Goal: Task Accomplishment & Management: Manage account settings

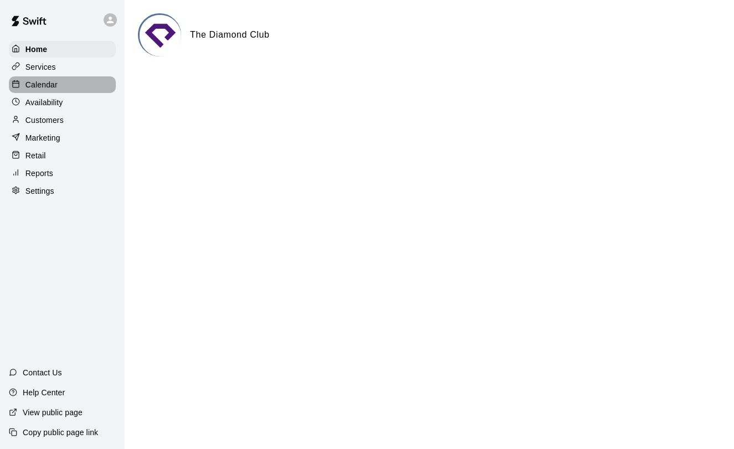
click at [49, 84] on p "Calendar" at bounding box center [41, 84] width 32 height 11
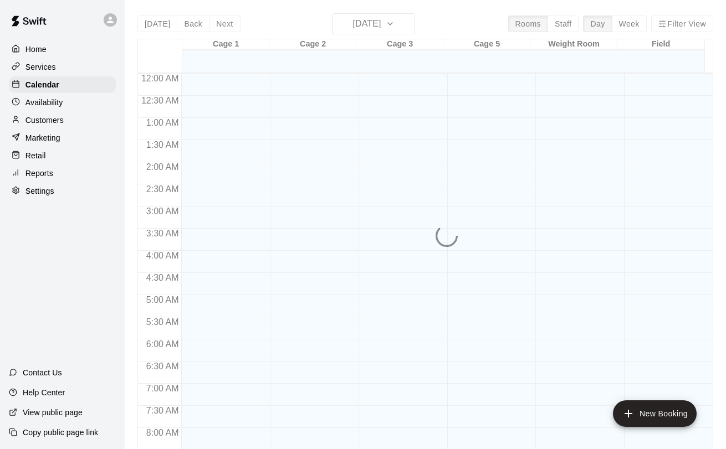
scroll to position [643, 0]
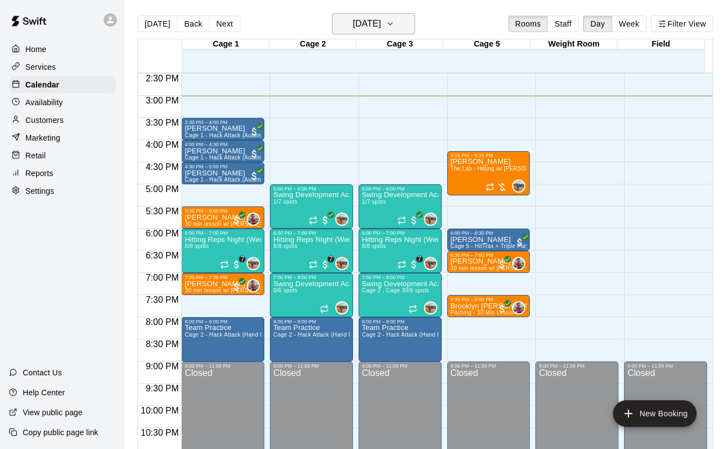
click at [370, 27] on h6 "[DATE]" at bounding box center [366, 24] width 28 height 16
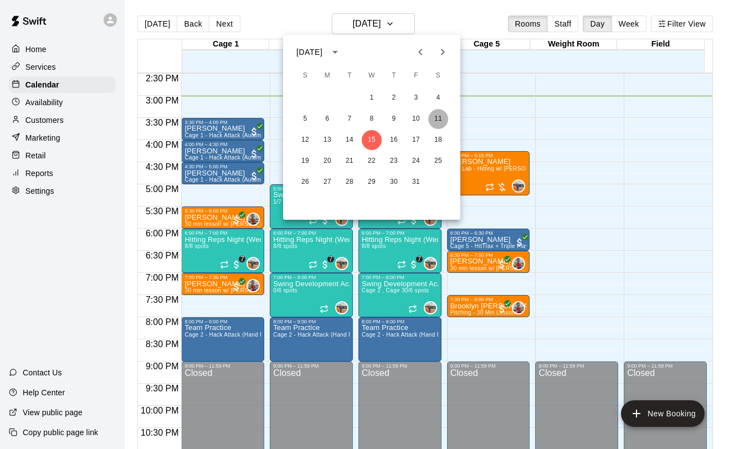
click at [440, 125] on button "11" at bounding box center [438, 119] width 20 height 20
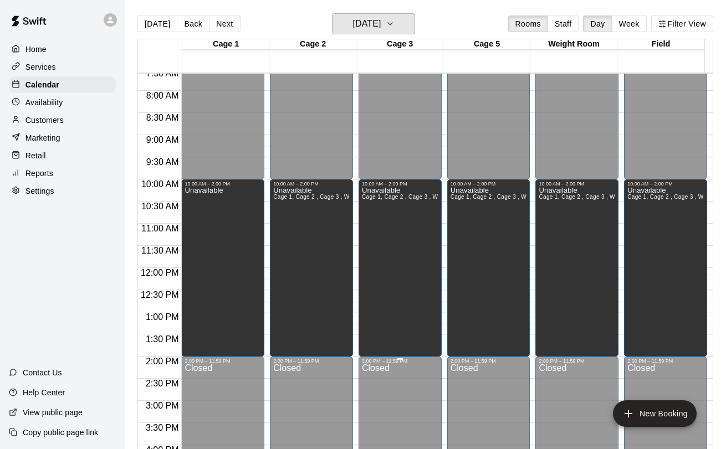
scroll to position [335, 0]
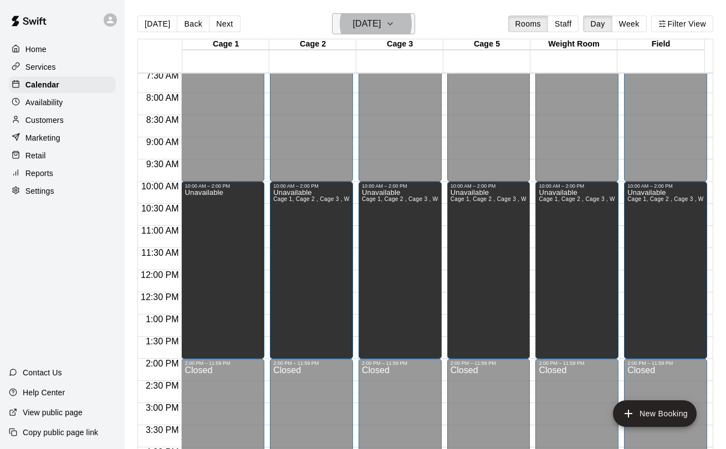
click at [352, 32] on button "[DATE]" at bounding box center [373, 23] width 83 height 21
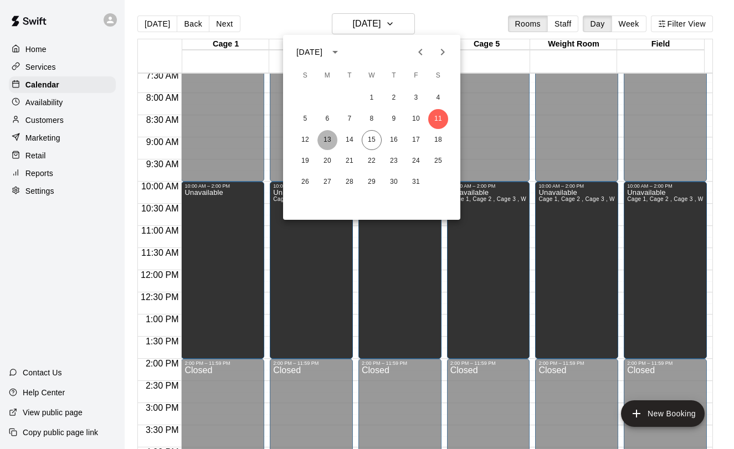
click at [333, 139] on button "13" at bounding box center [327, 140] width 20 height 20
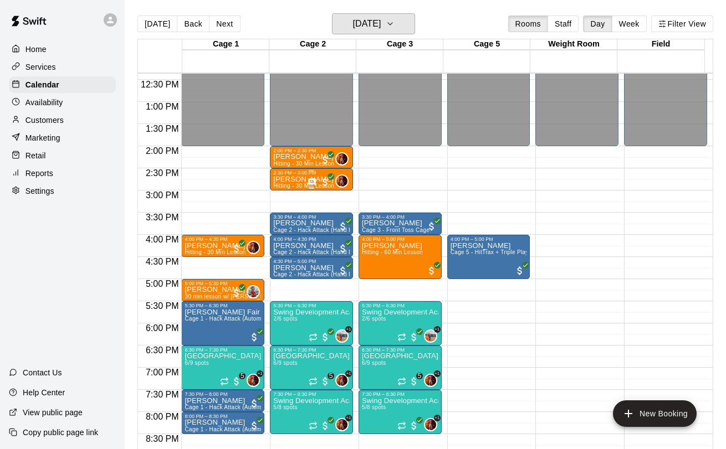
scroll to position [561, 0]
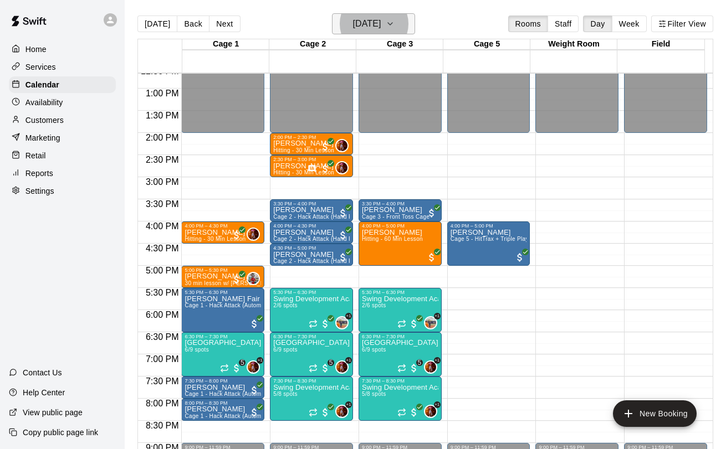
click at [371, 25] on h6 "[DATE]" at bounding box center [366, 24] width 28 height 16
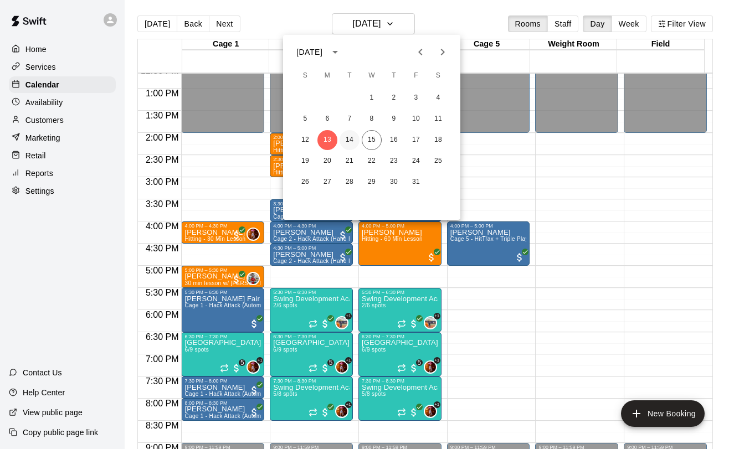
click at [354, 141] on button "14" at bounding box center [350, 140] width 20 height 20
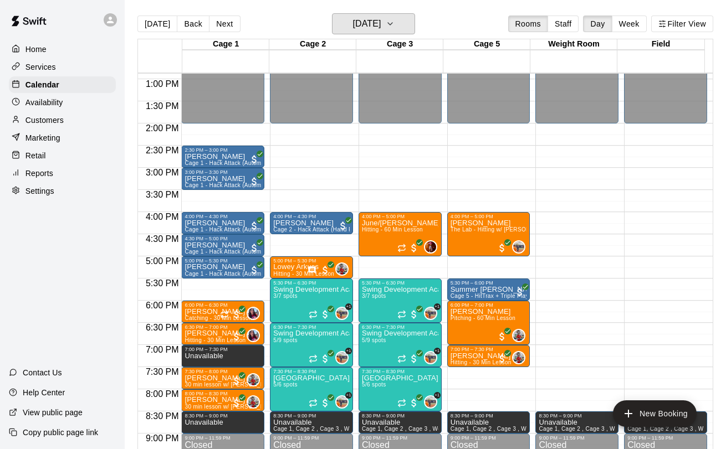
scroll to position [584, 0]
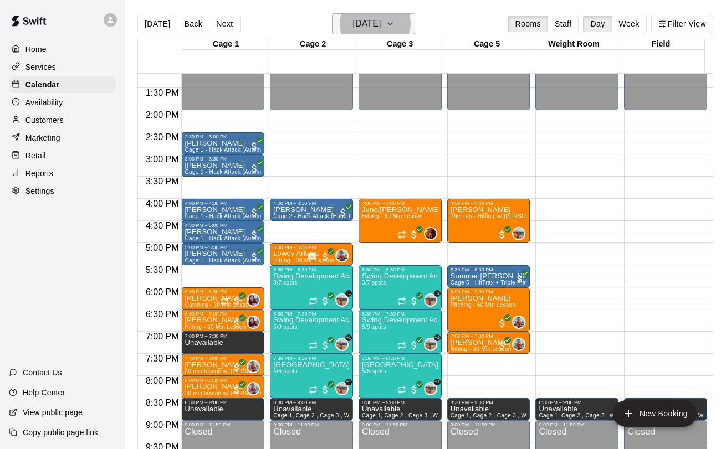
click at [362, 25] on h6 "[DATE]" at bounding box center [366, 24] width 28 height 16
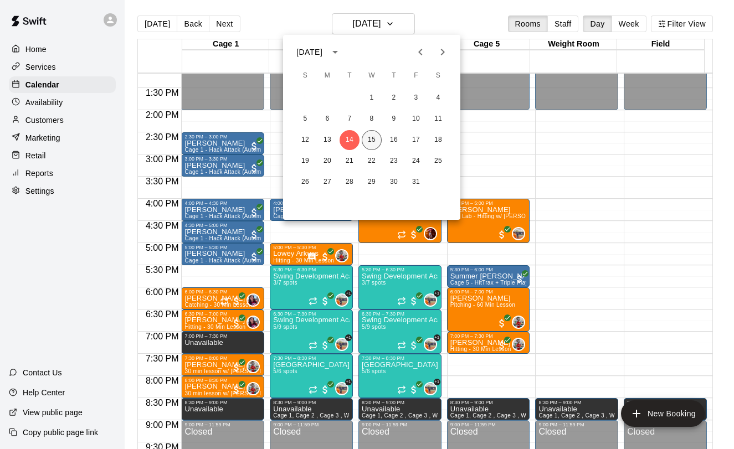
click at [377, 136] on button "15" at bounding box center [372, 140] width 20 height 20
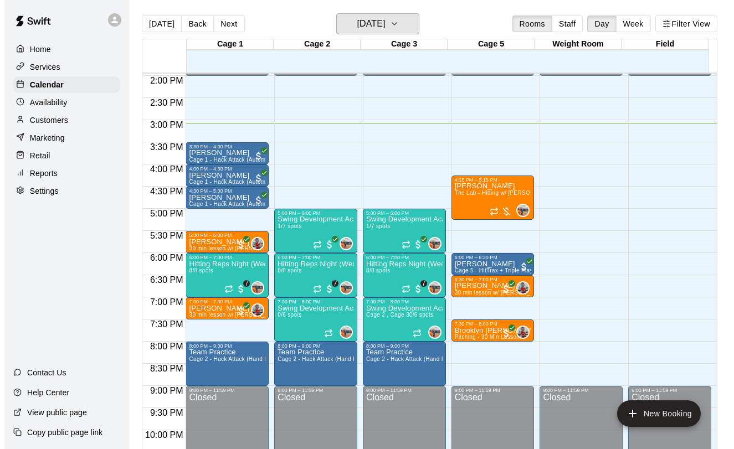
scroll to position [631, 0]
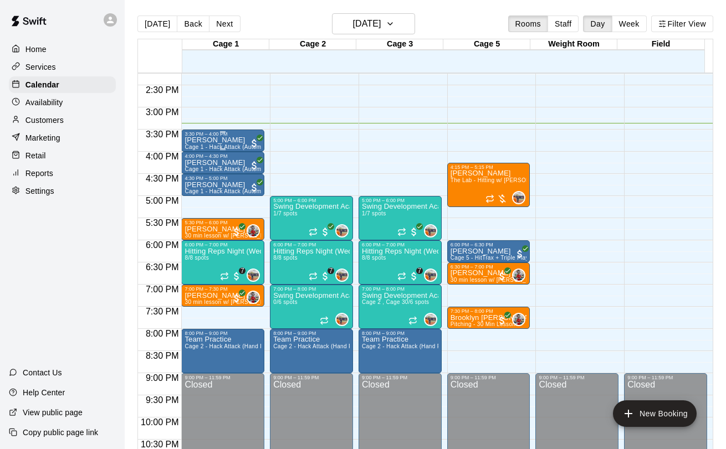
click at [196, 145] on span "Cage 1 - Hack Attack (Automatic)" at bounding box center [228, 147] width 88 height 6
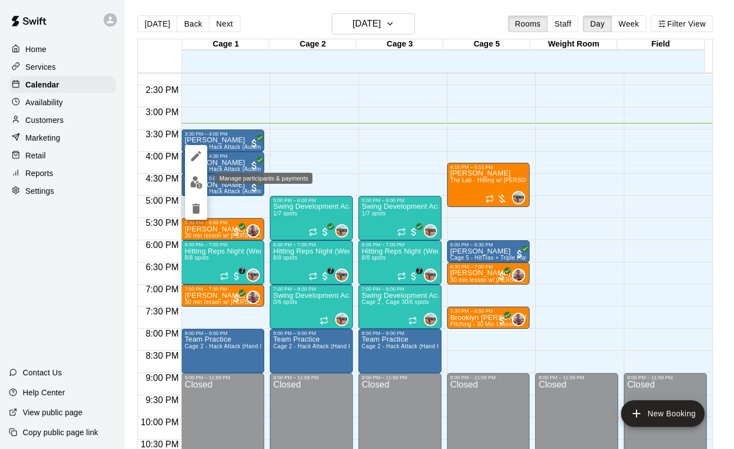
click at [201, 185] on img "edit" at bounding box center [196, 182] width 13 height 13
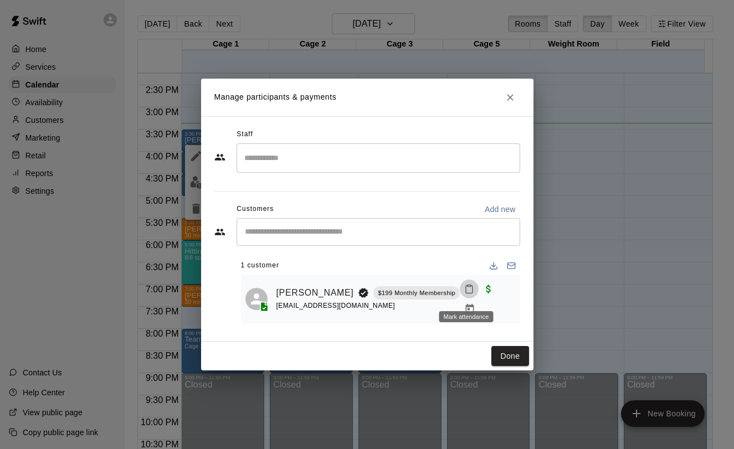
click at [466, 294] on icon "Mark attendance" at bounding box center [469, 289] width 10 height 10
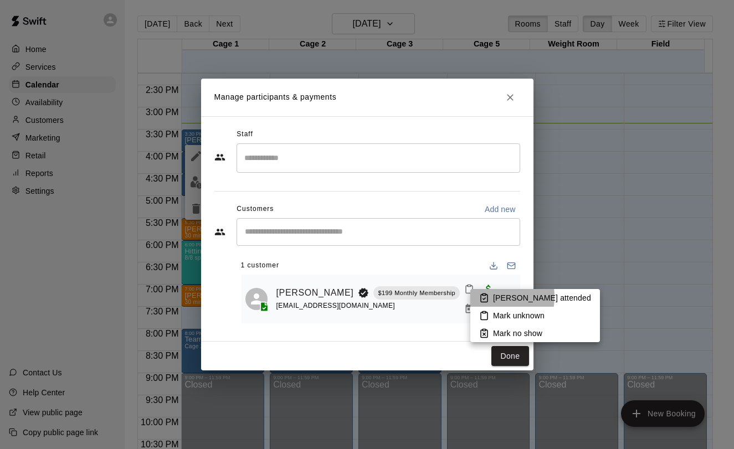
click at [485, 297] on icon at bounding box center [484, 298] width 10 height 10
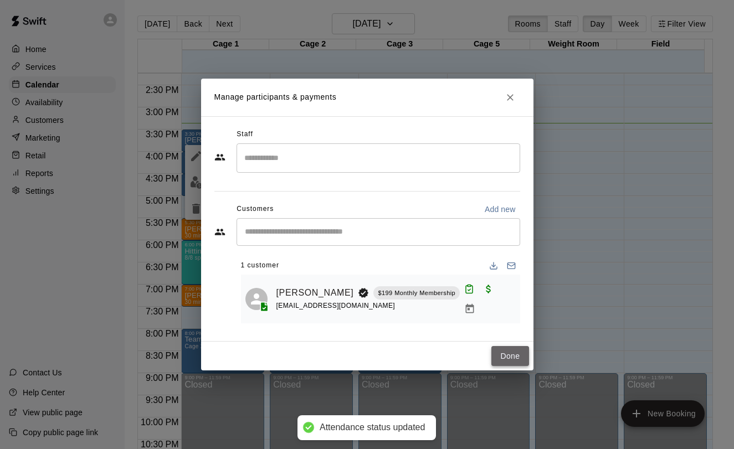
click at [506, 362] on button "Done" at bounding box center [509, 356] width 37 height 20
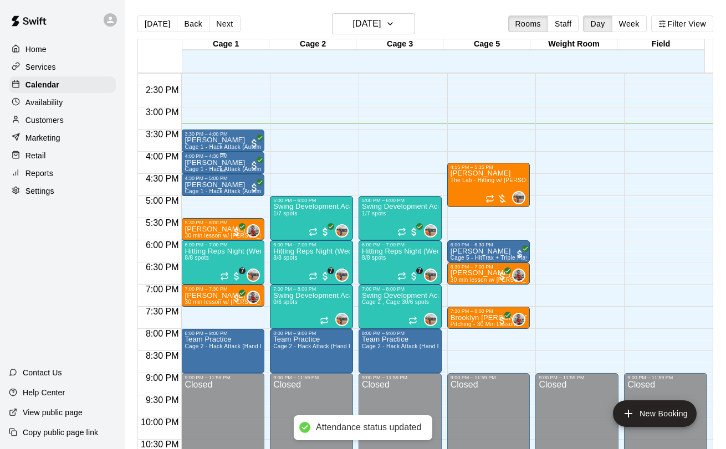
click at [226, 163] on p "[PERSON_NAME]" at bounding box center [222, 163] width 76 height 0
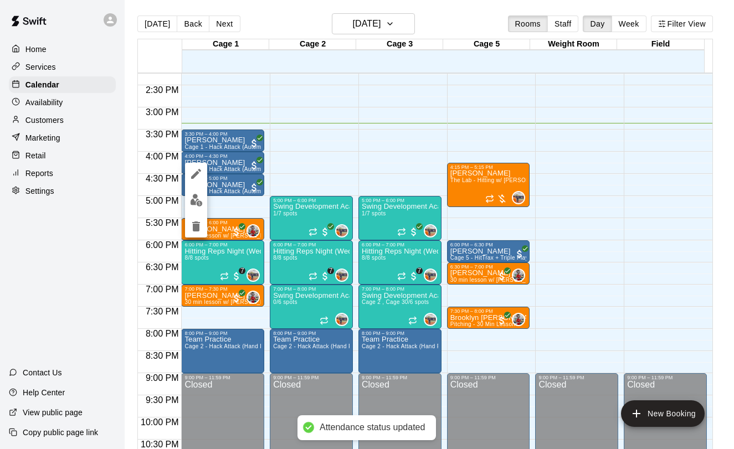
click at [199, 211] on div at bounding box center [196, 200] width 22 height 75
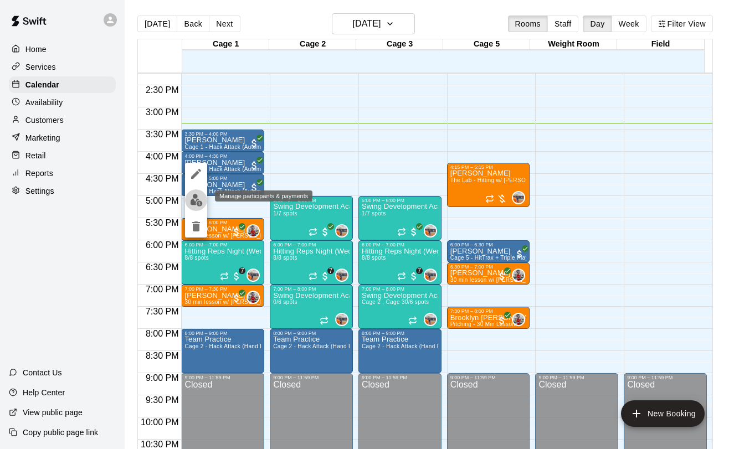
click at [199, 206] on img "edit" at bounding box center [196, 200] width 13 height 13
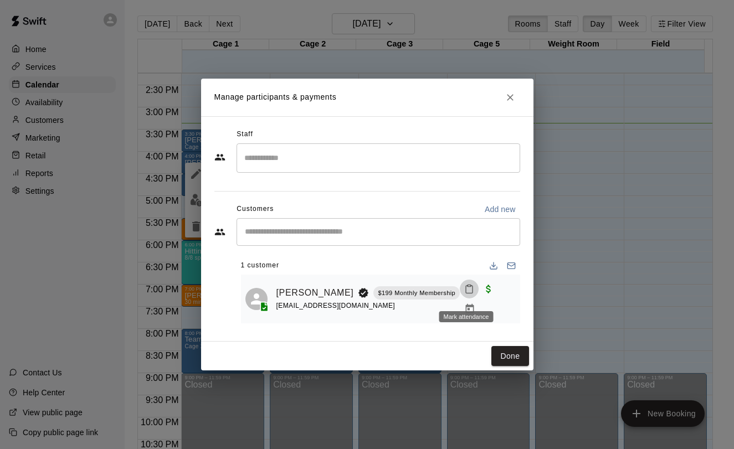
click at [470, 294] on icon "Mark attendance" at bounding box center [469, 290] width 7 height 8
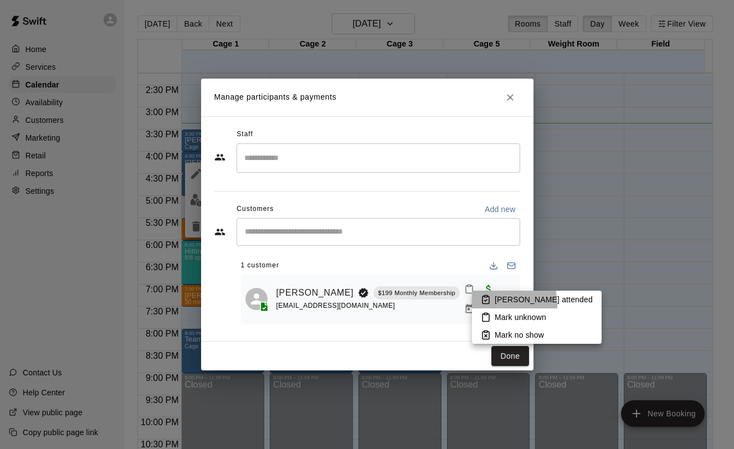
drag, startPoint x: 487, startPoint y: 305, endPoint x: 501, endPoint y: 329, distance: 27.8
click at [487, 305] on li "[PERSON_NAME] attended" at bounding box center [537, 300] width 130 height 18
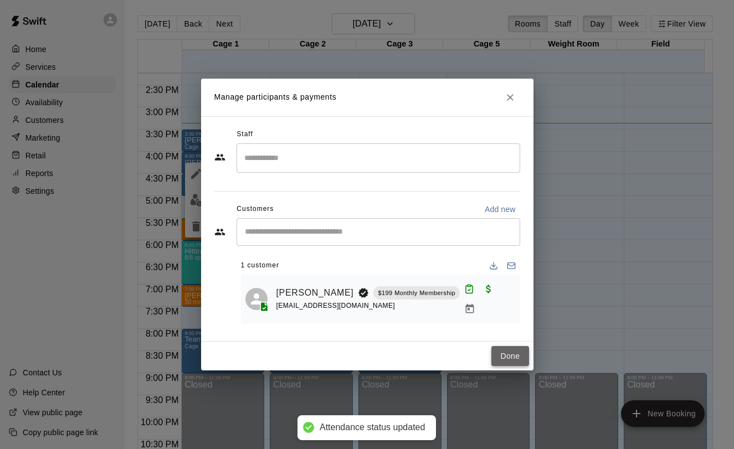
click at [505, 352] on button "Done" at bounding box center [509, 356] width 37 height 20
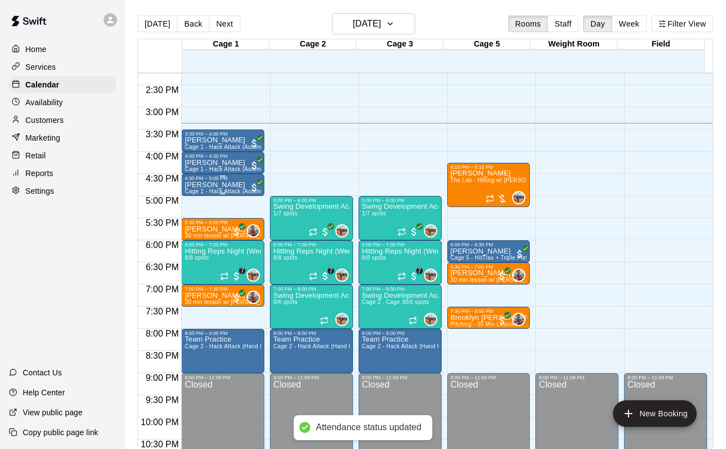
click at [208, 179] on div "4:30 PM – 5:00 PM" at bounding box center [222, 179] width 76 height 6
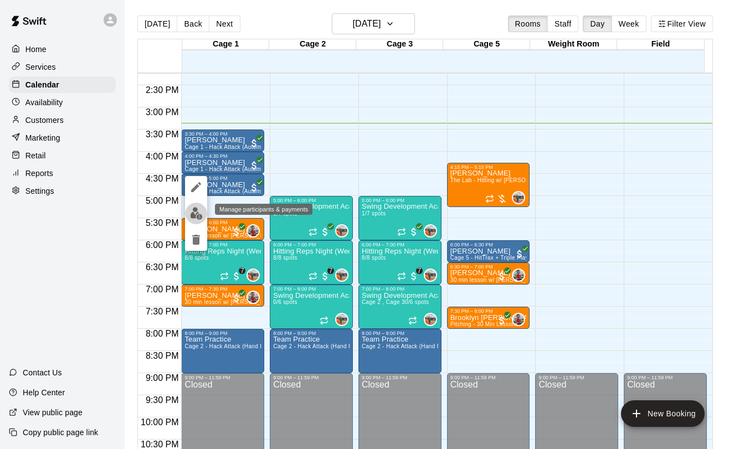
click at [191, 212] on img "edit" at bounding box center [196, 213] width 13 height 13
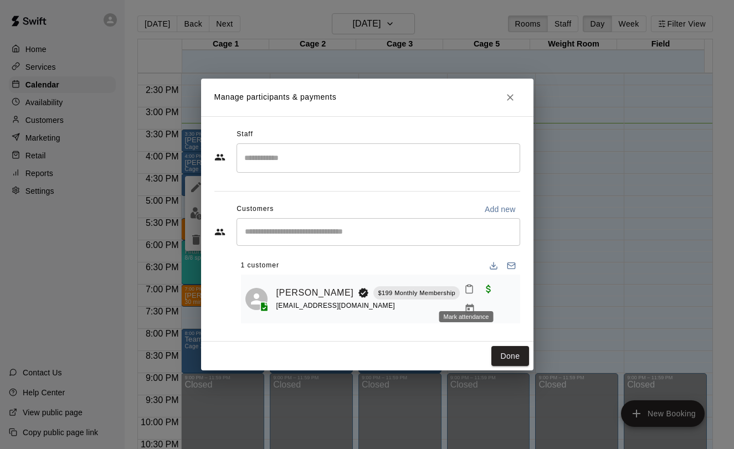
click at [466, 291] on icon "Mark attendance" at bounding box center [469, 290] width 7 height 8
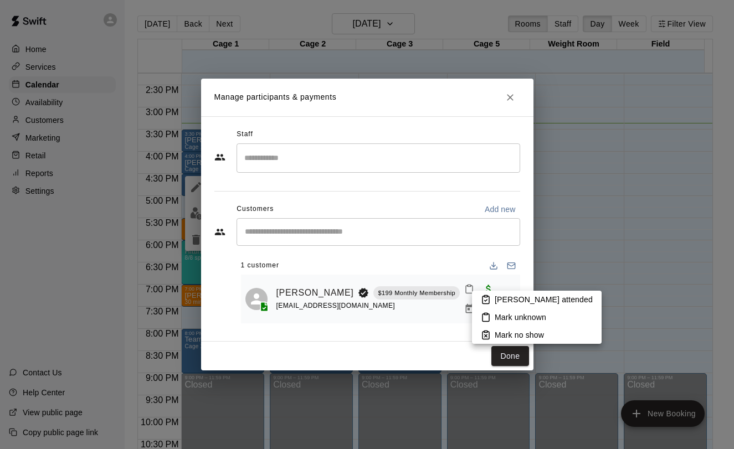
click at [486, 296] on rect at bounding box center [485, 297] width 3 height 2
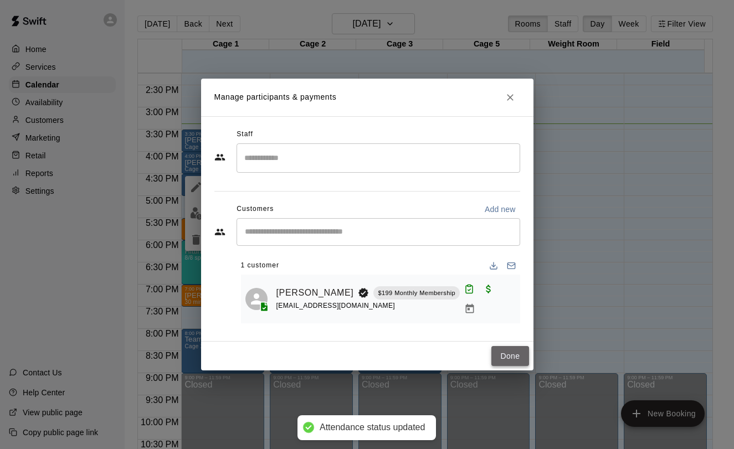
click at [516, 350] on button "Done" at bounding box center [509, 356] width 37 height 20
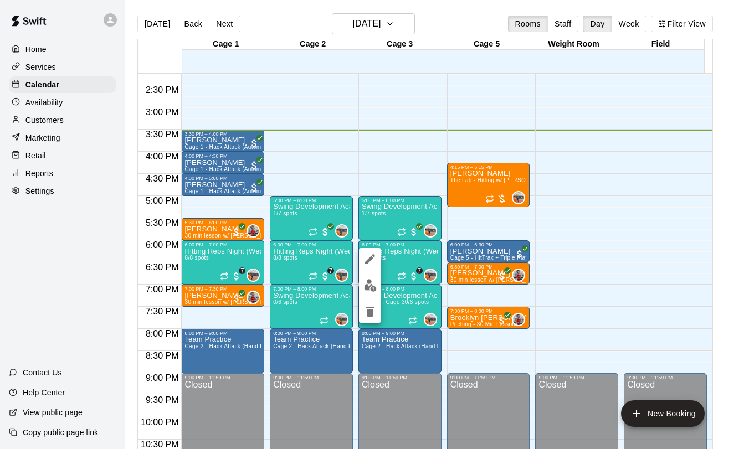
click at [373, 284] on img "edit" at bounding box center [370, 285] width 13 height 13
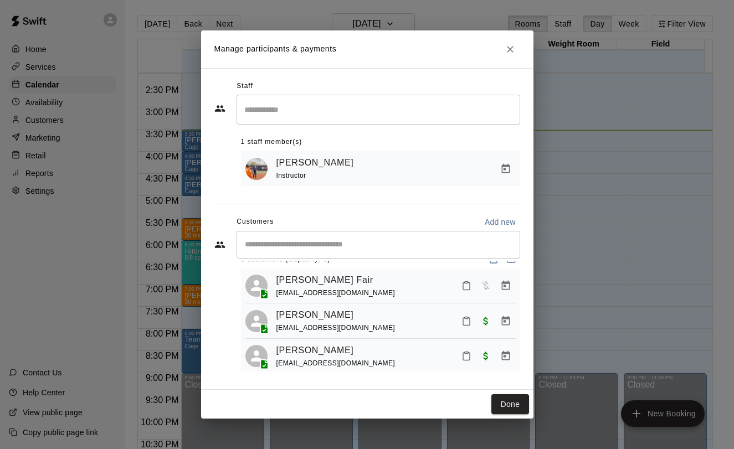
scroll to position [0, 0]
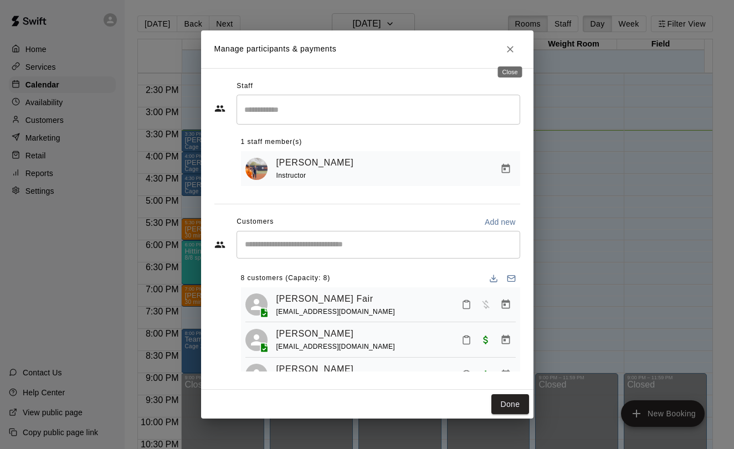
click at [506, 48] on icon "Close" at bounding box center [510, 49] width 11 height 11
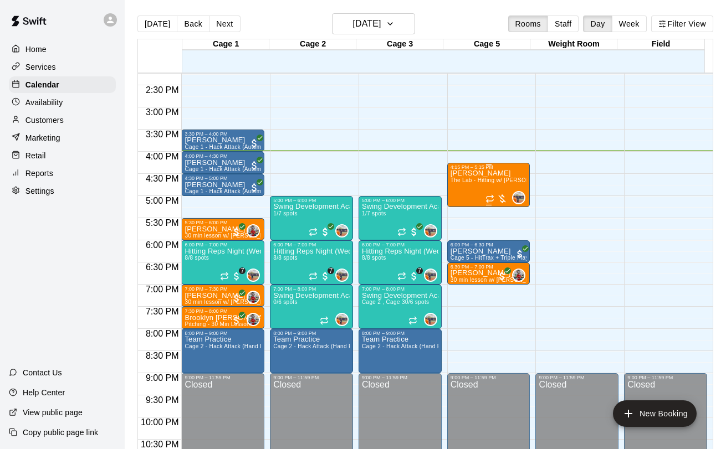
click at [459, 178] on span "The Lab - Hitting w/ [PERSON_NAME]" at bounding box center [500, 180] width 101 height 6
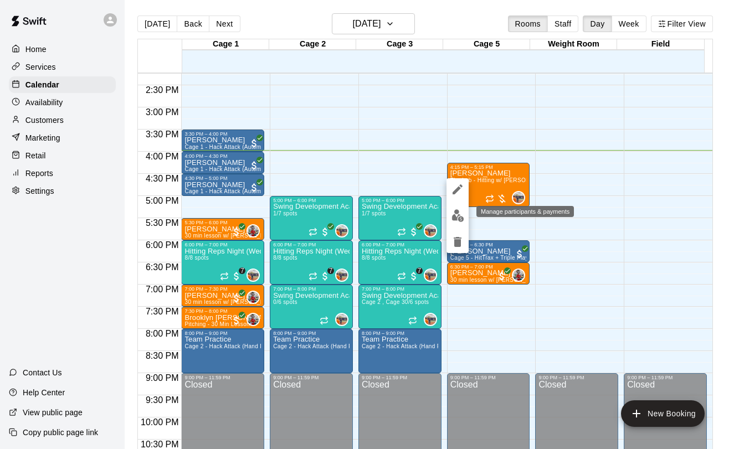
click at [458, 219] on img "edit" at bounding box center [457, 215] width 13 height 13
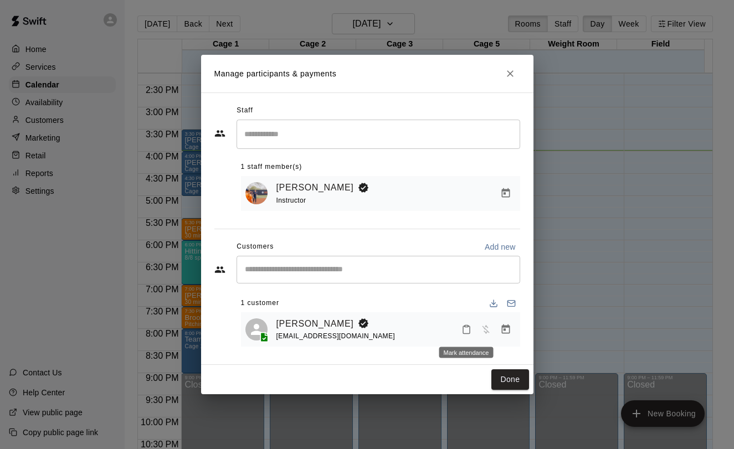
click at [466, 327] on icon "Mark attendance" at bounding box center [466, 330] width 10 height 10
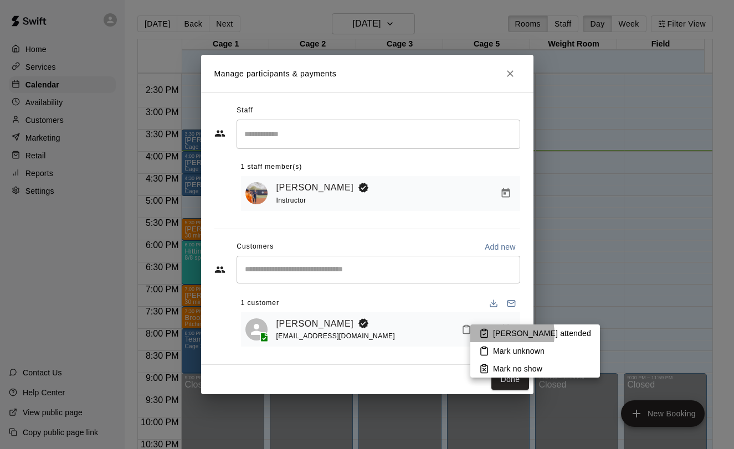
click at [494, 334] on p "[PERSON_NAME] attended" at bounding box center [542, 333] width 98 height 11
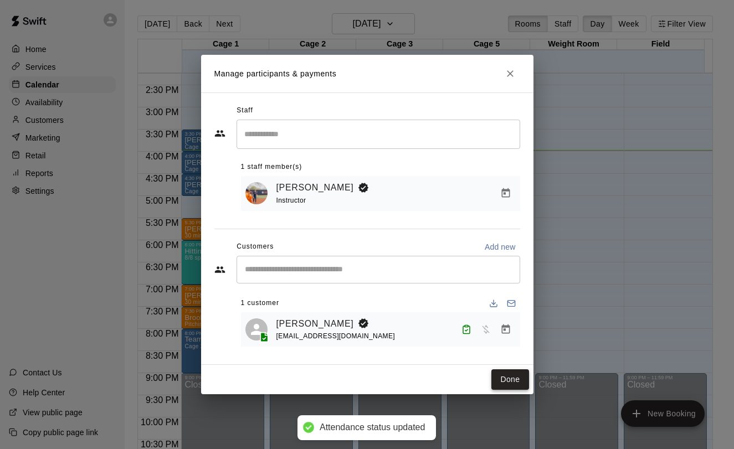
click at [506, 381] on button "Done" at bounding box center [509, 379] width 37 height 20
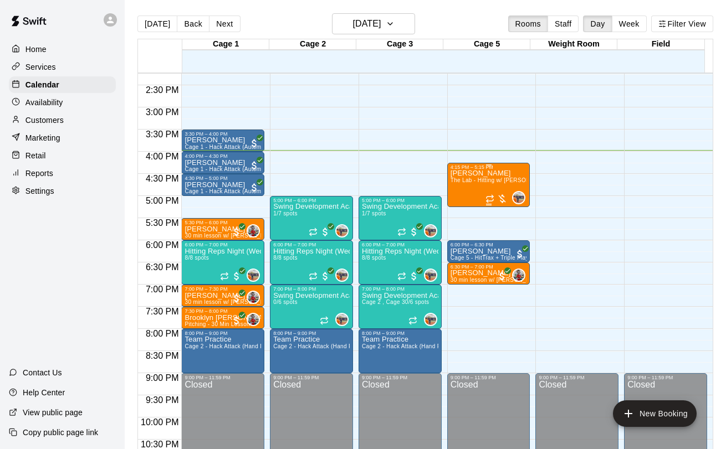
click at [466, 178] on span "The Lab - Hitting w/ [PERSON_NAME]" at bounding box center [500, 180] width 101 height 6
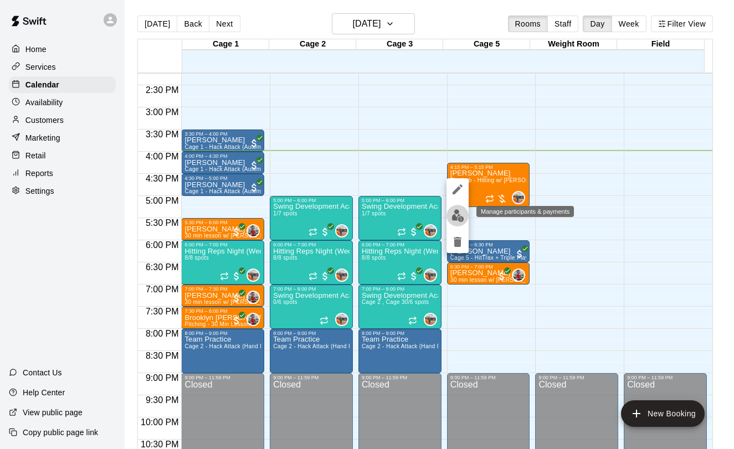
click at [461, 212] on img "edit" at bounding box center [457, 215] width 13 height 13
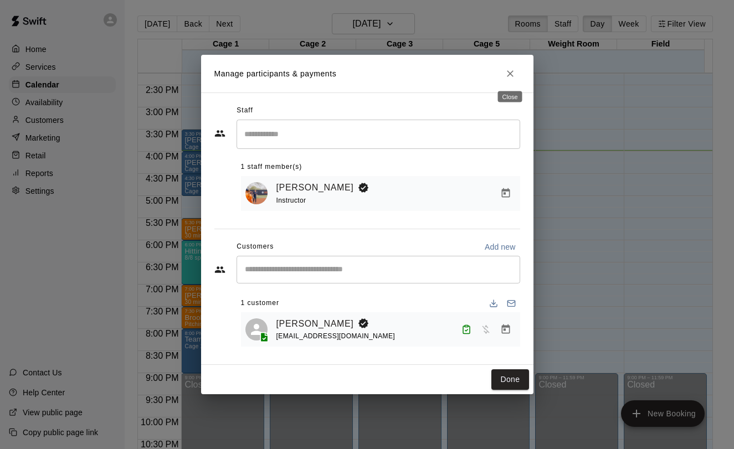
click at [507, 76] on icon "Close" at bounding box center [510, 73] width 7 height 7
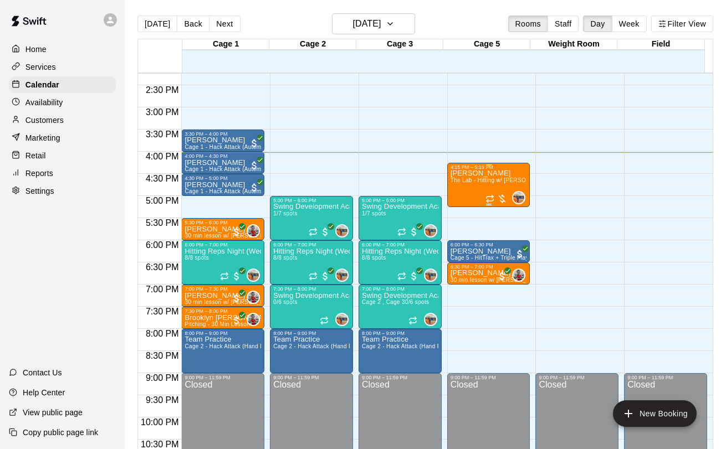
click at [466, 187] on div "[PERSON_NAME] The Lab - Hitting w/ [PERSON_NAME]" at bounding box center [488, 394] width 76 height 449
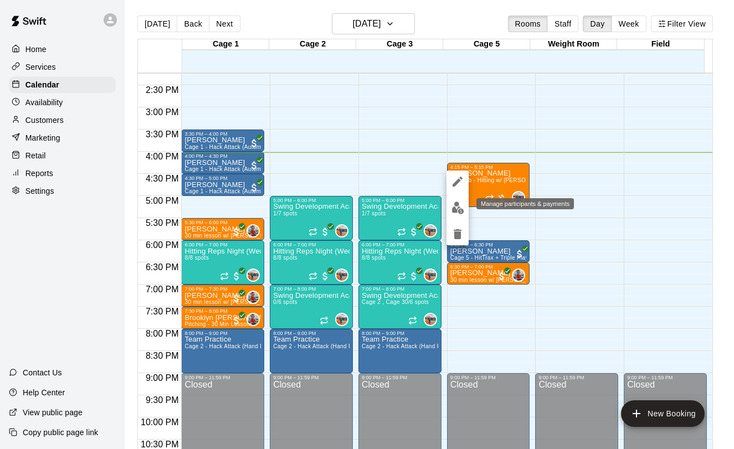
click at [454, 206] on img "edit" at bounding box center [457, 208] width 13 height 13
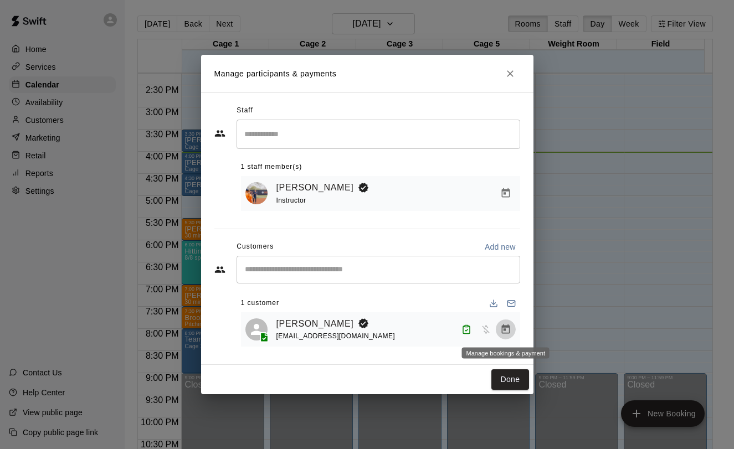
click at [504, 329] on icon "Manage bookings & payment" at bounding box center [505, 329] width 8 height 9
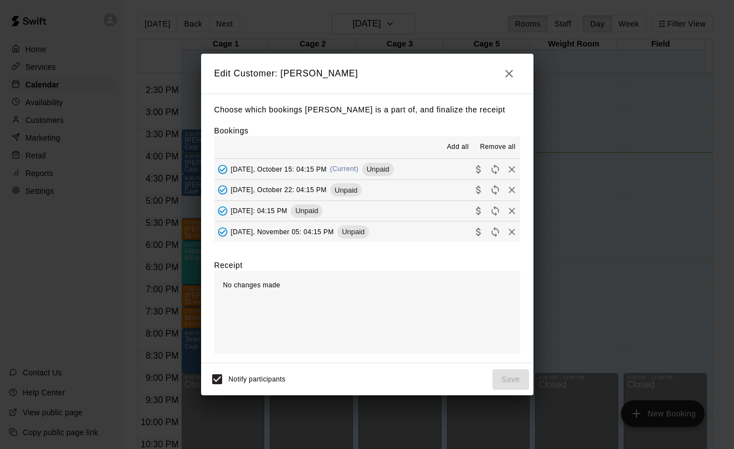
click at [327, 171] on span "[DATE], October 15: 04:15 PM" at bounding box center [279, 169] width 96 height 8
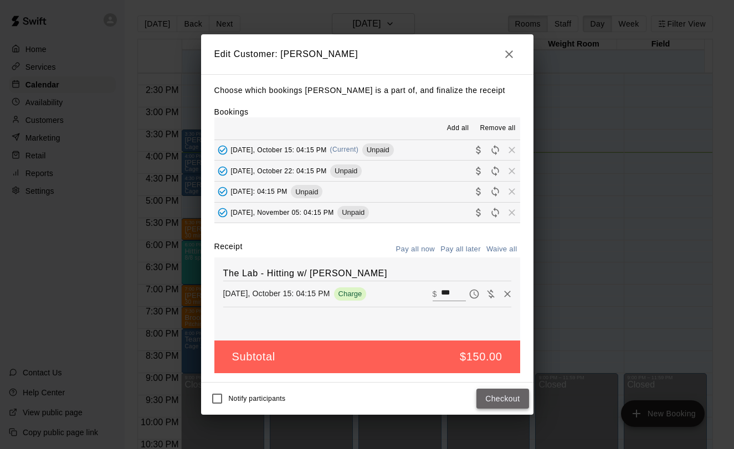
click at [498, 399] on button "Checkout" at bounding box center [502, 399] width 52 height 20
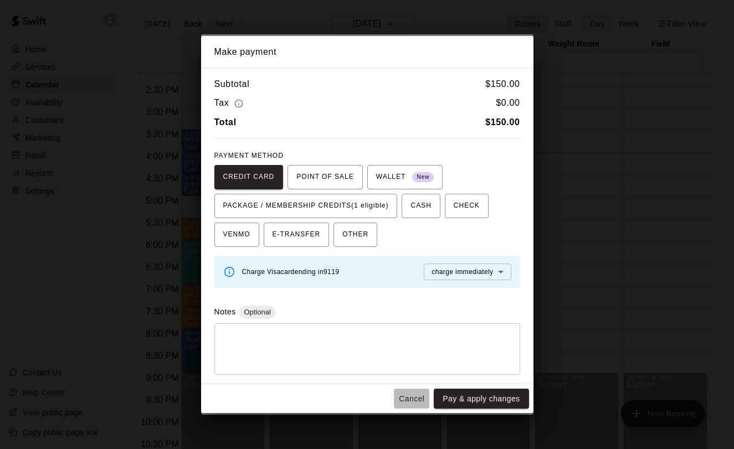
click at [405, 402] on button "Cancel" at bounding box center [411, 399] width 35 height 20
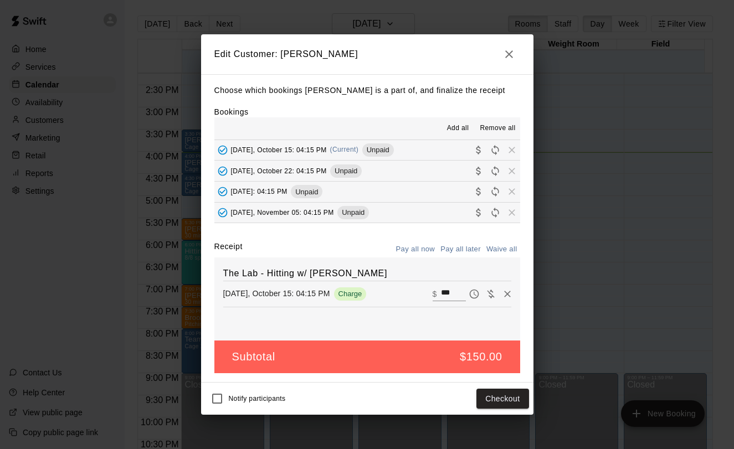
click at [501, 53] on button "button" at bounding box center [509, 54] width 22 height 22
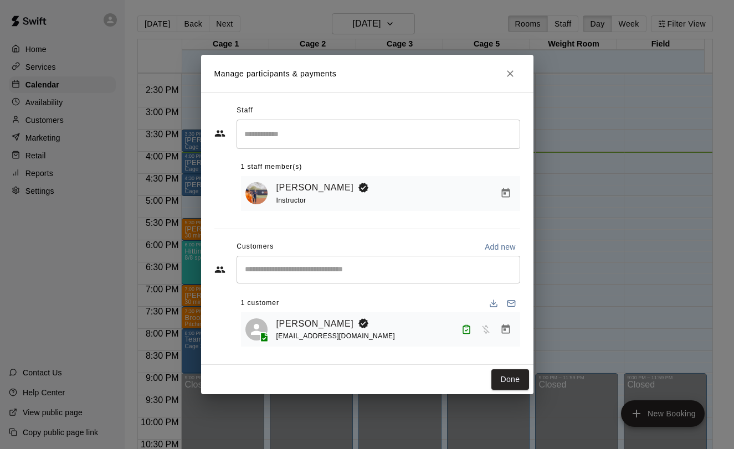
click at [506, 76] on icon "Close" at bounding box center [510, 73] width 11 height 11
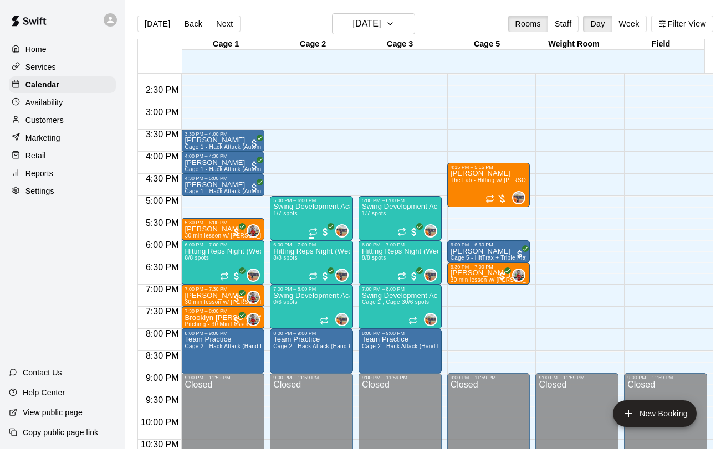
click at [297, 207] on p "Swing Development Academy 12U/14U" at bounding box center [311, 207] width 76 height 0
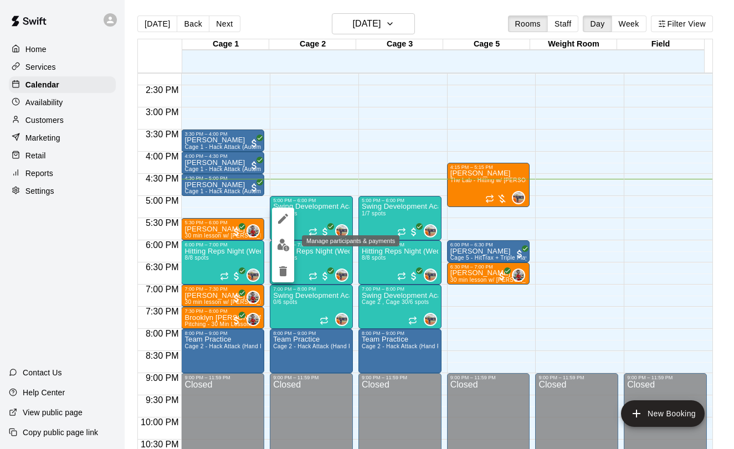
click at [286, 237] on button "edit" at bounding box center [283, 245] width 22 height 22
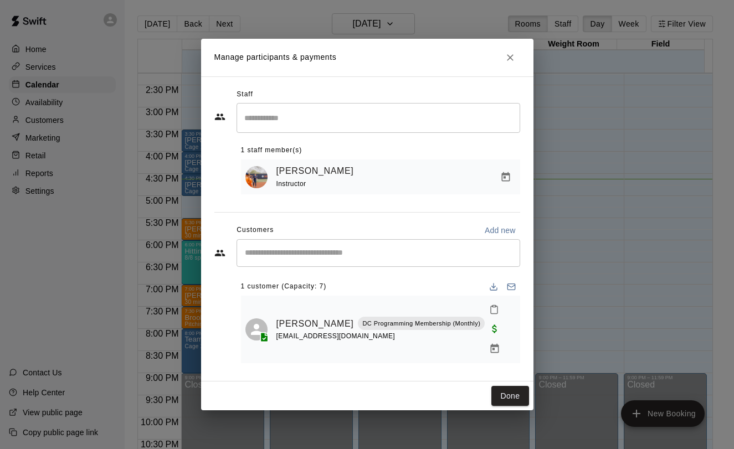
click at [509, 68] on button "Close" at bounding box center [510, 58] width 20 height 20
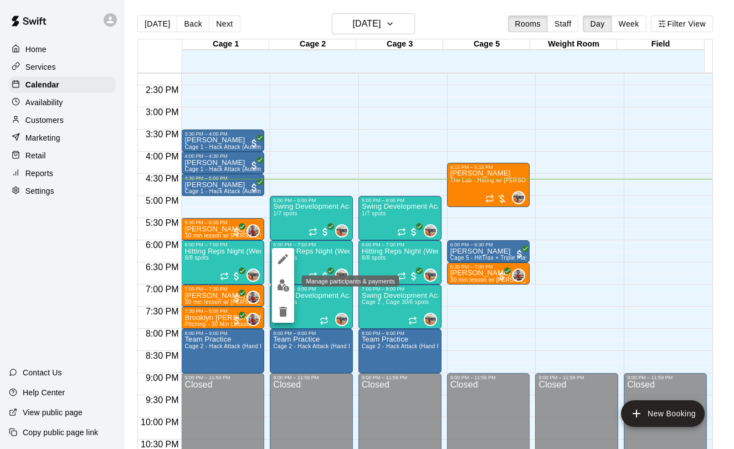
click at [278, 288] on img "edit" at bounding box center [283, 285] width 13 height 13
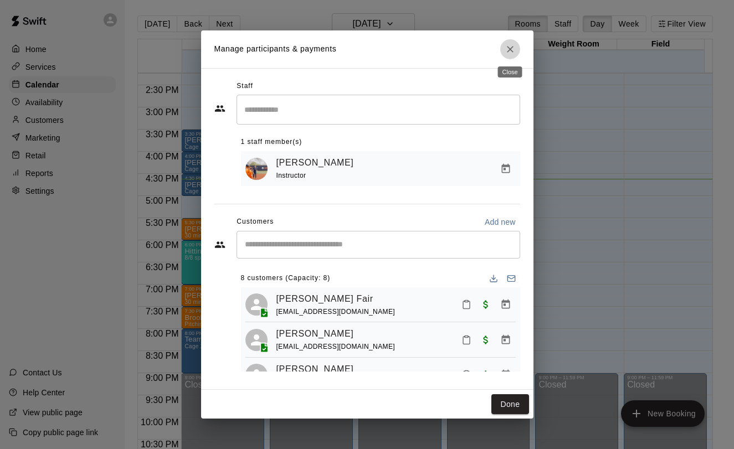
click at [505, 53] on icon "Close" at bounding box center [510, 49] width 11 height 11
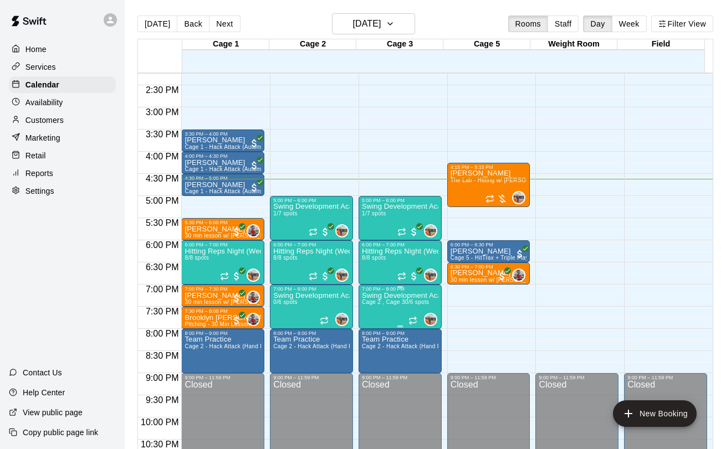
click at [368, 296] on p "Swing Development Academy 12U/14U" at bounding box center [400, 296] width 76 height 0
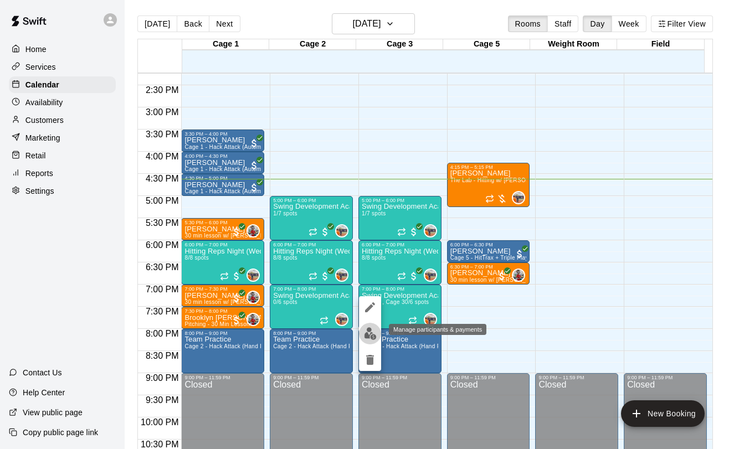
click at [370, 336] on img "edit" at bounding box center [370, 333] width 13 height 13
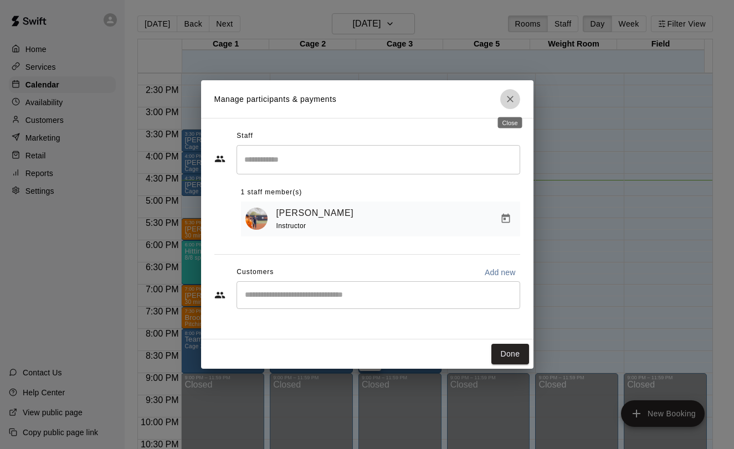
click at [506, 105] on button "Close" at bounding box center [510, 99] width 20 height 20
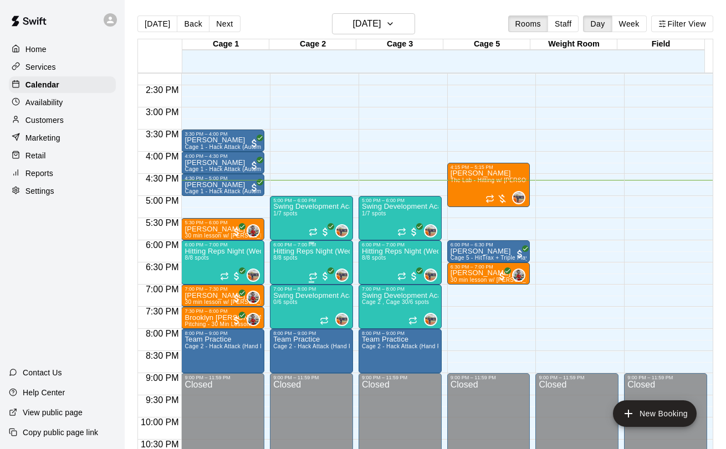
click at [325, 252] on p "Hitting Reps Night (Wednesdays 6-7pm)" at bounding box center [311, 252] width 76 height 0
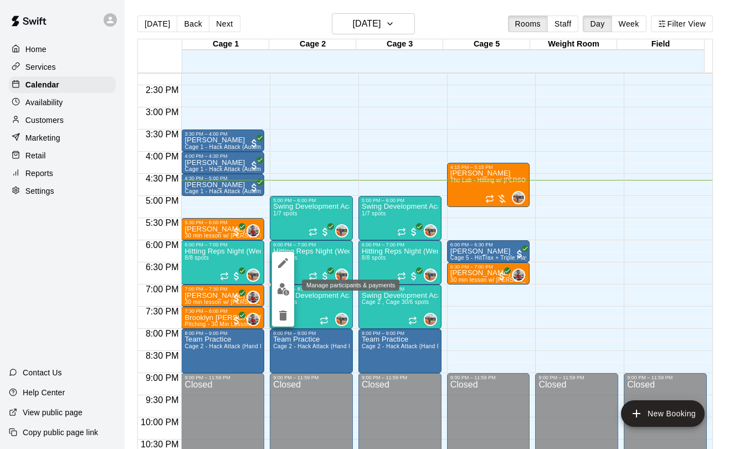
click at [278, 285] on img "edit" at bounding box center [283, 289] width 13 height 13
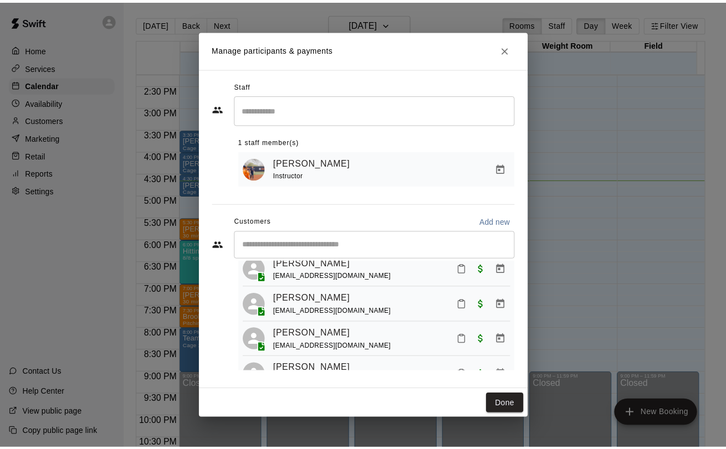
scroll to position [45, 0]
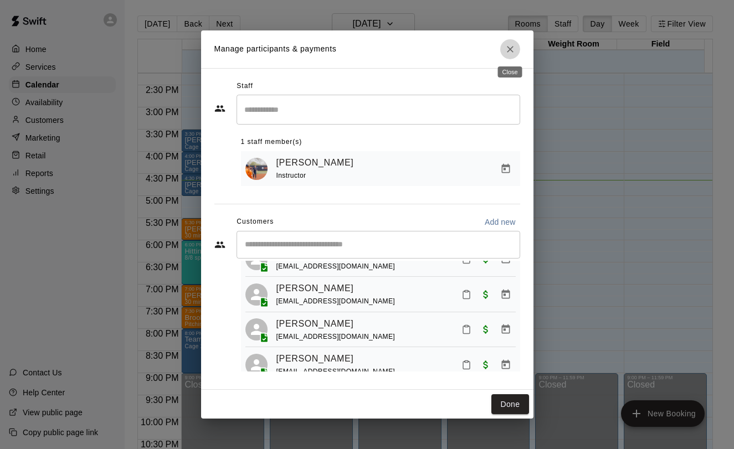
click at [515, 48] on icon "Close" at bounding box center [510, 49] width 11 height 11
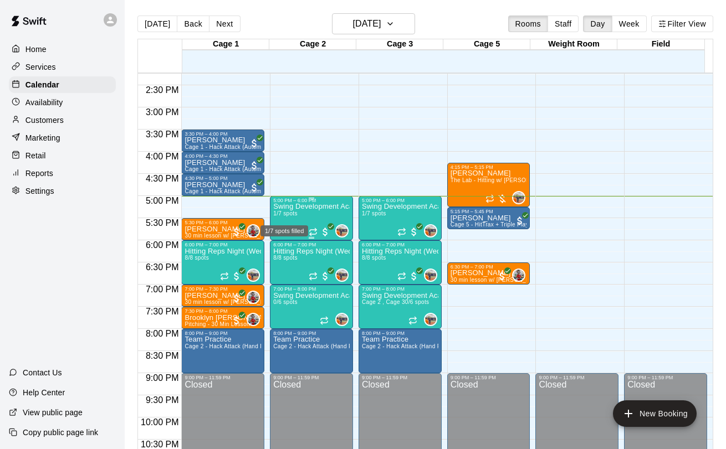
click at [296, 214] on span "1/7 spots" at bounding box center [285, 214] width 24 height 6
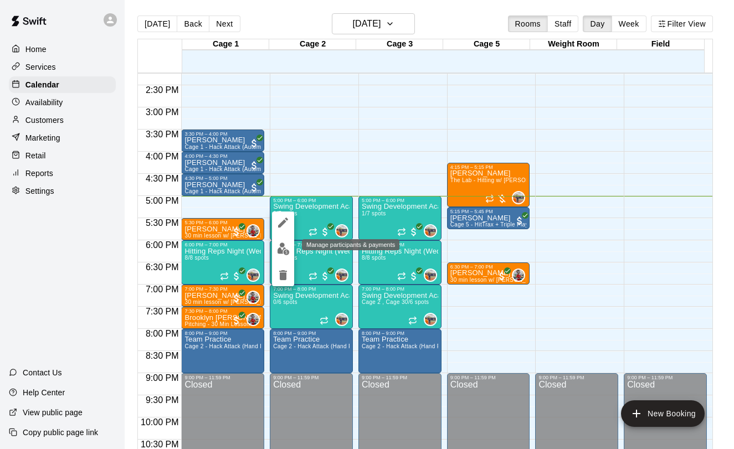
click at [284, 246] on img "edit" at bounding box center [283, 249] width 13 height 13
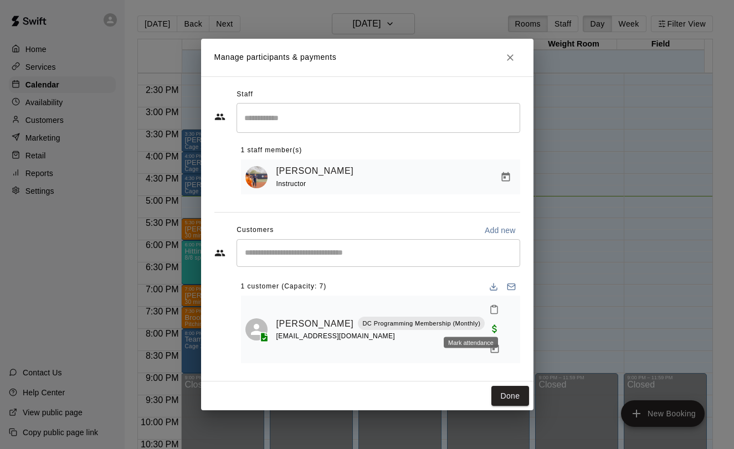
click at [489, 315] on icon "Mark attendance" at bounding box center [494, 310] width 10 height 10
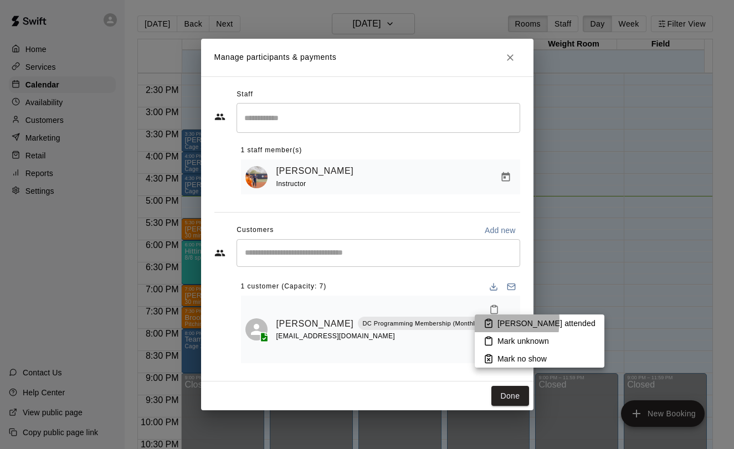
click at [482, 321] on li "[PERSON_NAME] attended" at bounding box center [540, 324] width 130 height 18
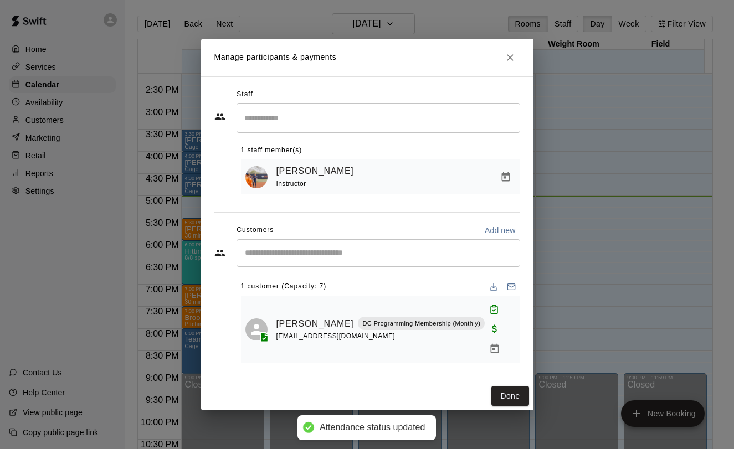
click at [552, 311] on div "Manage participants & payments Staff ​ 1 staff member(s) [PERSON_NAME] Instruct…" at bounding box center [367, 224] width 734 height 449
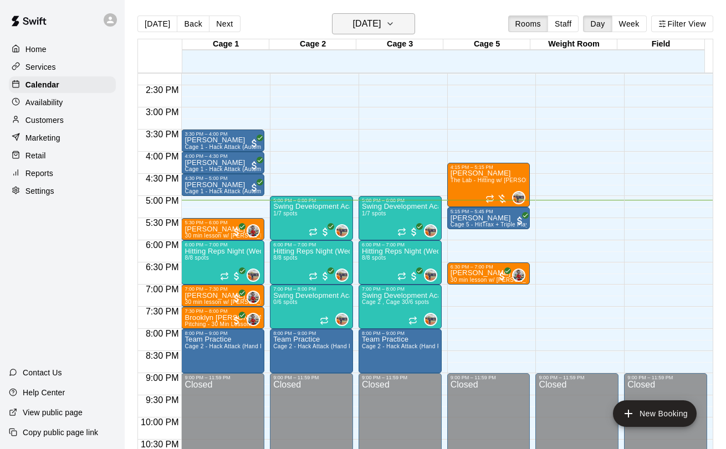
click at [381, 18] on h6 "[DATE]" at bounding box center [366, 24] width 28 height 16
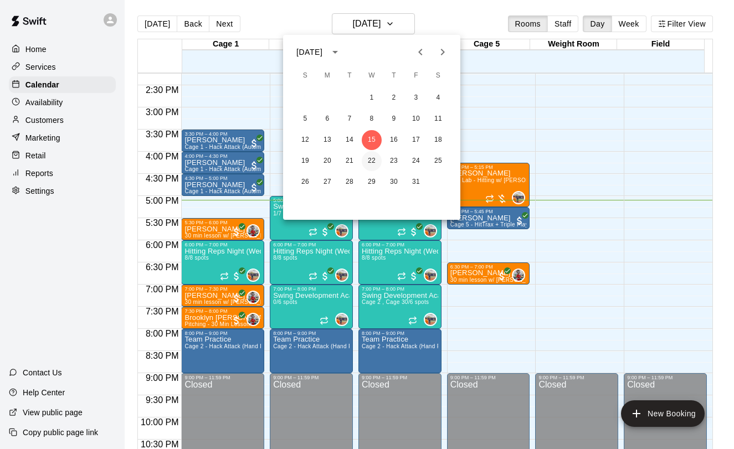
click at [367, 154] on button "22" at bounding box center [372, 161] width 20 height 20
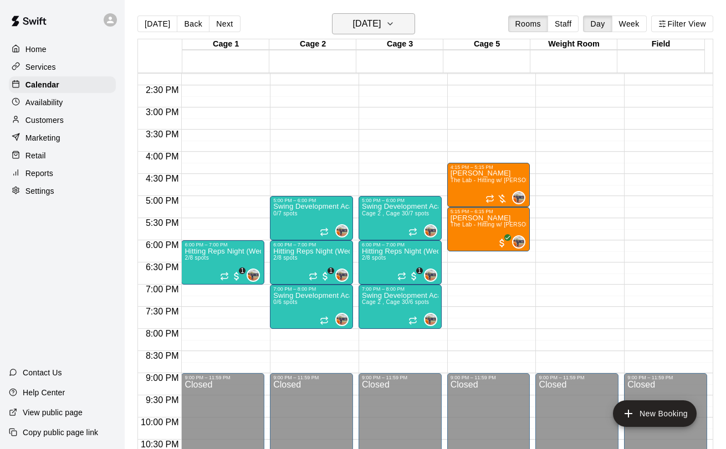
click at [372, 26] on h6 "[DATE]" at bounding box center [366, 24] width 28 height 16
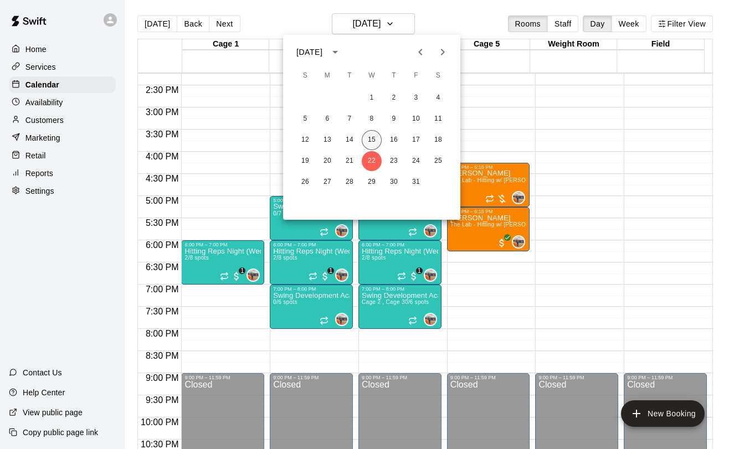
click at [370, 138] on button "15" at bounding box center [372, 140] width 20 height 20
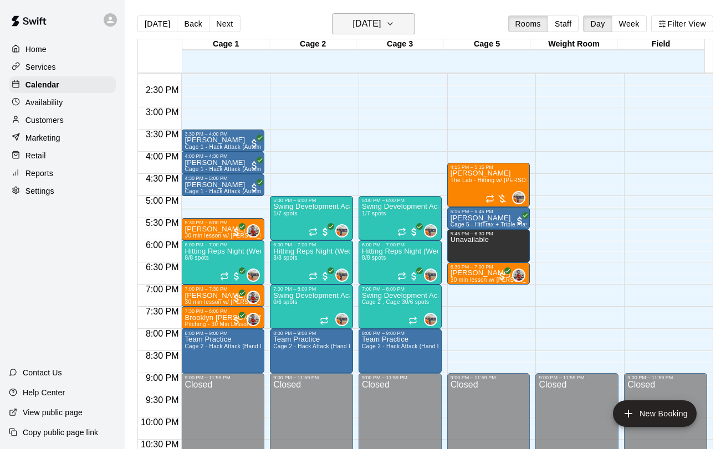
click at [363, 27] on h6 "[DATE]" at bounding box center [366, 24] width 28 height 16
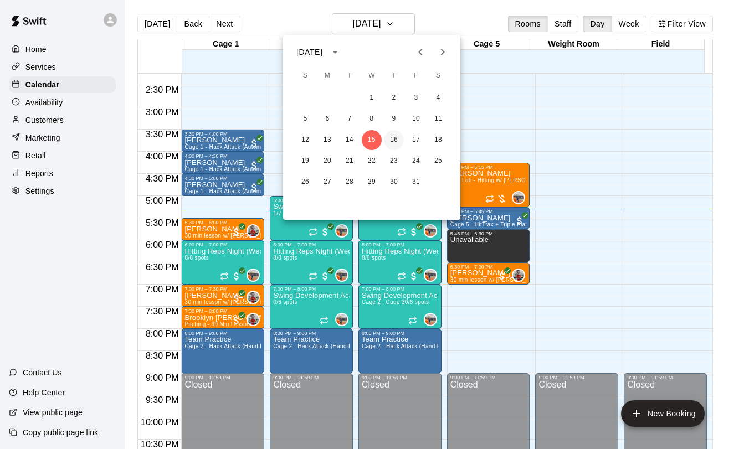
click at [395, 142] on button "16" at bounding box center [394, 140] width 20 height 20
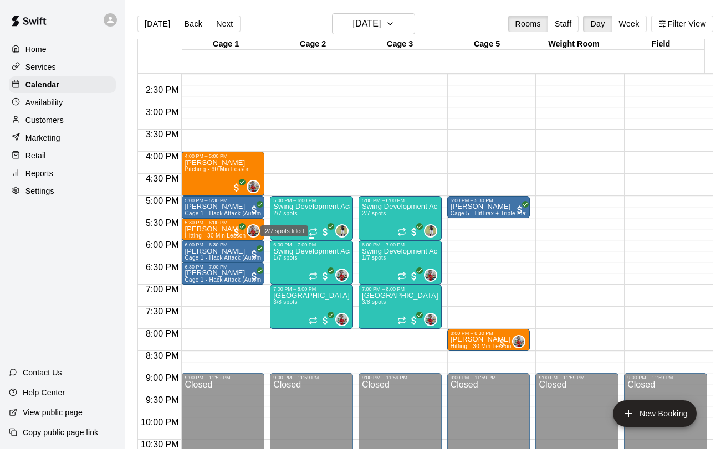
click at [294, 214] on span "2/7 spots" at bounding box center [285, 214] width 24 height 6
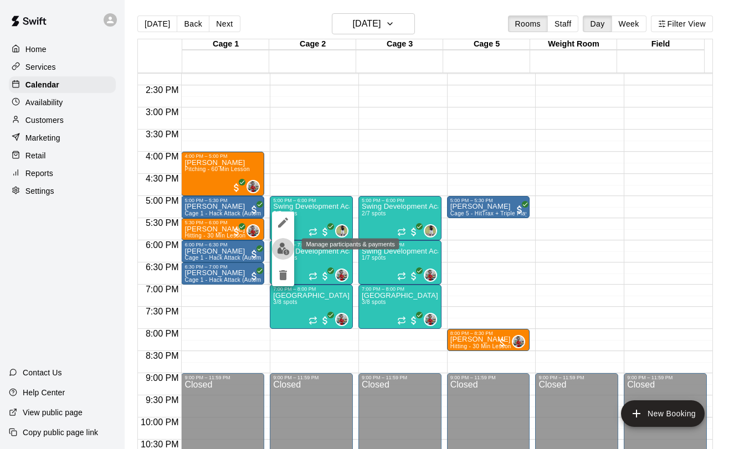
click at [282, 246] on img "edit" at bounding box center [283, 249] width 13 height 13
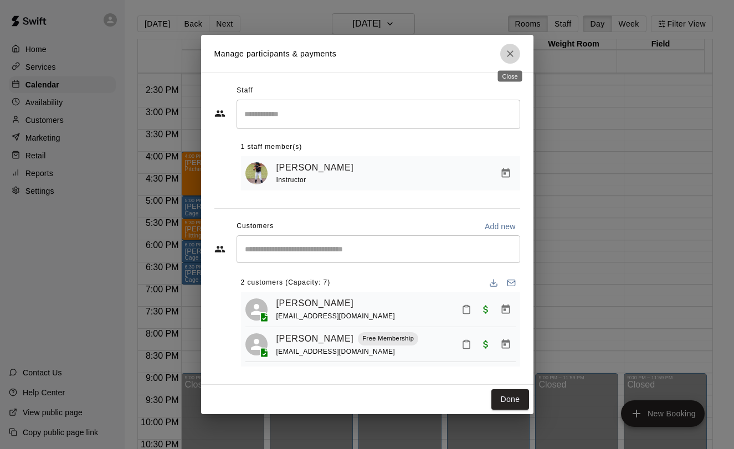
click at [509, 52] on icon "Close" at bounding box center [510, 53] width 7 height 7
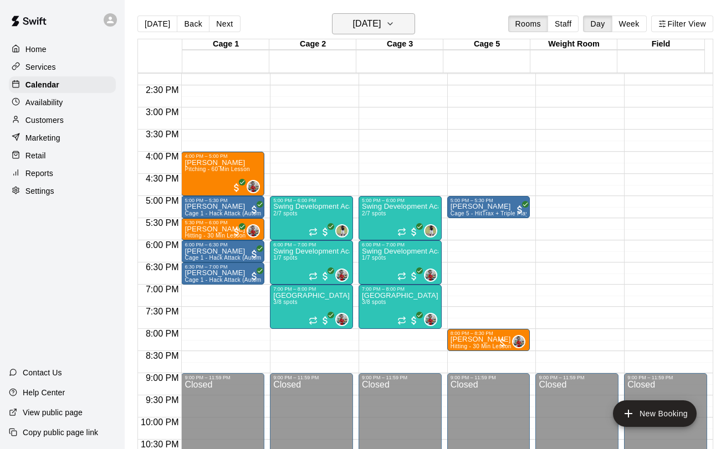
click at [380, 19] on h6 "[DATE]" at bounding box center [366, 24] width 28 height 16
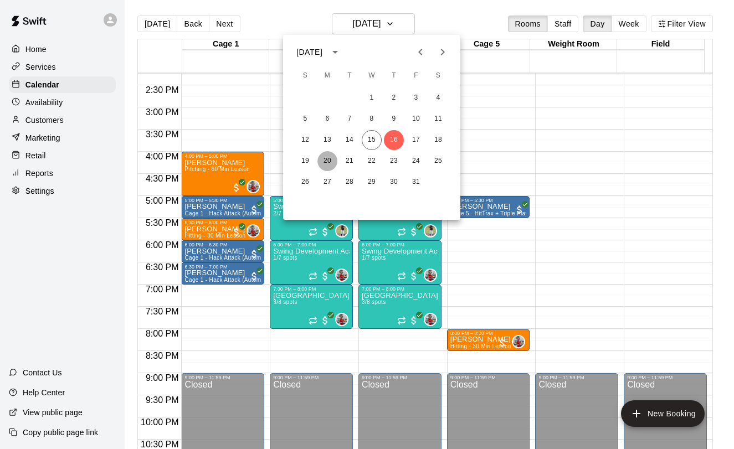
click at [325, 156] on button "20" at bounding box center [327, 161] width 20 height 20
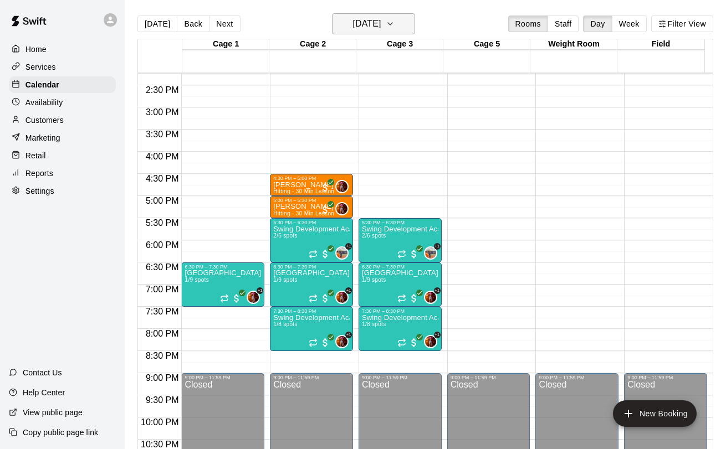
click at [373, 32] on h6 "[DATE]" at bounding box center [366, 24] width 28 height 16
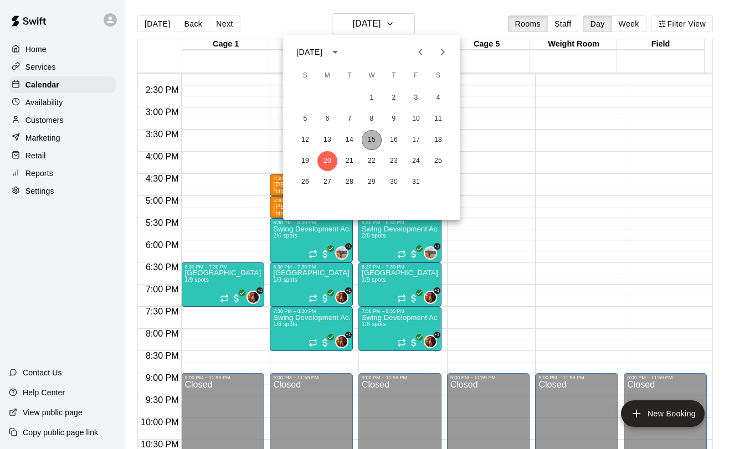
click at [377, 140] on button "15" at bounding box center [372, 140] width 20 height 20
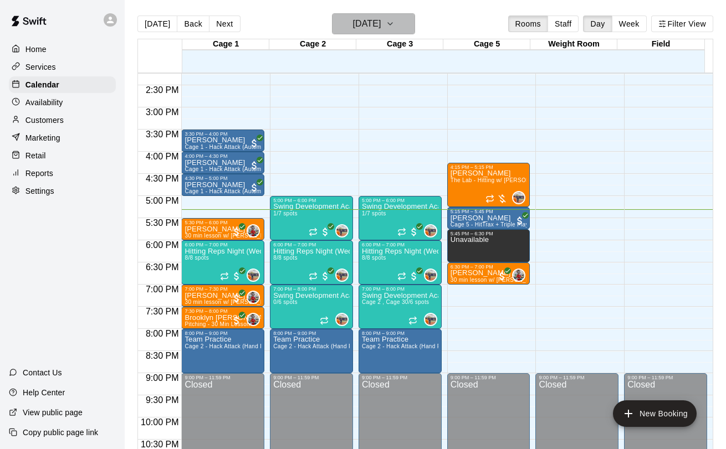
click at [355, 21] on h6 "[DATE]" at bounding box center [366, 24] width 28 height 16
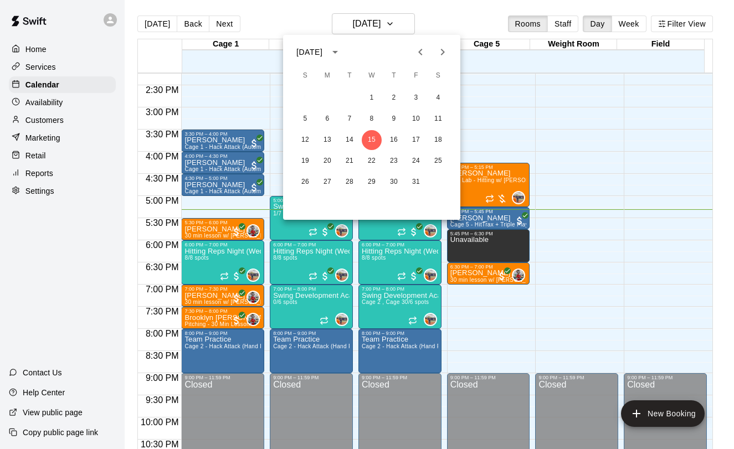
click at [367, 29] on div at bounding box center [367, 224] width 734 height 449
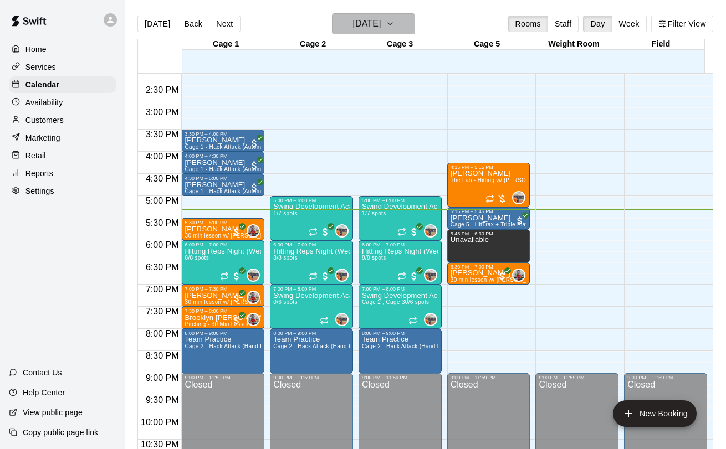
click at [363, 20] on h6 "[DATE]" at bounding box center [366, 24] width 28 height 16
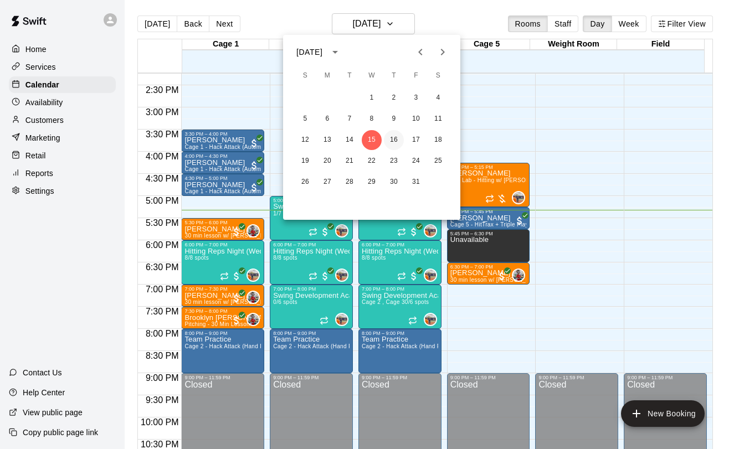
click at [394, 147] on button "16" at bounding box center [394, 140] width 20 height 20
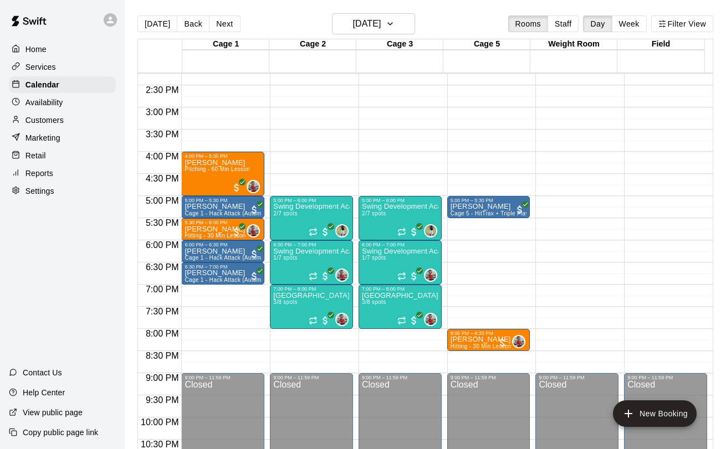
click at [361, 39] on div "Cage 1 16 Thu Cage 2 16 Thu Cage 3 16 Thu Cage 5 16 Thu Weight Room 16 Thu Fiel…" at bounding box center [425, 251] width 576 height 424
click at [361, 30] on h6 "[DATE]" at bounding box center [366, 24] width 28 height 16
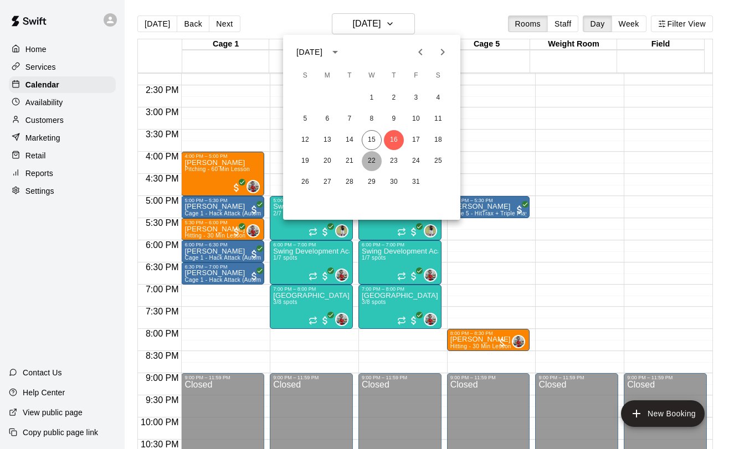
click at [368, 158] on button "22" at bounding box center [372, 161] width 20 height 20
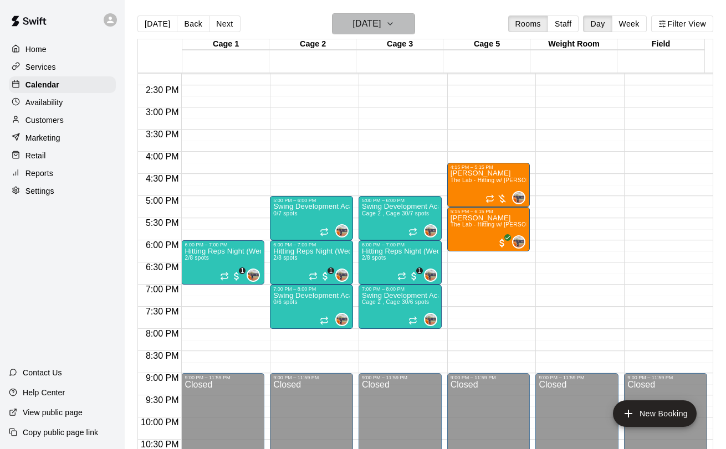
click at [358, 27] on h6 "[DATE]" at bounding box center [366, 24] width 28 height 16
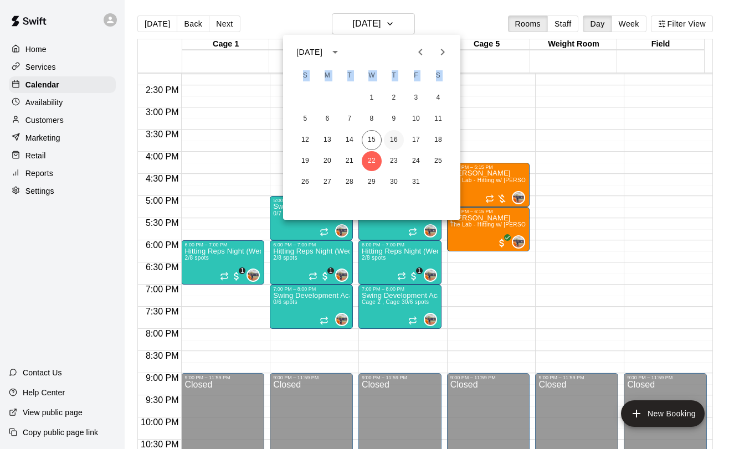
drag, startPoint x: 371, startPoint y: 74, endPoint x: 390, endPoint y: 135, distance: 63.9
click at [390, 135] on div "[DATE] S M T W T F S 1 2 3 4 5 6 7 8 9 10 11 12 13 14 15 16 17 18 19 20 21 22 2…" at bounding box center [371, 127] width 177 height 185
click at [373, 136] on button "15" at bounding box center [372, 140] width 20 height 20
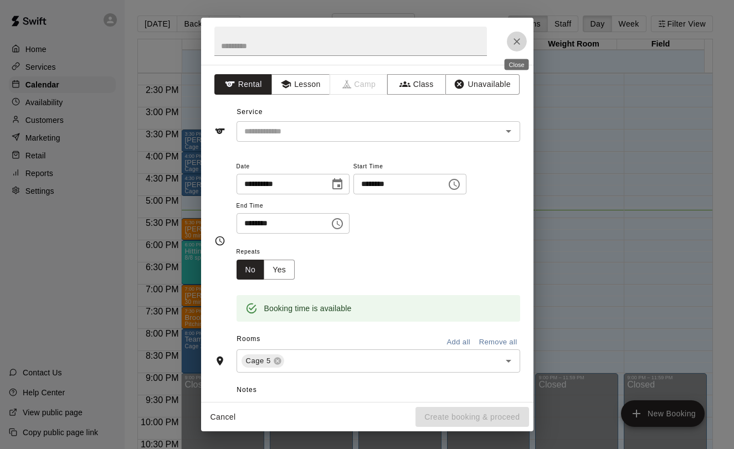
click at [513, 45] on icon "Close" at bounding box center [516, 41] width 11 height 11
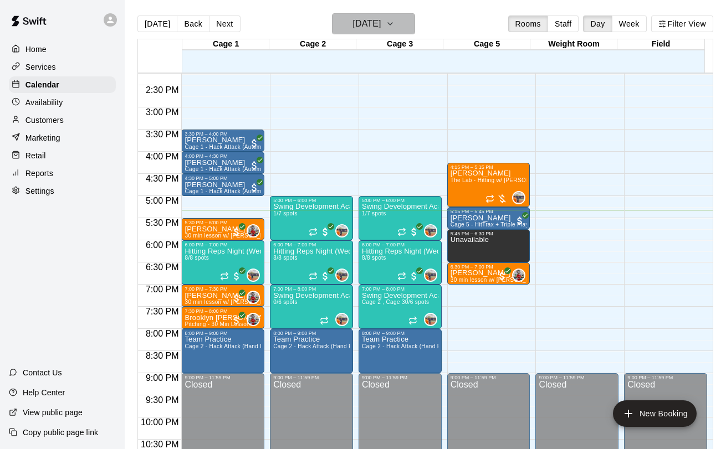
click at [381, 30] on h6 "[DATE]" at bounding box center [366, 24] width 28 height 16
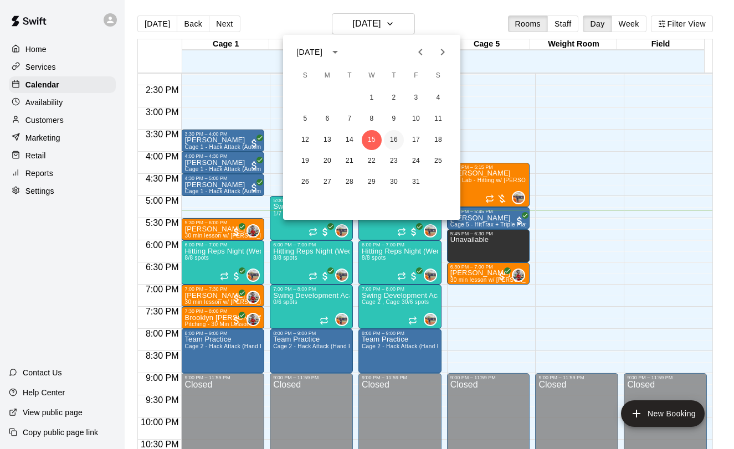
click at [392, 141] on button "16" at bounding box center [394, 140] width 20 height 20
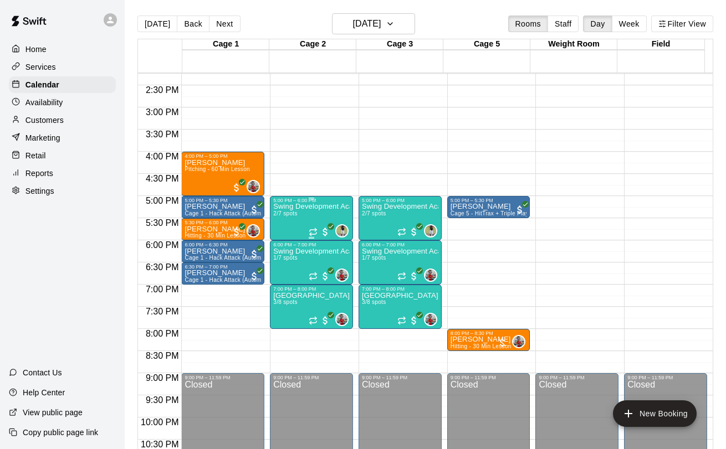
click at [307, 220] on div "Swing Development Academy 8U/10U 2/7 spots" at bounding box center [311, 427] width 76 height 449
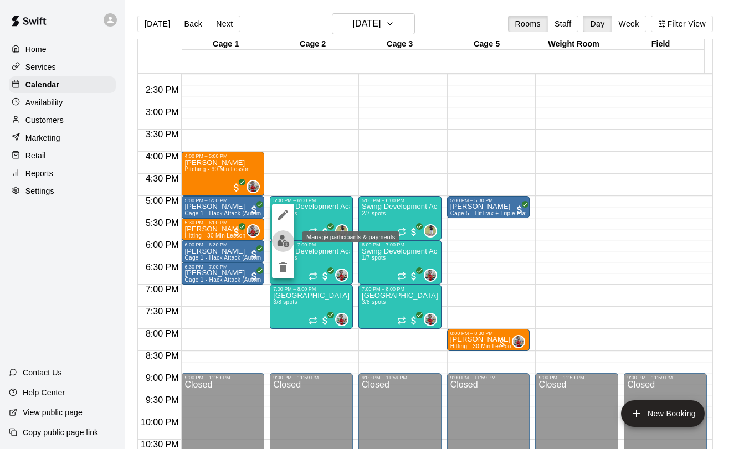
click at [285, 240] on img "edit" at bounding box center [283, 241] width 13 height 13
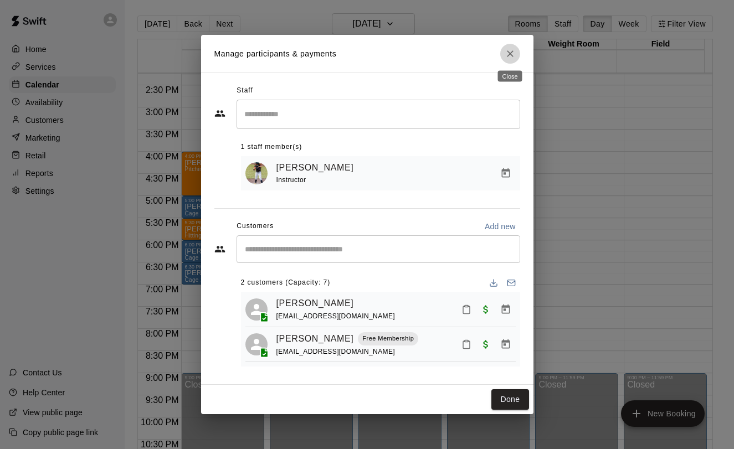
click at [509, 54] on icon "Close" at bounding box center [510, 53] width 7 height 7
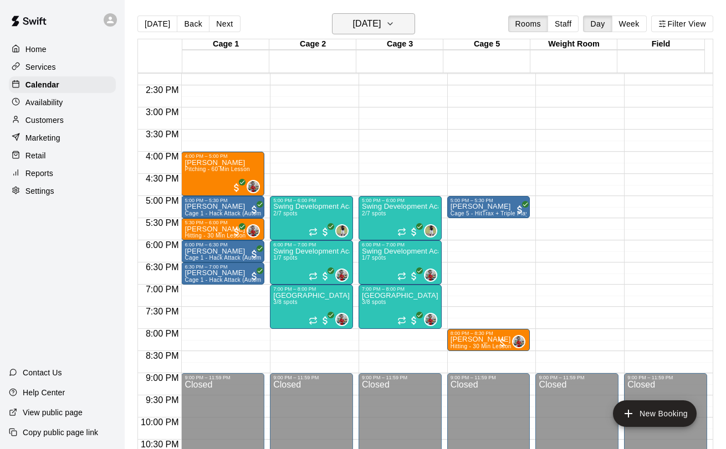
click at [374, 27] on h6 "[DATE]" at bounding box center [366, 24] width 28 height 16
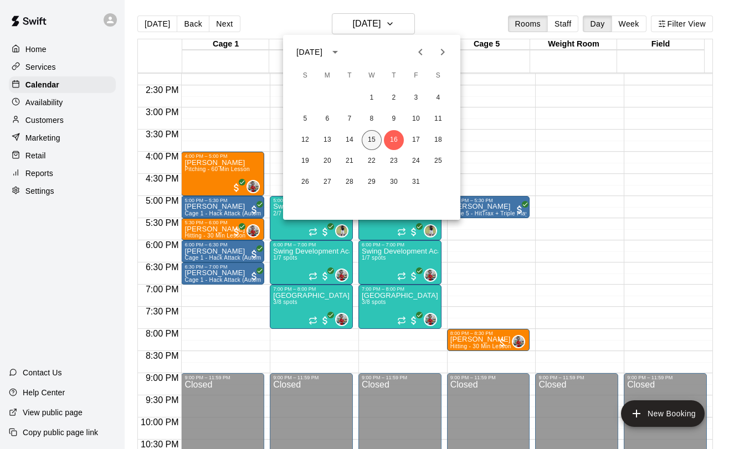
click at [377, 132] on button "15" at bounding box center [372, 140] width 20 height 20
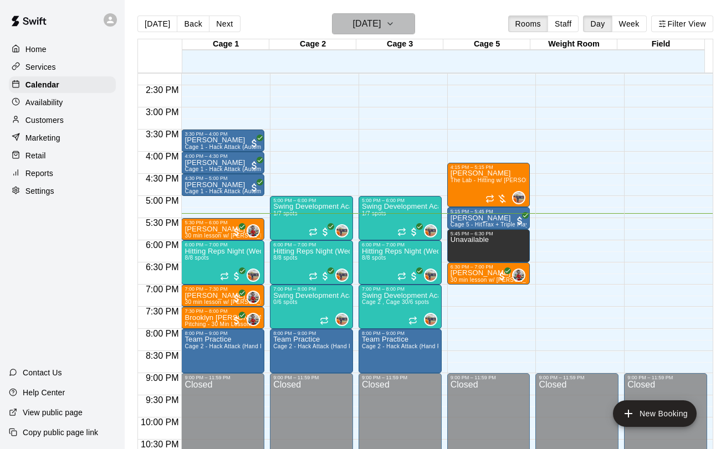
click at [381, 23] on h6 "[DATE]" at bounding box center [366, 24] width 28 height 16
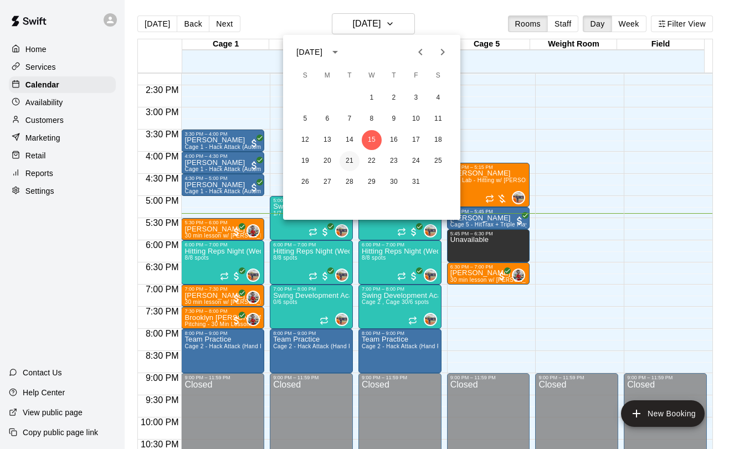
click at [350, 158] on button "21" at bounding box center [350, 161] width 20 height 20
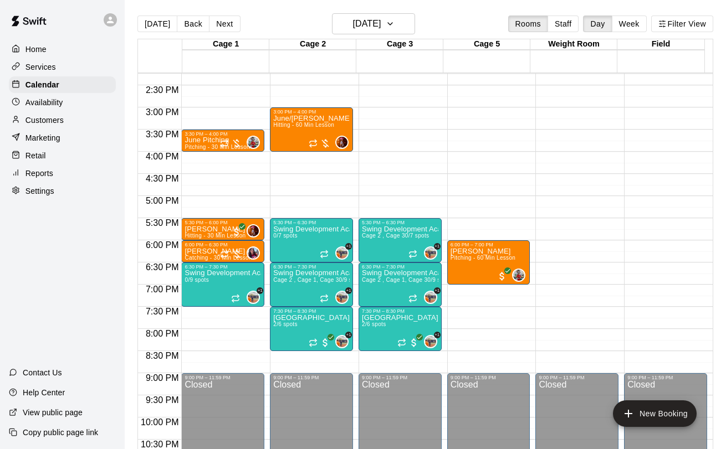
click at [60, 105] on p "Availability" at bounding box center [44, 102] width 38 height 11
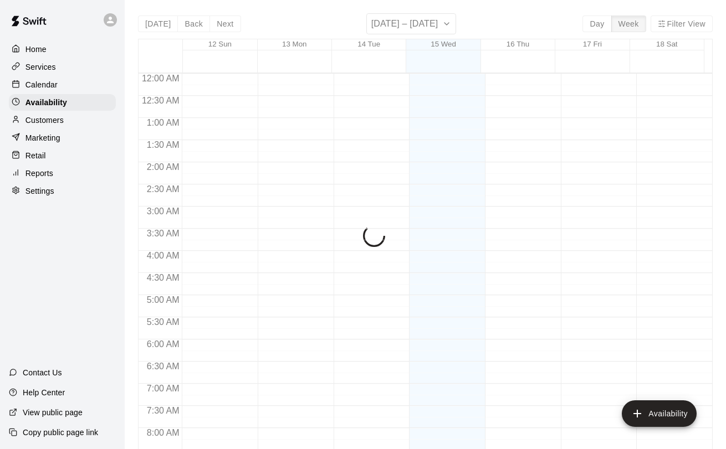
scroll to position [676, 0]
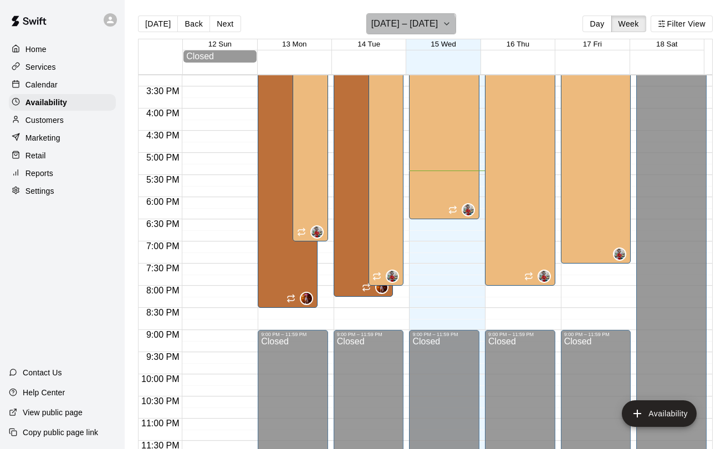
click at [406, 29] on h6 "[DATE] – [DATE]" at bounding box center [404, 24] width 67 height 16
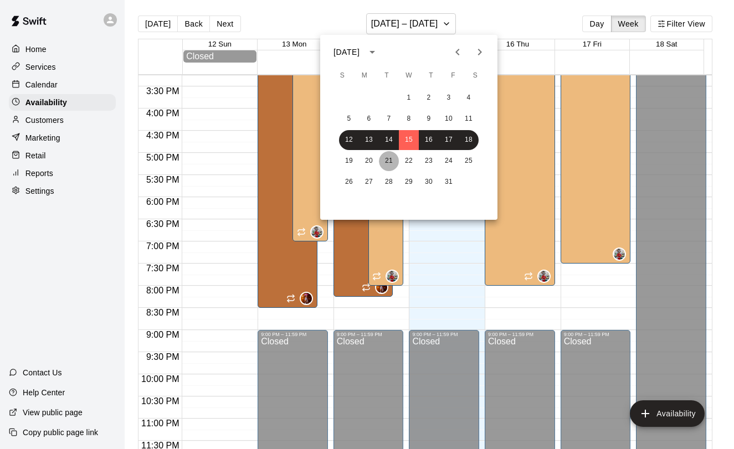
click at [386, 158] on button "21" at bounding box center [389, 161] width 20 height 20
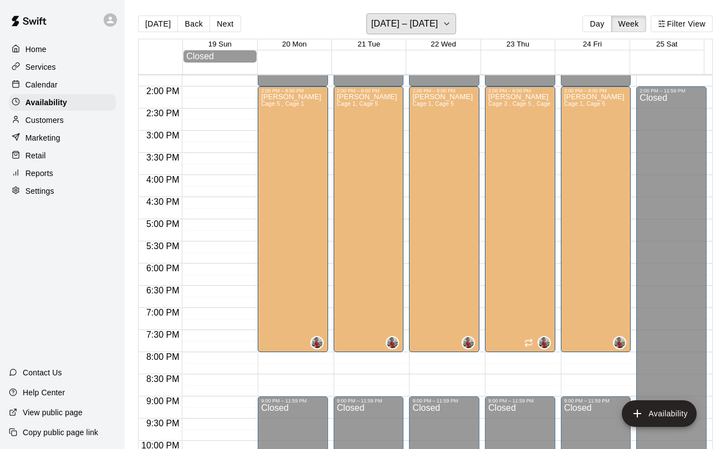
scroll to position [561, 0]
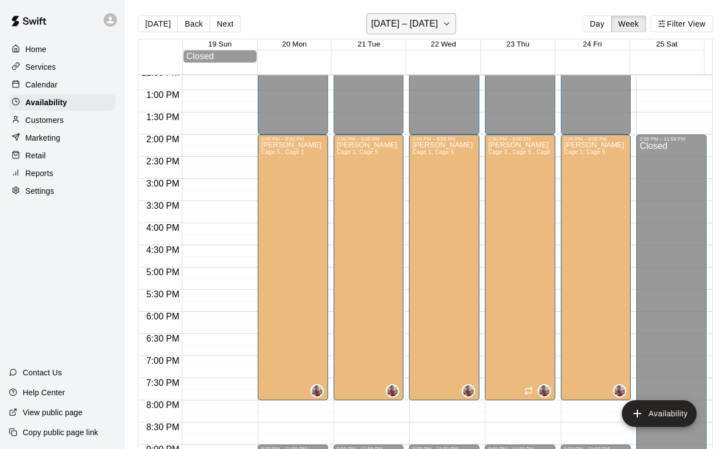
click at [402, 19] on h6 "[DATE] – [DATE]" at bounding box center [404, 24] width 67 height 16
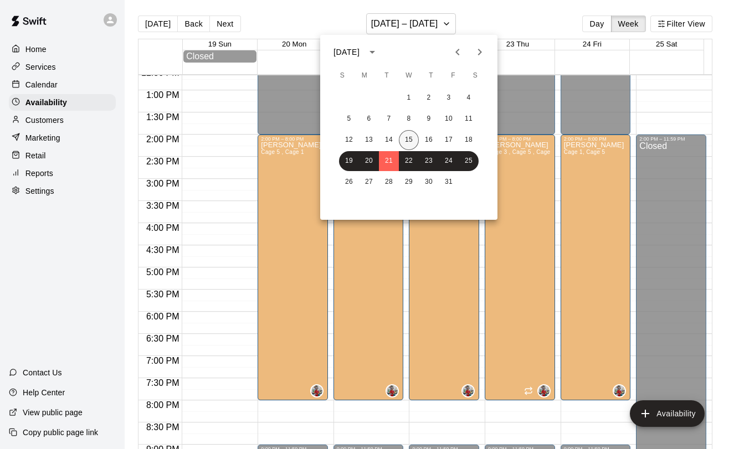
click at [411, 134] on button "15" at bounding box center [409, 140] width 20 height 20
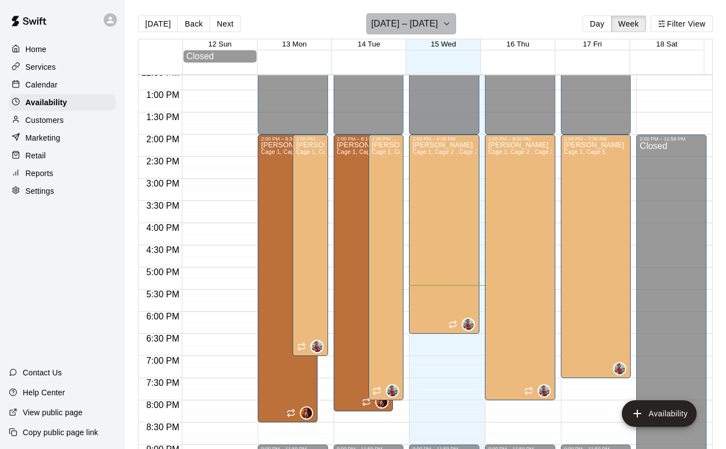
click at [428, 23] on h6 "[DATE] – [DATE]" at bounding box center [404, 24] width 67 height 16
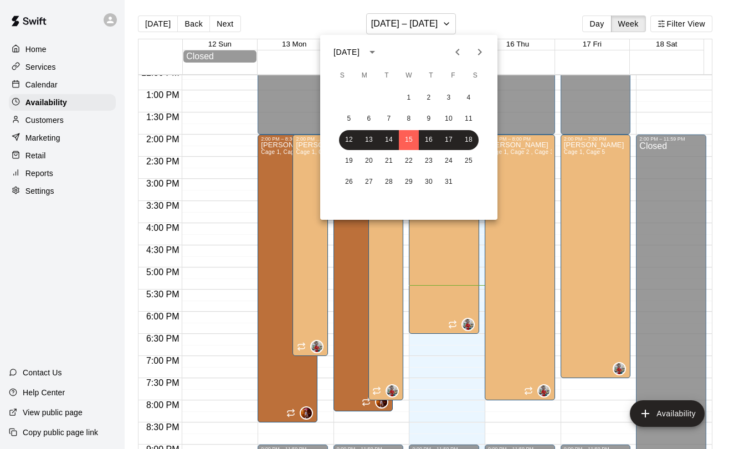
click at [412, 27] on div at bounding box center [367, 224] width 734 height 449
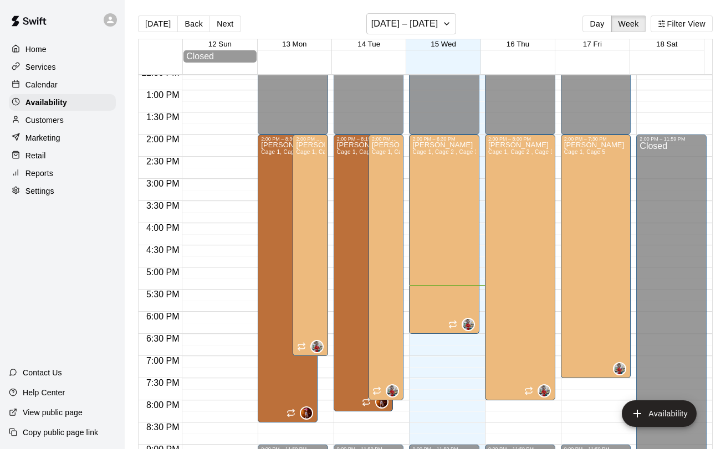
click at [48, 83] on p "Calendar" at bounding box center [41, 84] width 32 height 11
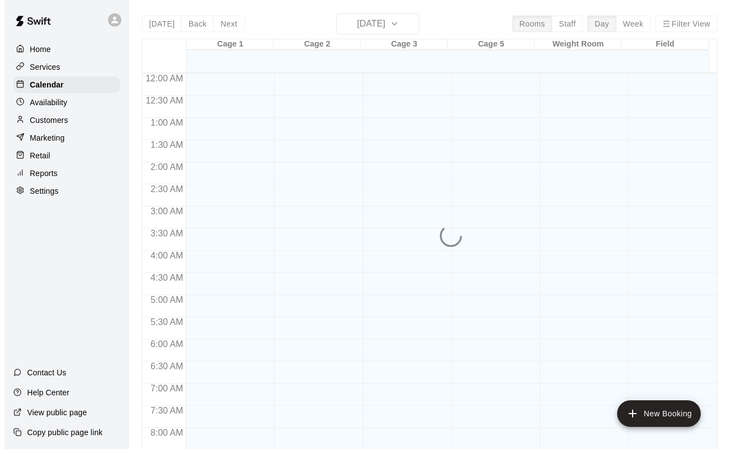
scroll to position [643, 0]
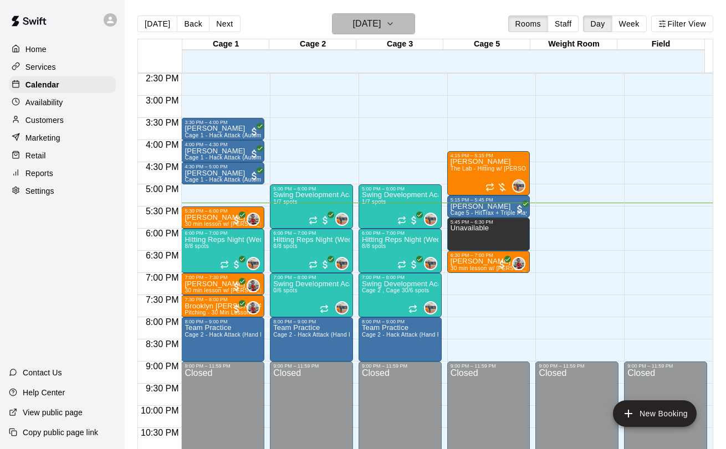
click at [381, 21] on h6 "[DATE]" at bounding box center [366, 24] width 28 height 16
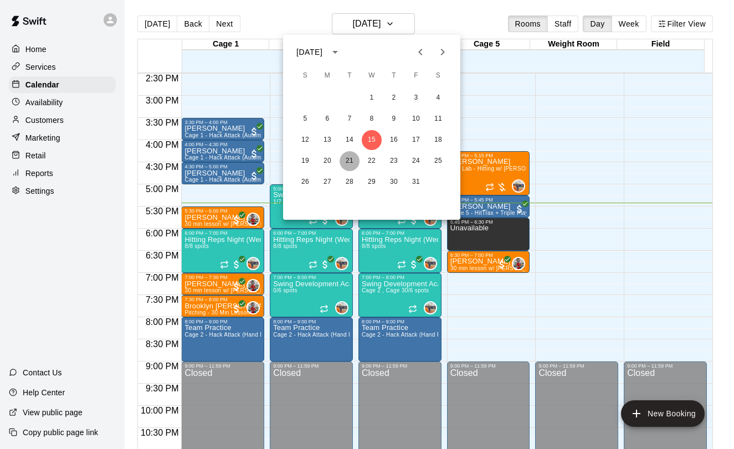
click at [351, 163] on button "21" at bounding box center [350, 161] width 20 height 20
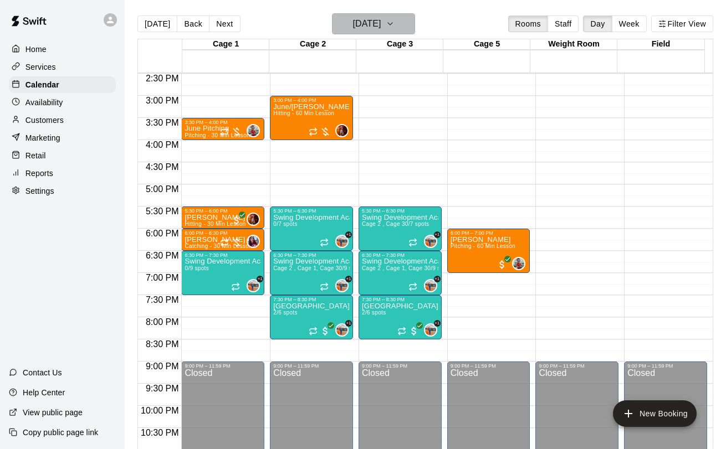
click at [364, 26] on h6 "[DATE]" at bounding box center [366, 24] width 28 height 16
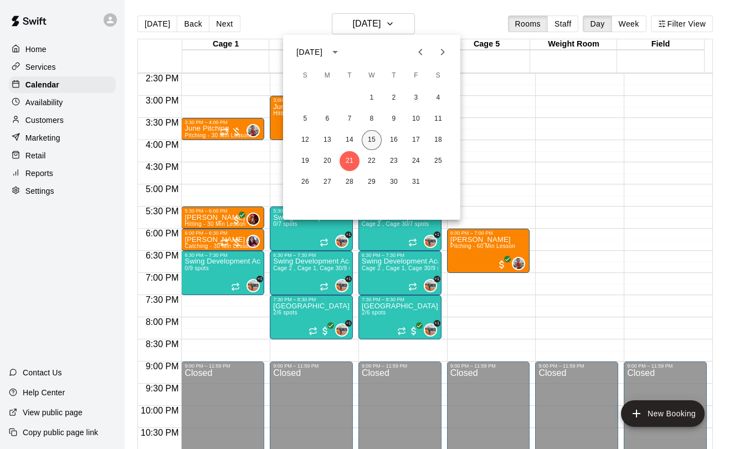
click at [369, 146] on button "15" at bounding box center [372, 140] width 20 height 20
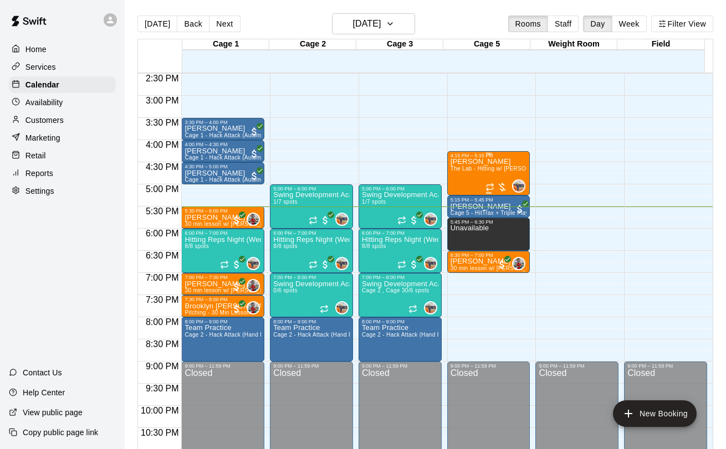
click at [455, 173] on div "[PERSON_NAME] The Lab - Hitting w/ [PERSON_NAME]" at bounding box center [488, 382] width 76 height 449
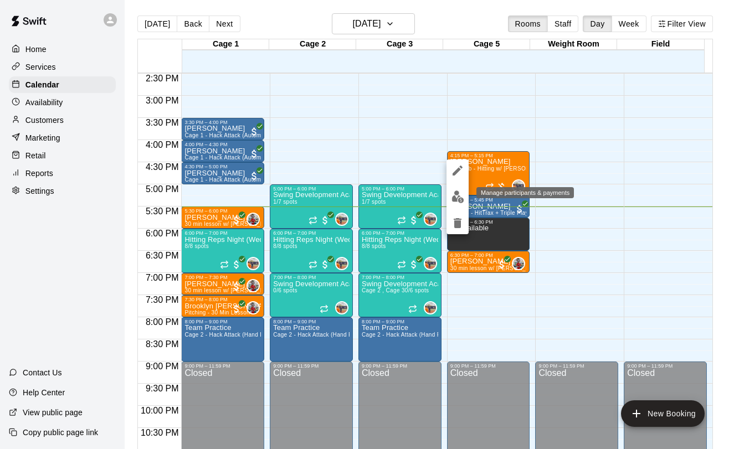
click at [459, 194] on img "edit" at bounding box center [457, 197] width 13 height 13
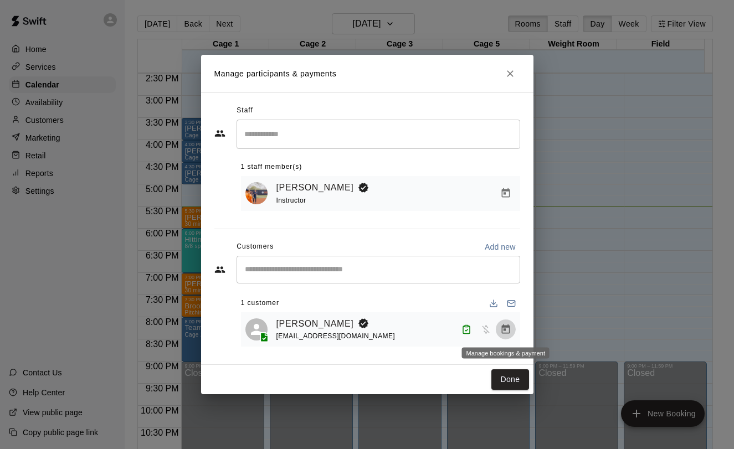
click at [505, 330] on icon "Manage bookings & payment" at bounding box center [505, 329] width 8 height 9
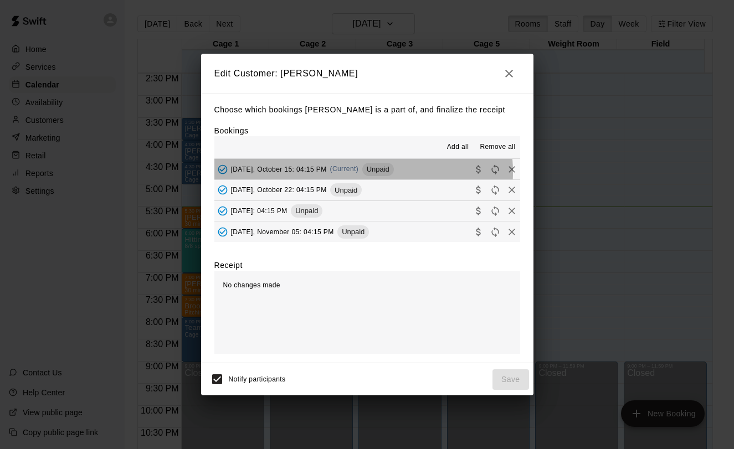
click at [358, 172] on span "(Current)" at bounding box center [344, 169] width 29 height 8
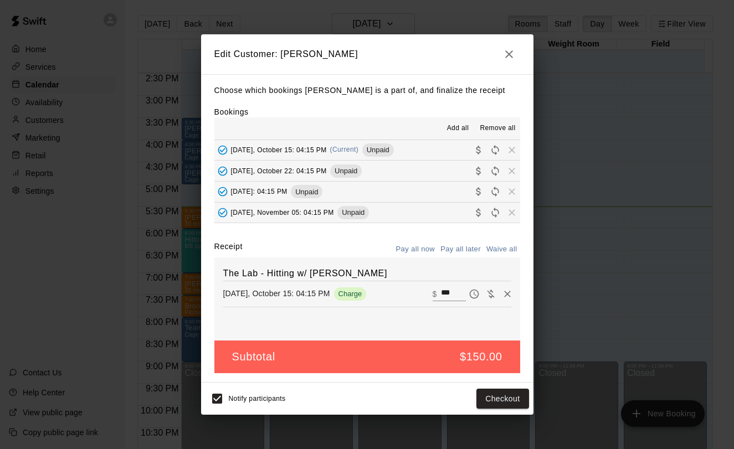
click at [507, 58] on icon "button" at bounding box center [508, 54] width 13 height 13
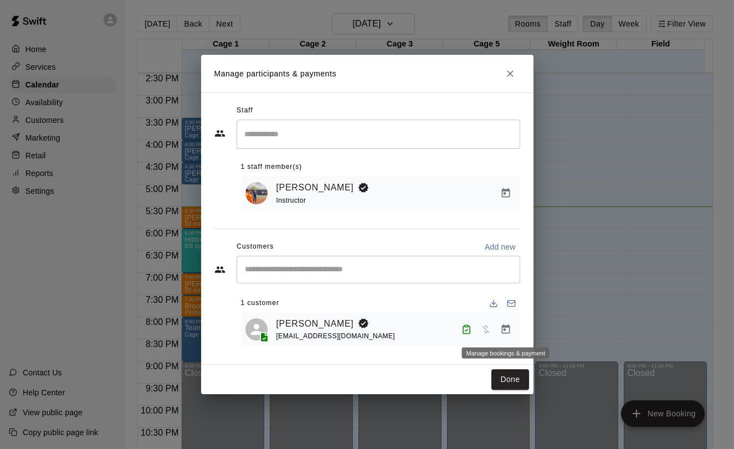
click at [502, 330] on icon "Manage bookings & payment" at bounding box center [505, 329] width 11 height 11
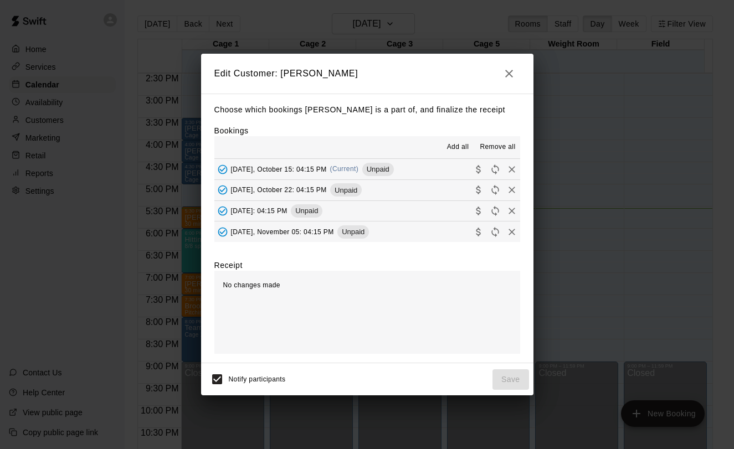
click at [498, 76] on button "button" at bounding box center [509, 74] width 22 height 22
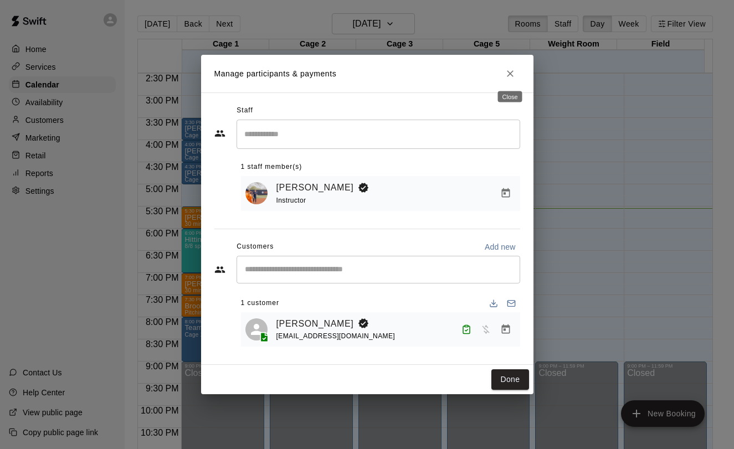
click at [506, 76] on icon "Close" at bounding box center [510, 73] width 11 height 11
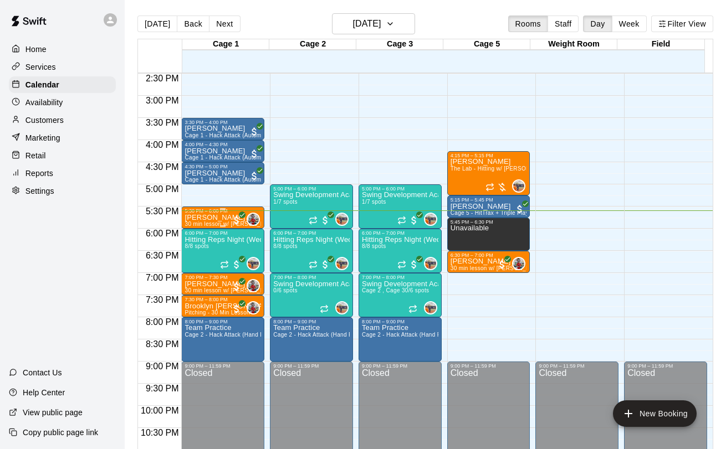
click at [206, 218] on p "[PERSON_NAME]" at bounding box center [222, 218] width 76 height 0
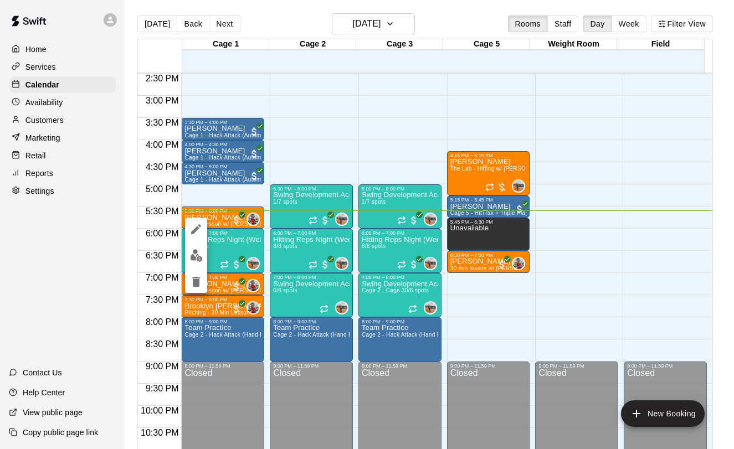
click at [196, 254] on img "edit" at bounding box center [196, 255] width 13 height 13
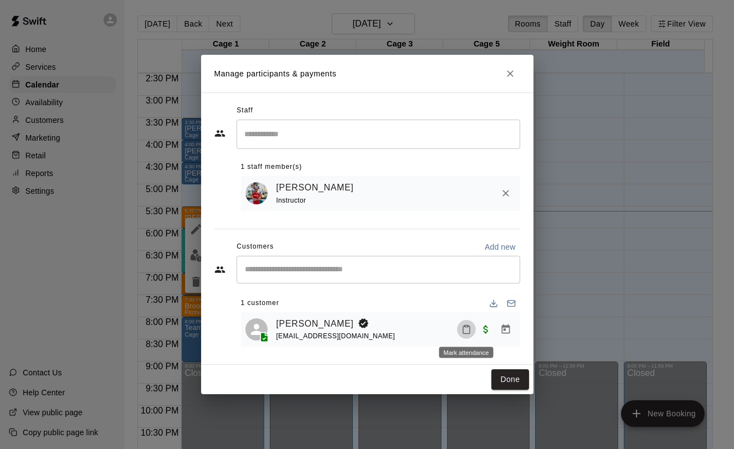
click at [466, 333] on icon "Mark attendance" at bounding box center [466, 330] width 10 height 10
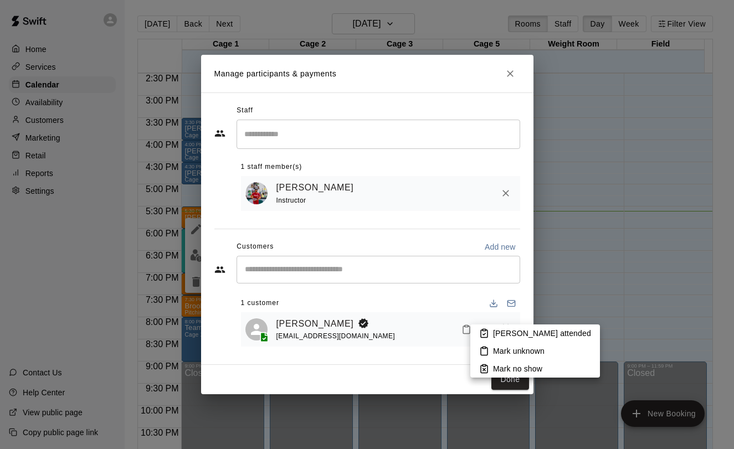
click at [497, 332] on p "[PERSON_NAME] attended" at bounding box center [542, 333] width 98 height 11
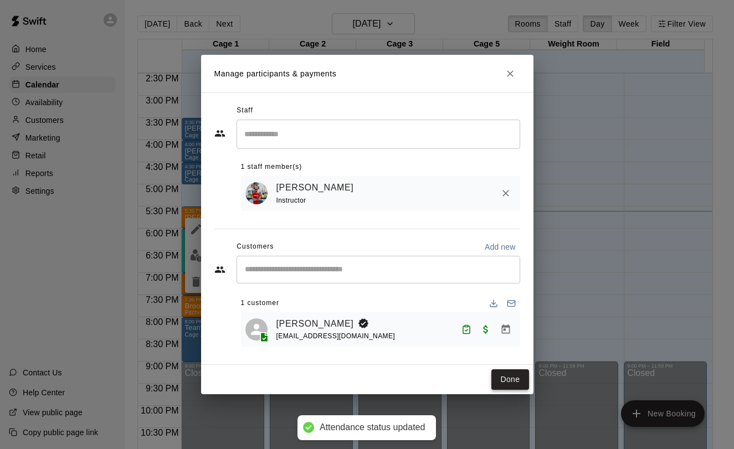
click at [511, 378] on button "Done" at bounding box center [509, 379] width 37 height 20
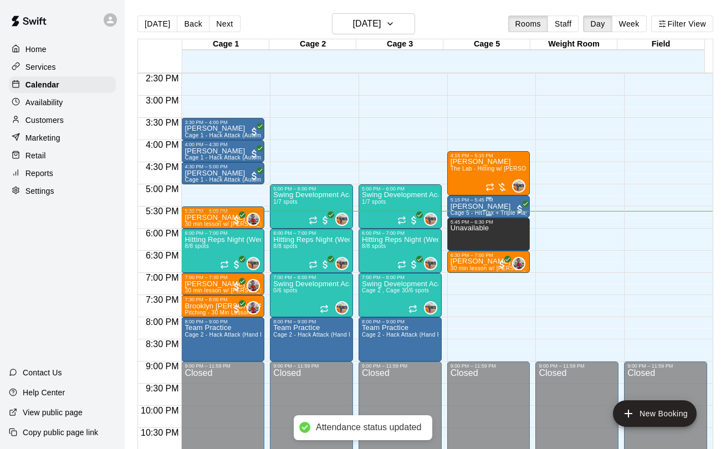
click at [474, 207] on p "[PERSON_NAME]" at bounding box center [488, 207] width 76 height 0
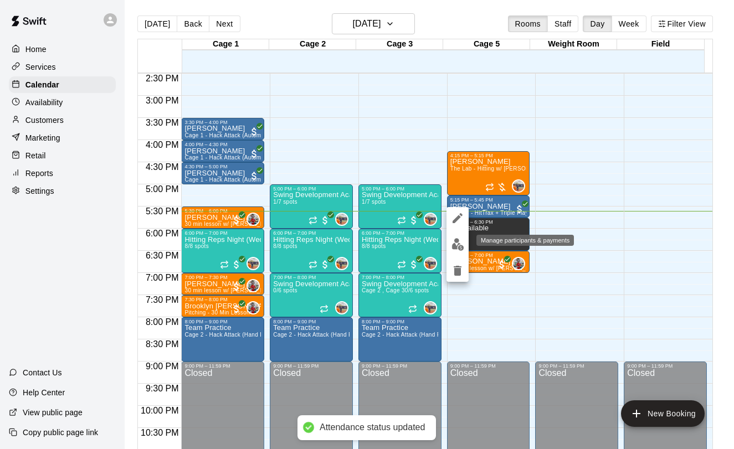
click at [464, 248] on button "edit" at bounding box center [457, 245] width 22 height 22
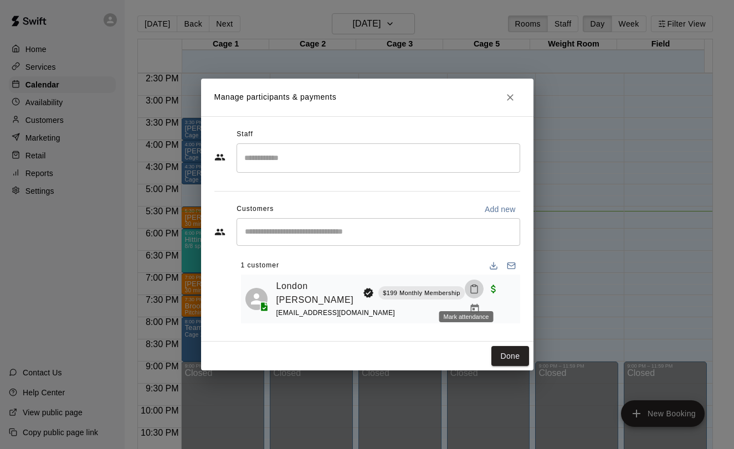
click at [471, 294] on button "Mark attendance" at bounding box center [474, 289] width 19 height 19
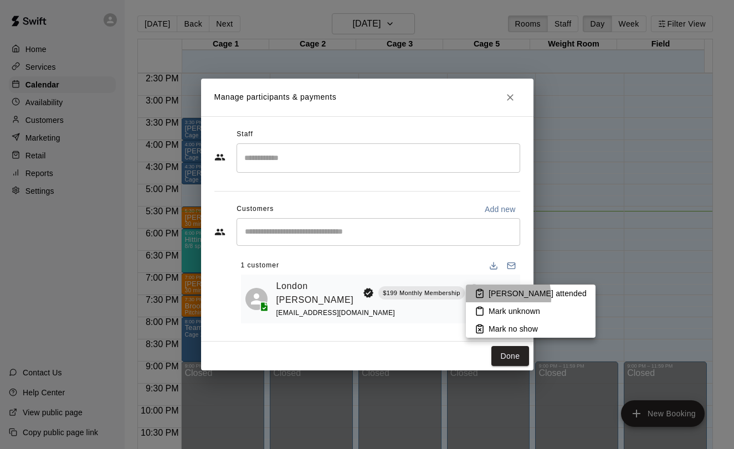
click at [489, 297] on p "[PERSON_NAME] attended" at bounding box center [538, 293] width 98 height 11
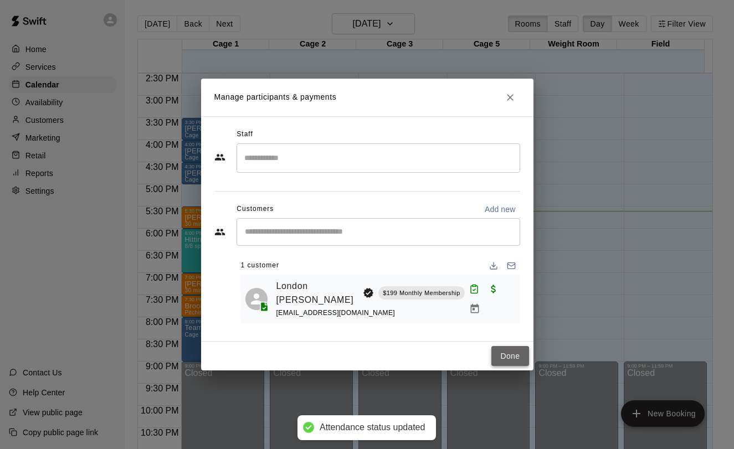
click at [499, 356] on button "Done" at bounding box center [509, 356] width 37 height 20
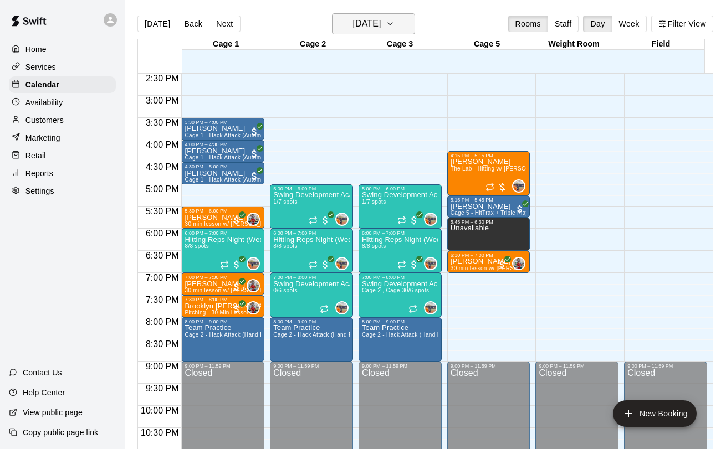
click at [381, 27] on h6 "[DATE]" at bounding box center [366, 24] width 28 height 16
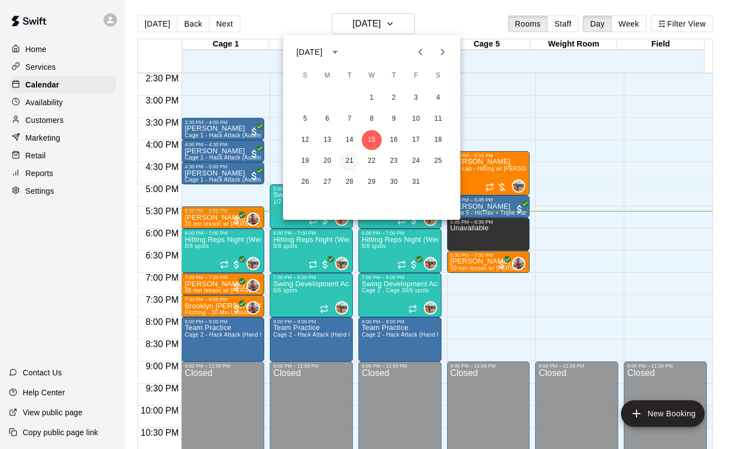
click at [346, 155] on button "21" at bounding box center [350, 161] width 20 height 20
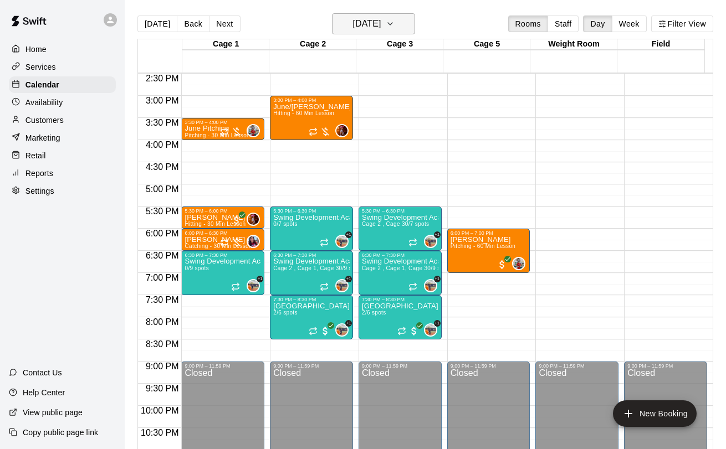
click at [381, 28] on h6 "[DATE]" at bounding box center [366, 24] width 28 height 16
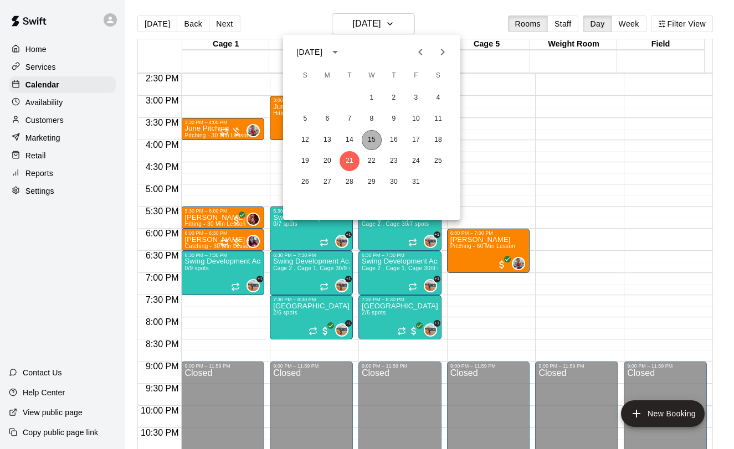
click at [375, 141] on button "15" at bounding box center [372, 140] width 20 height 20
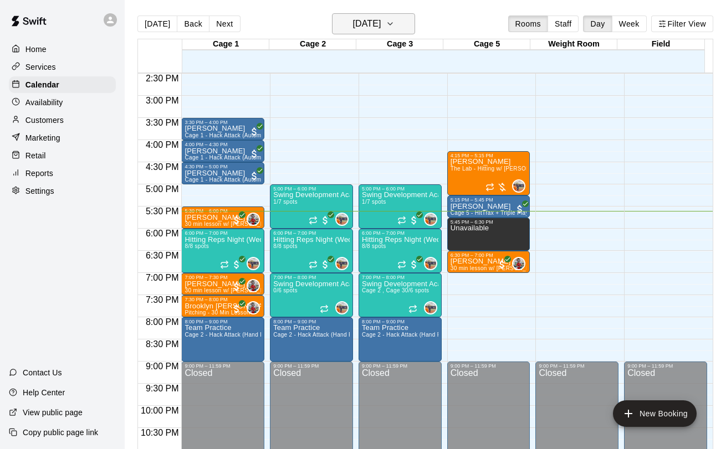
click at [367, 29] on h6 "[DATE]" at bounding box center [366, 24] width 28 height 16
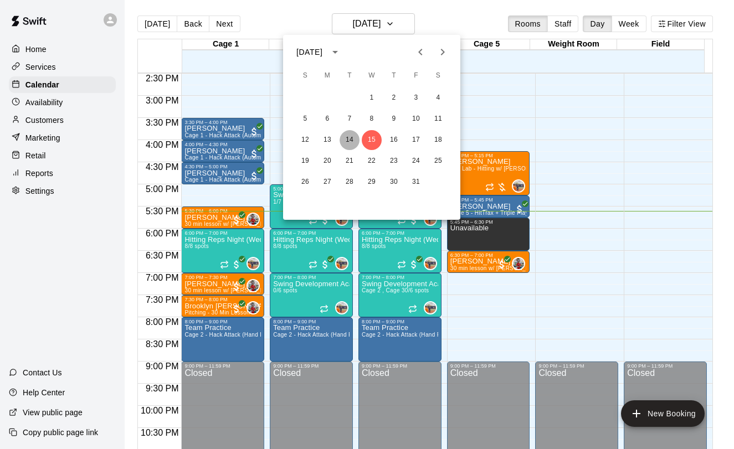
click at [350, 136] on button "14" at bounding box center [350, 140] width 20 height 20
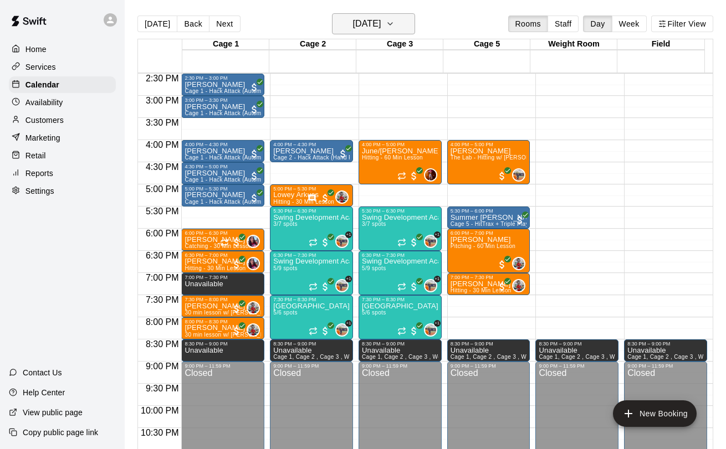
click at [353, 31] on h6 "[DATE]" at bounding box center [366, 24] width 28 height 16
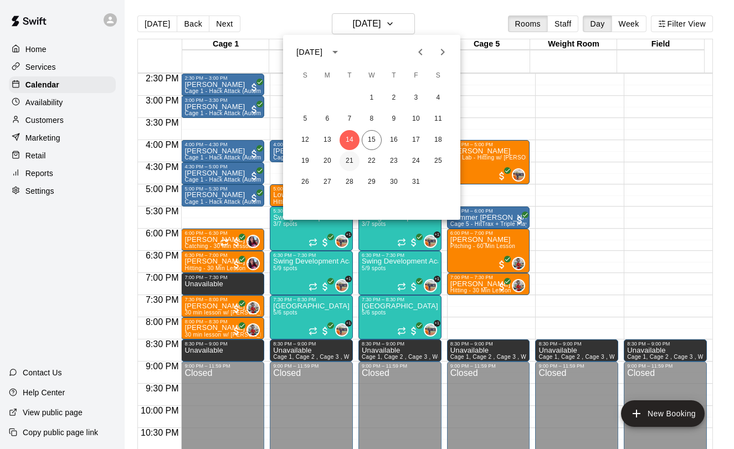
click at [350, 160] on button "21" at bounding box center [350, 161] width 20 height 20
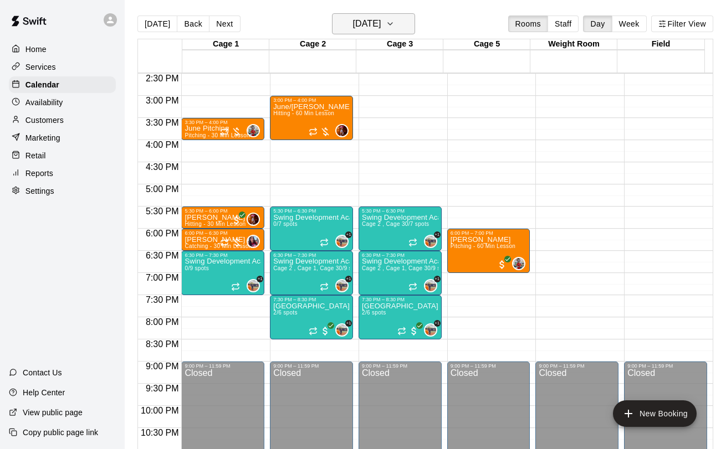
click at [381, 20] on h6 "[DATE]" at bounding box center [366, 24] width 28 height 16
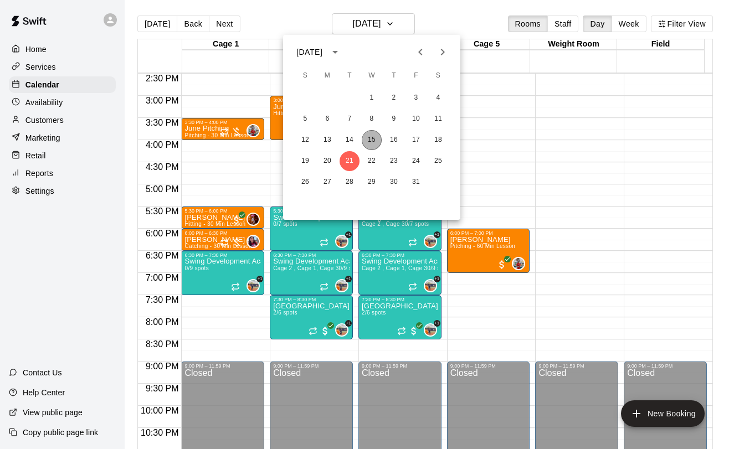
click at [378, 140] on button "15" at bounding box center [372, 140] width 20 height 20
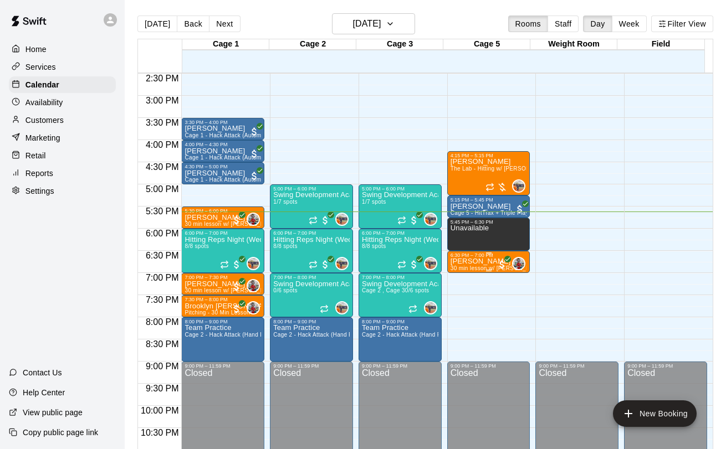
click at [461, 258] on div "6:30 PM – 7:00 PM" at bounding box center [488, 256] width 76 height 6
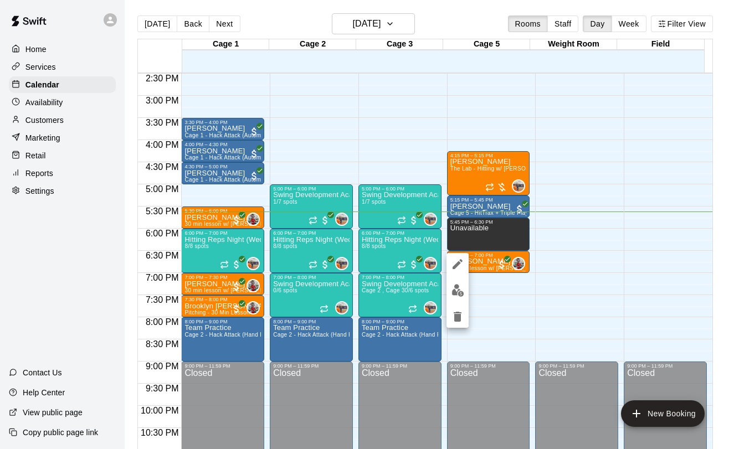
click at [482, 268] on div at bounding box center [367, 224] width 734 height 449
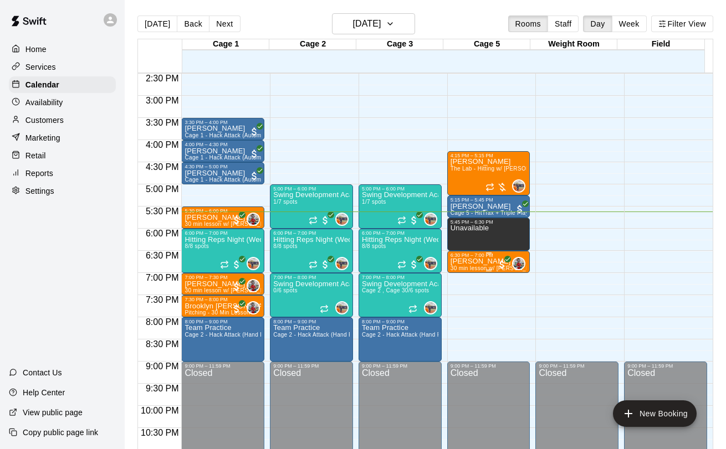
click at [455, 261] on p "[PERSON_NAME]" at bounding box center [488, 261] width 76 height 0
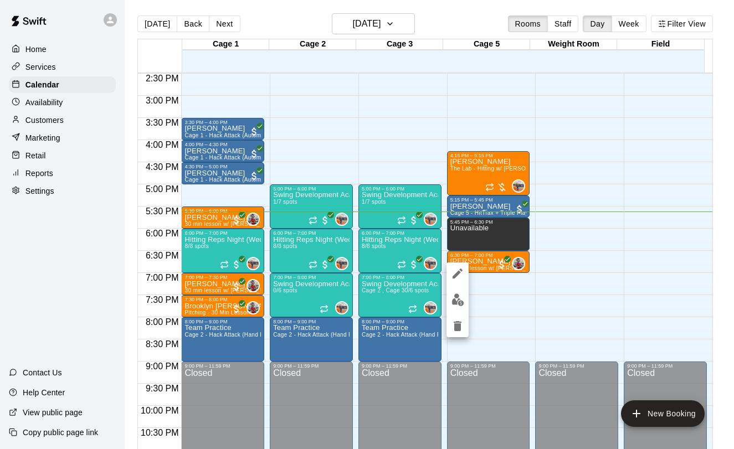
click at [484, 266] on div at bounding box center [367, 224] width 734 height 449
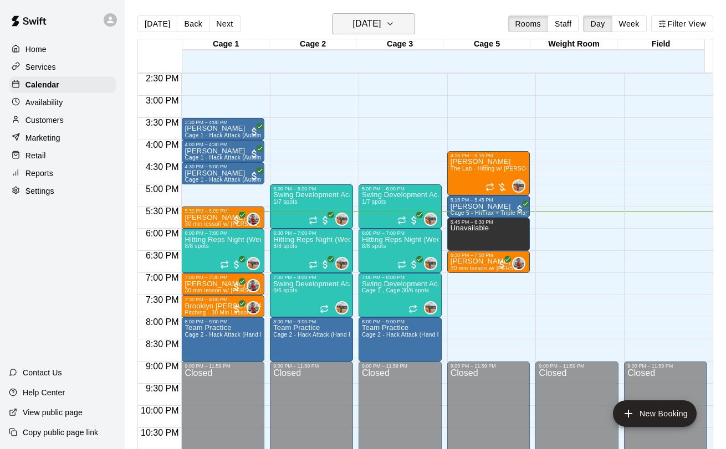
click at [381, 26] on h6 "[DATE]" at bounding box center [366, 24] width 28 height 16
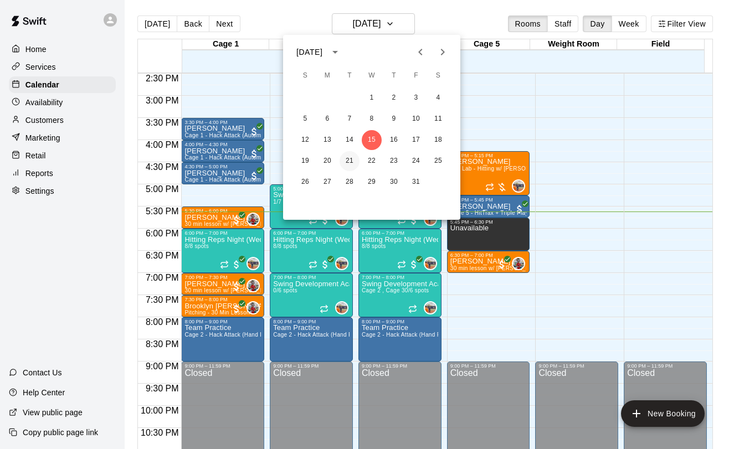
click at [344, 160] on button "21" at bounding box center [350, 161] width 20 height 20
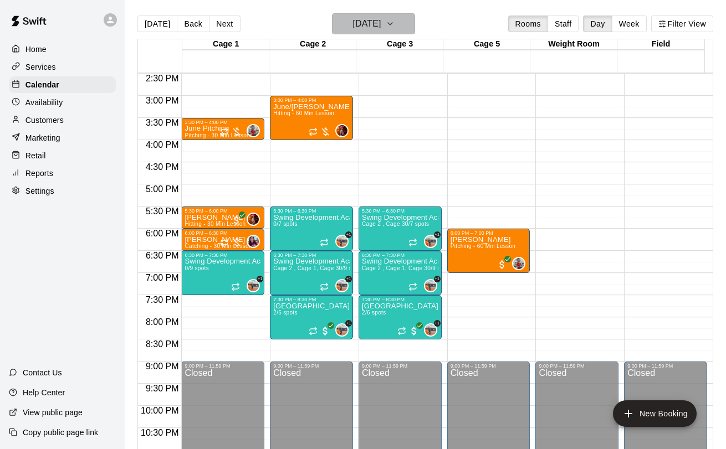
click at [362, 28] on h6 "[DATE]" at bounding box center [366, 24] width 28 height 16
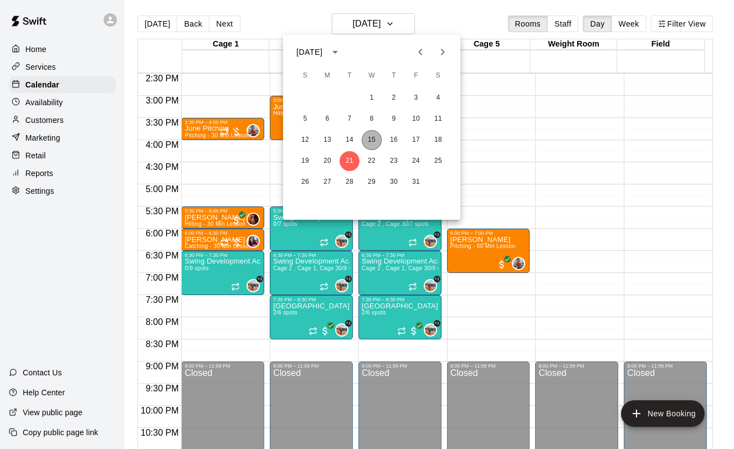
click at [379, 143] on button "15" at bounding box center [372, 140] width 20 height 20
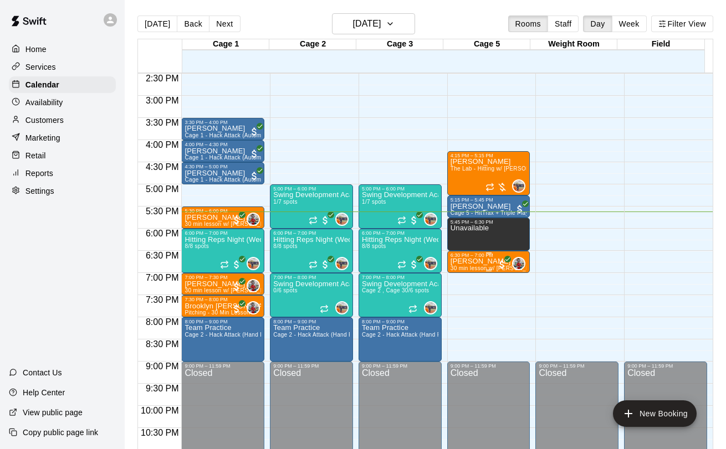
click at [461, 269] on span "30 min lesson w/ [PERSON_NAME]" at bounding box center [497, 268] width 94 height 6
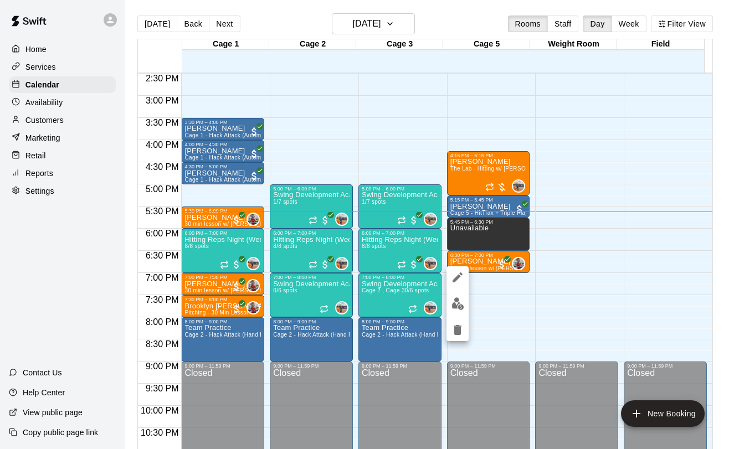
click at [463, 271] on div at bounding box center [367, 224] width 734 height 449
click at [464, 273] on icon "edit" at bounding box center [457, 277] width 13 height 13
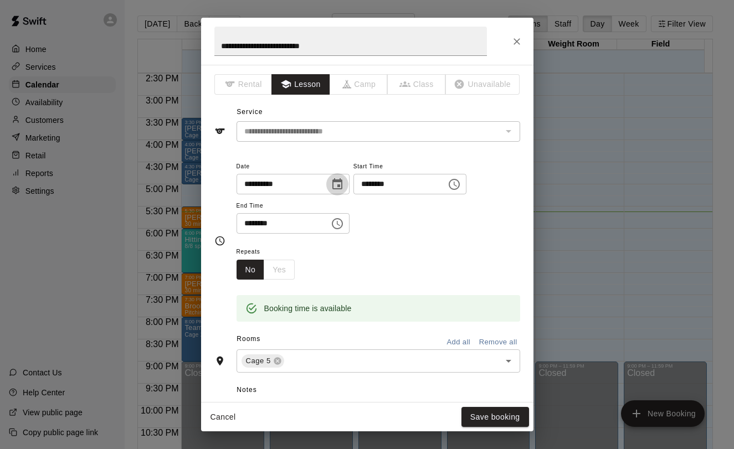
click at [335, 182] on icon "Choose date, selected date is Oct 15, 2025" at bounding box center [337, 184] width 13 height 13
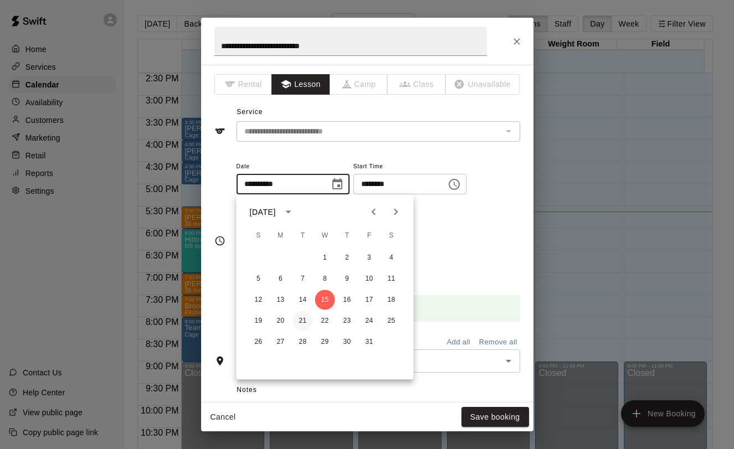
click at [300, 318] on button "21" at bounding box center [303, 321] width 20 height 20
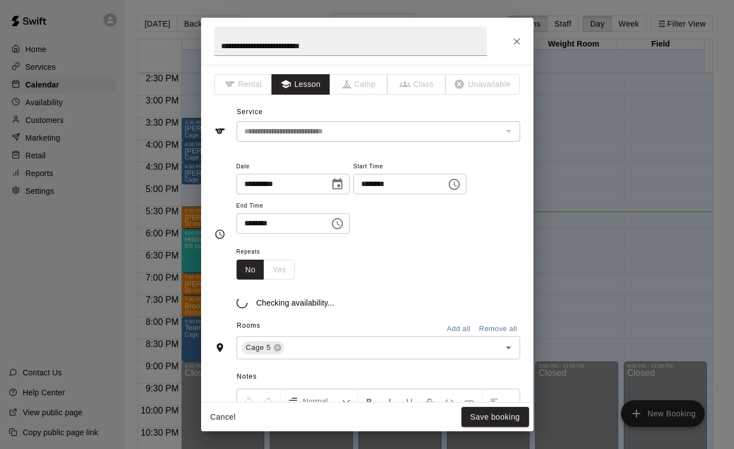
type input "**********"
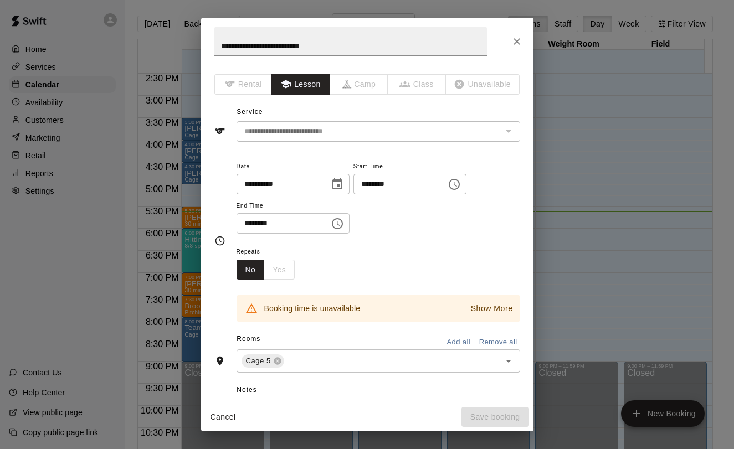
click at [461, 186] on icon "Choose time, selected time is 6:30 PM" at bounding box center [454, 184] width 13 height 13
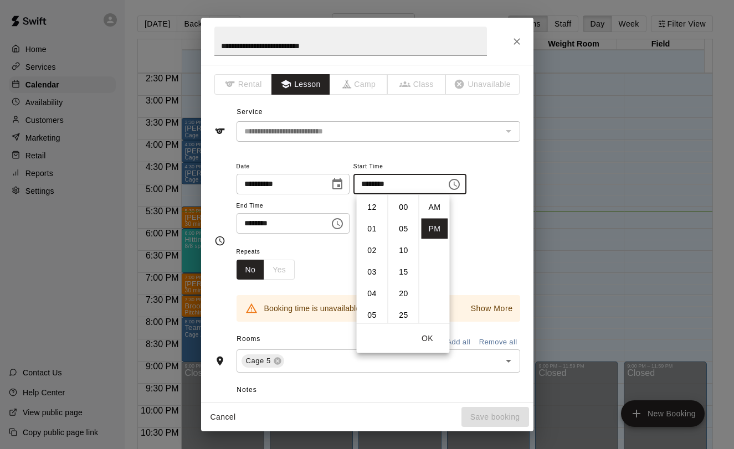
scroll to position [20, 0]
click at [371, 226] on li "04" at bounding box center [372, 230] width 27 height 20
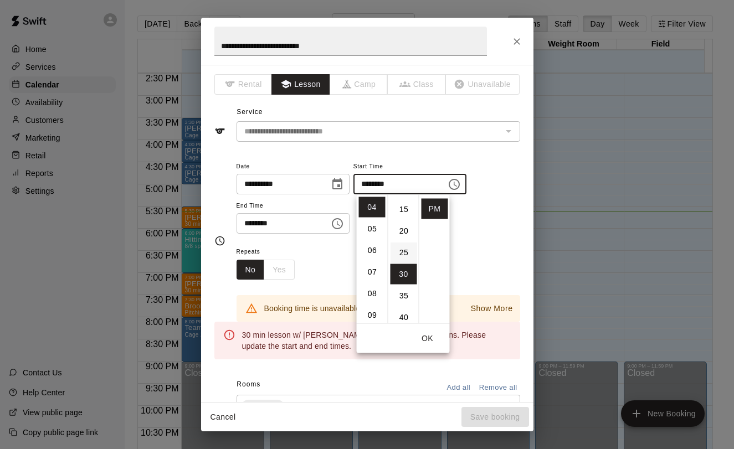
scroll to position [0, 0]
click at [401, 213] on li "00" at bounding box center [404, 207] width 27 height 20
type input "********"
click at [322, 222] on input "********" at bounding box center [279, 223] width 85 height 20
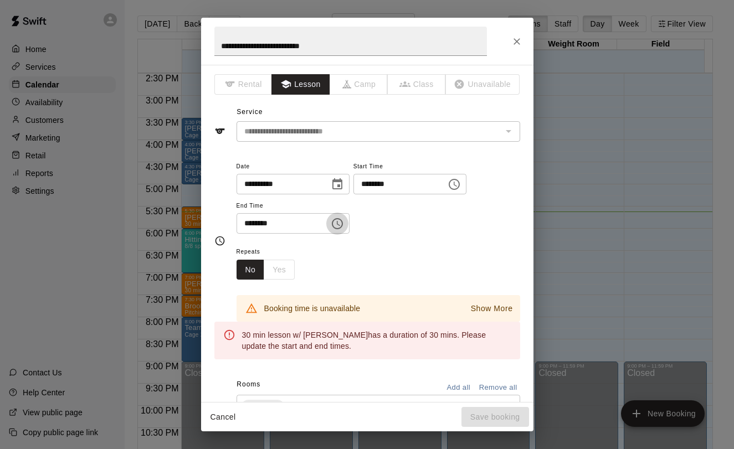
click at [336, 222] on icon "Choose time, selected time is 7:00 PM" at bounding box center [337, 223] width 11 height 11
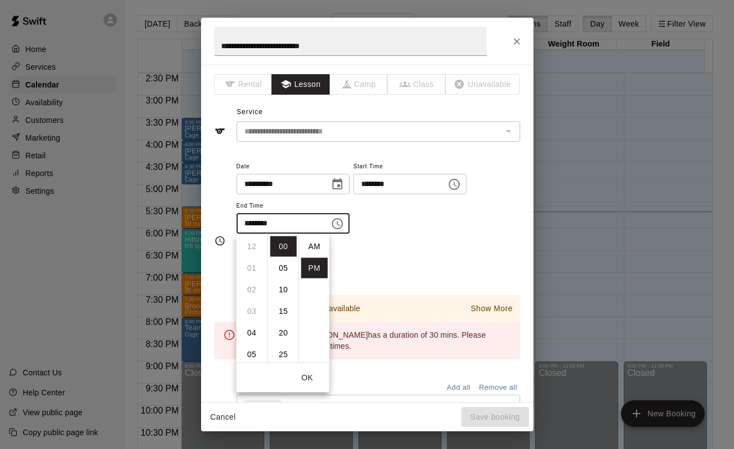
scroll to position [20, 0]
click at [251, 267] on li "04" at bounding box center [252, 268] width 27 height 20
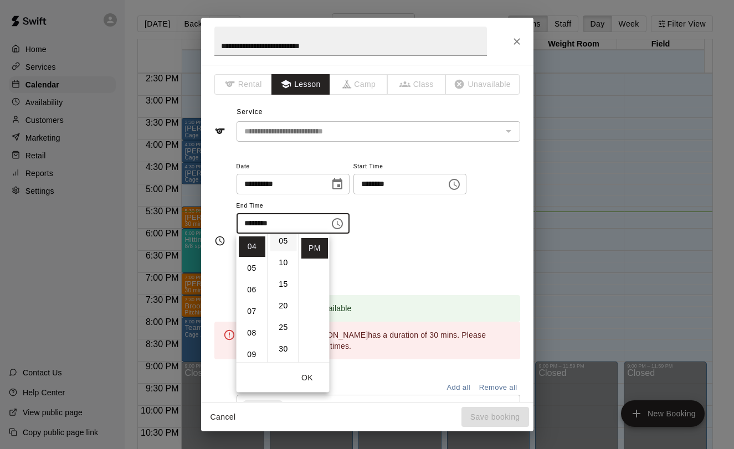
scroll to position [45, 0]
click at [279, 331] on li "30" at bounding box center [283, 331] width 27 height 20
type input "********"
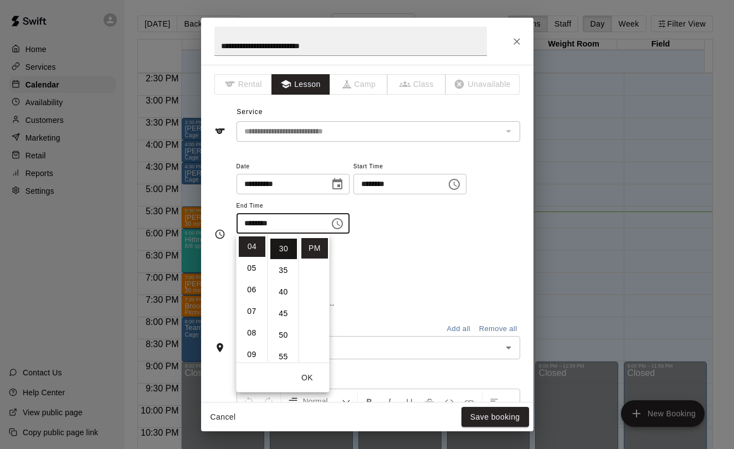
scroll to position [130, 0]
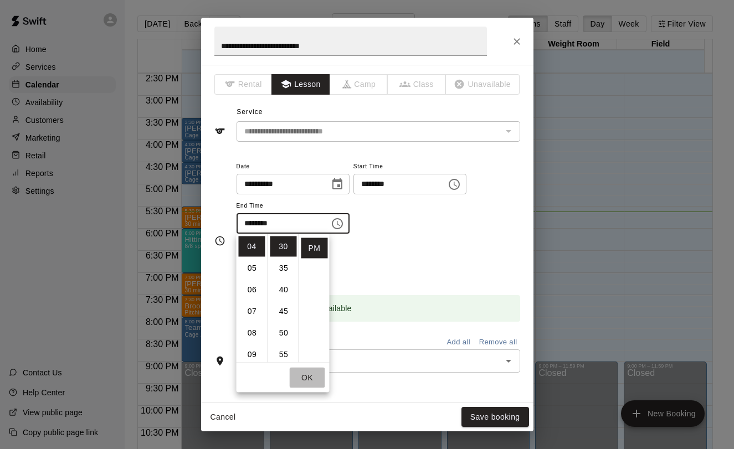
click at [314, 376] on button "OK" at bounding box center [307, 378] width 35 height 20
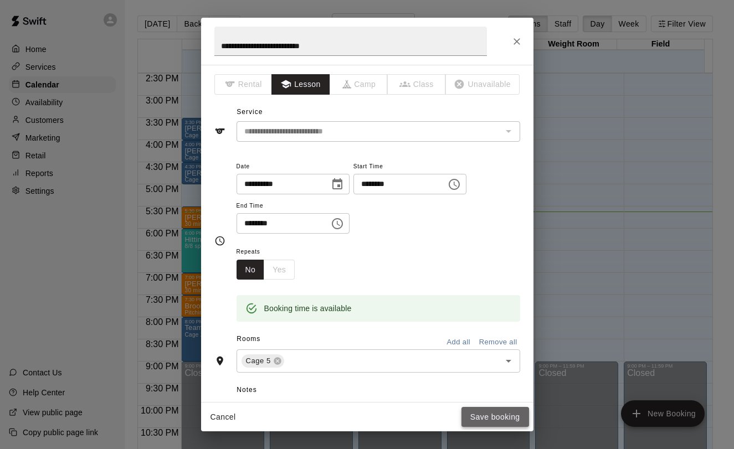
click at [485, 415] on button "Save booking" at bounding box center [495, 417] width 68 height 20
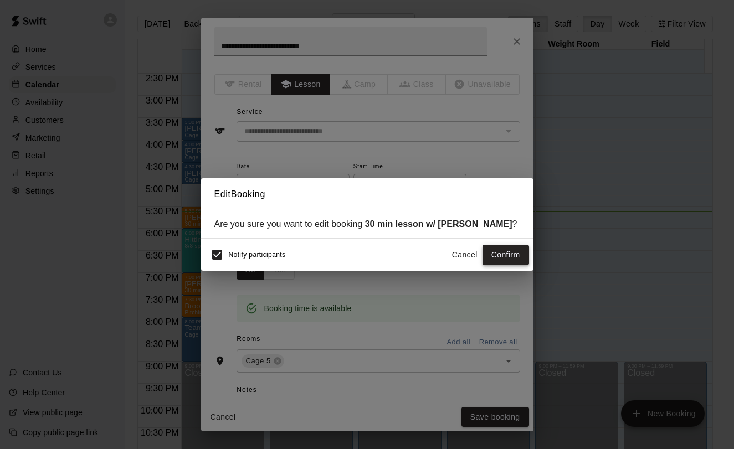
click at [514, 251] on button "Confirm" at bounding box center [506, 255] width 47 height 20
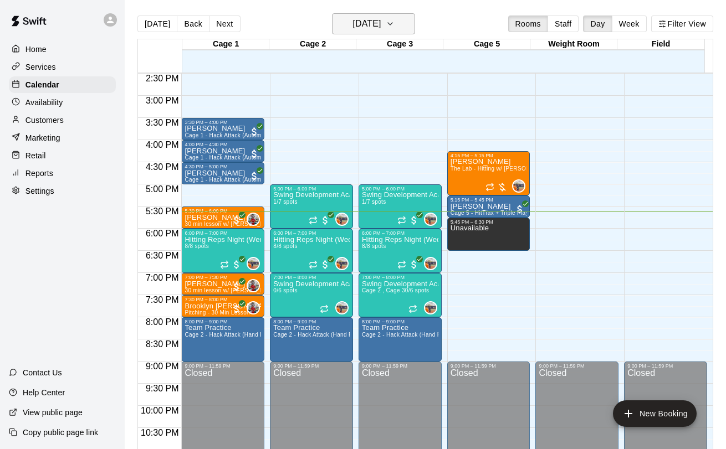
click at [381, 22] on h6 "[DATE]" at bounding box center [366, 24] width 28 height 16
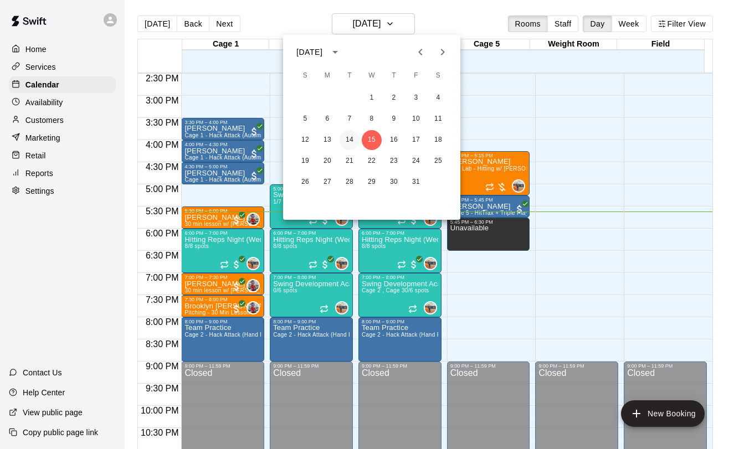
click at [348, 138] on button "14" at bounding box center [350, 140] width 20 height 20
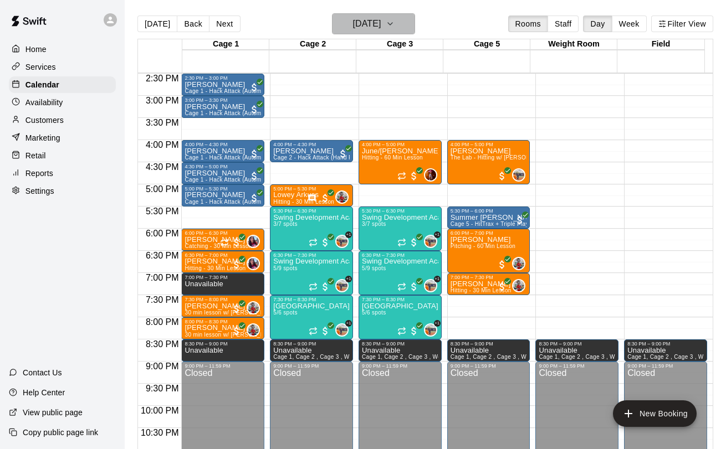
click at [360, 20] on h6 "[DATE]" at bounding box center [366, 24] width 28 height 16
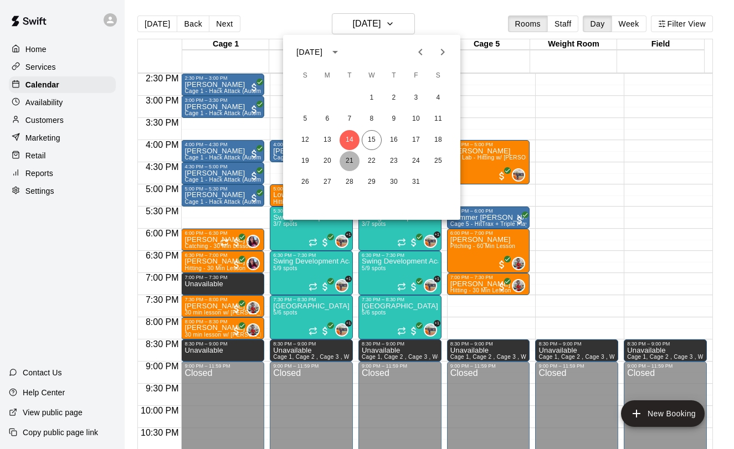
click at [351, 157] on button "21" at bounding box center [350, 161] width 20 height 20
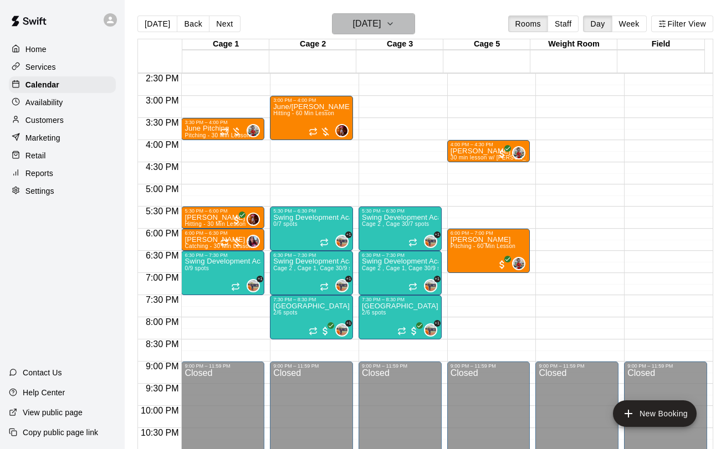
click at [357, 27] on h6 "[DATE]" at bounding box center [366, 24] width 28 height 16
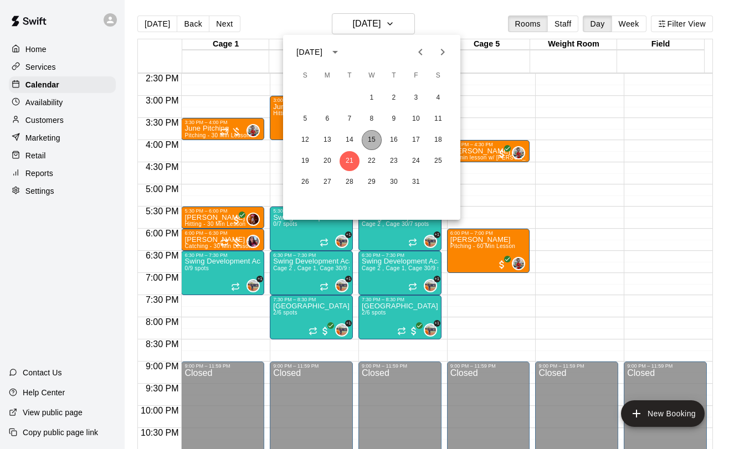
click at [374, 142] on button "15" at bounding box center [372, 140] width 20 height 20
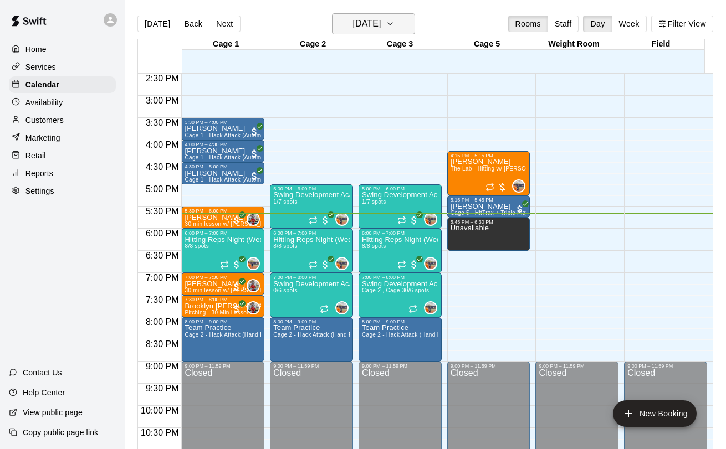
click at [352, 24] on h6 "[DATE]" at bounding box center [366, 24] width 28 height 16
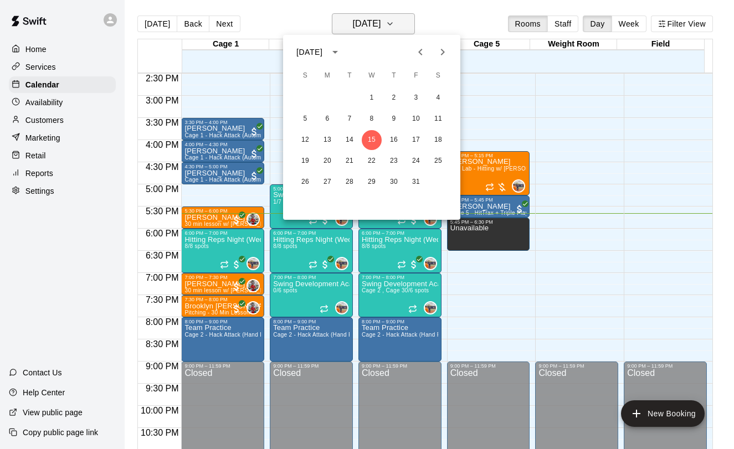
click at [346, 24] on div at bounding box center [367, 224] width 734 height 449
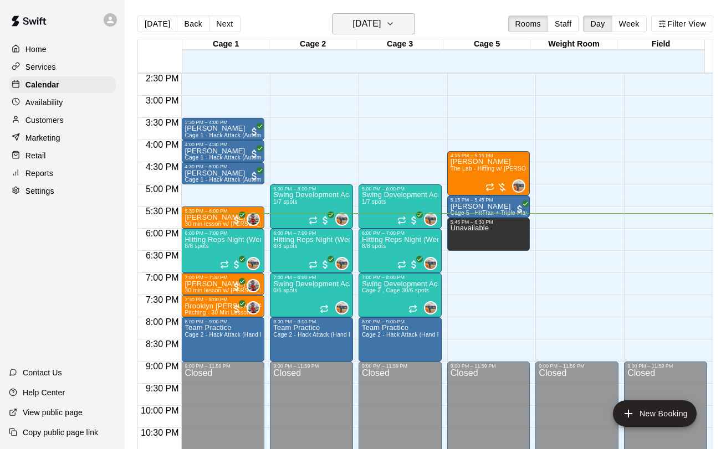
click at [367, 30] on h6 "[DATE]" at bounding box center [366, 24] width 28 height 16
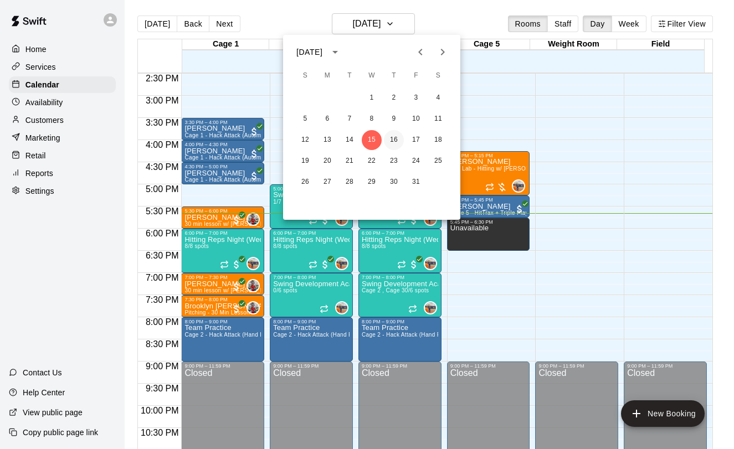
click at [394, 148] on button "16" at bounding box center [394, 140] width 20 height 20
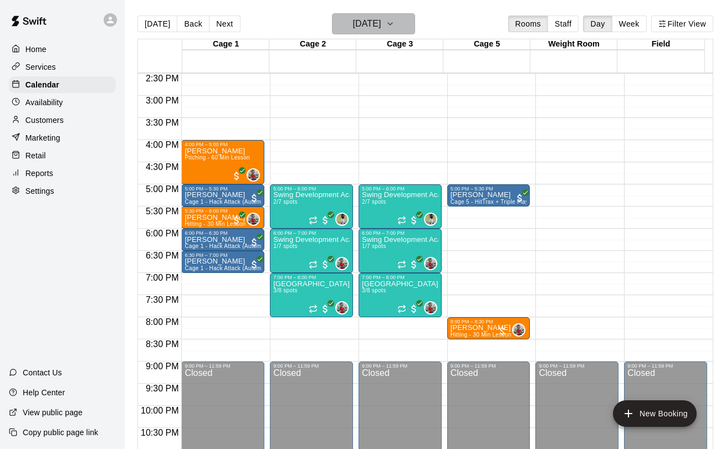
click at [381, 23] on h6 "[DATE]" at bounding box center [366, 24] width 28 height 16
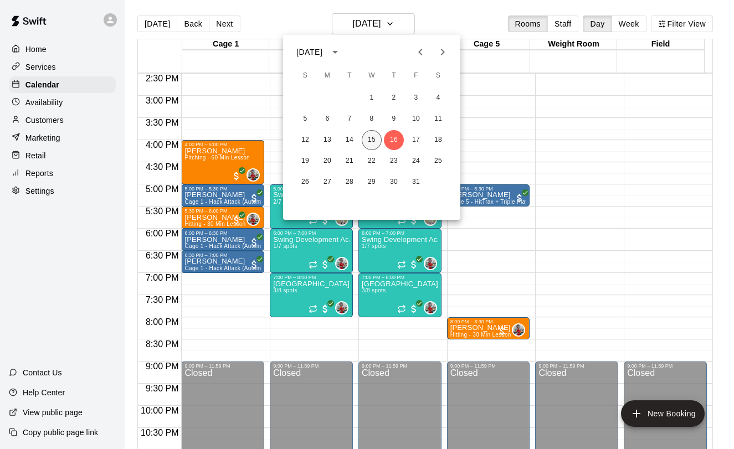
click at [372, 135] on button "15" at bounding box center [372, 140] width 20 height 20
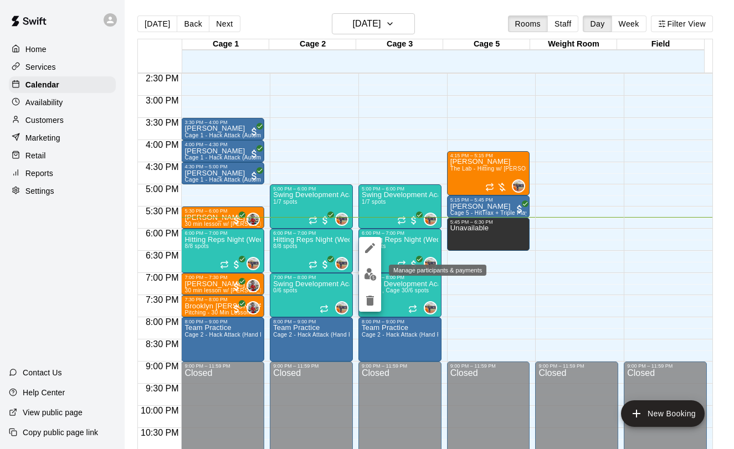
click at [372, 274] on img "edit" at bounding box center [370, 274] width 13 height 13
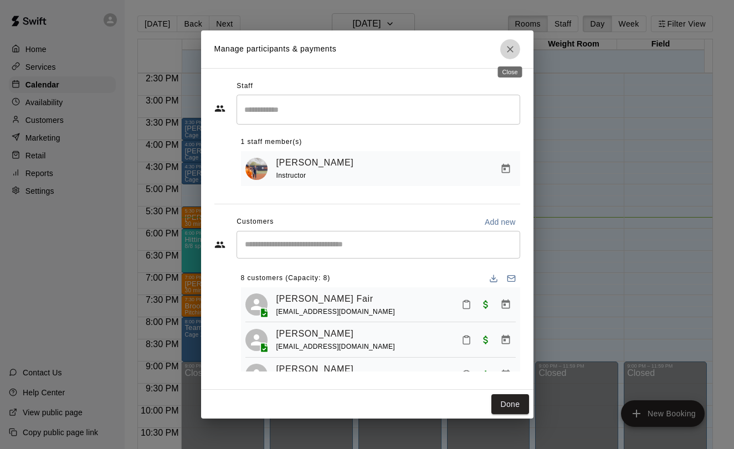
click at [515, 53] on button "Close" at bounding box center [510, 49] width 20 height 20
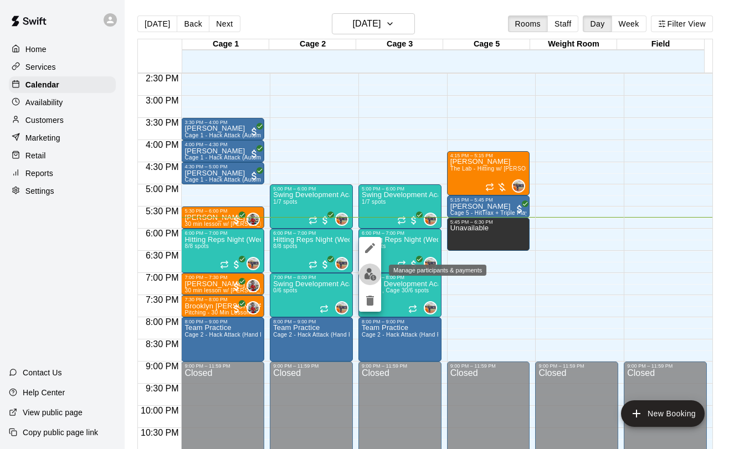
click at [368, 271] on img "edit" at bounding box center [370, 274] width 13 height 13
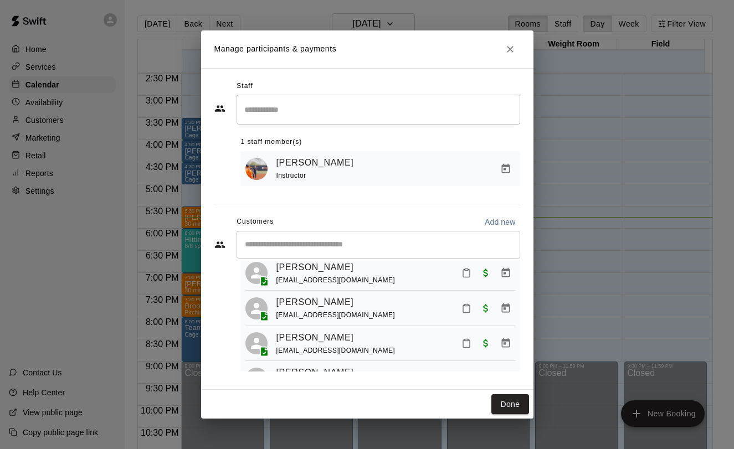
scroll to position [198, 0]
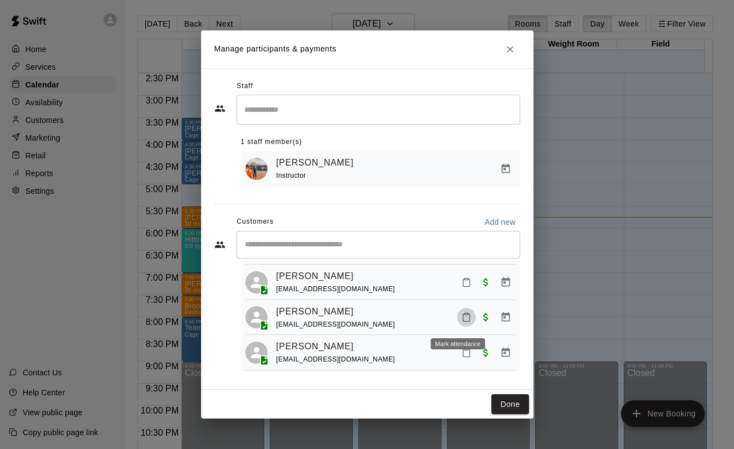
click at [461, 318] on icon "Mark attendance" at bounding box center [466, 317] width 10 height 10
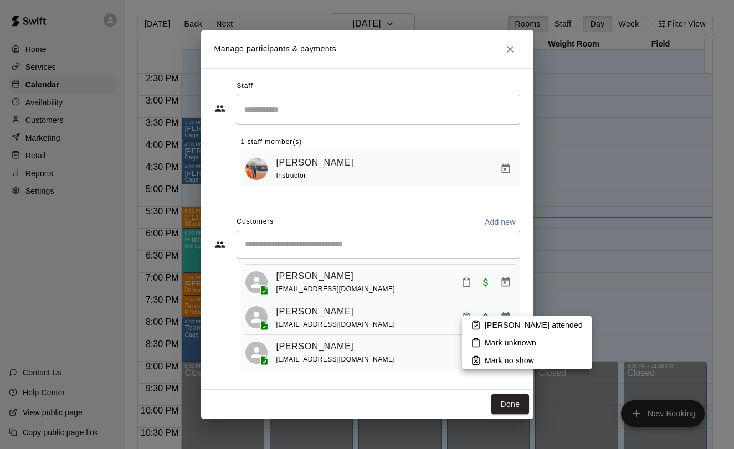
click at [479, 325] on icon at bounding box center [476, 326] width 7 height 8
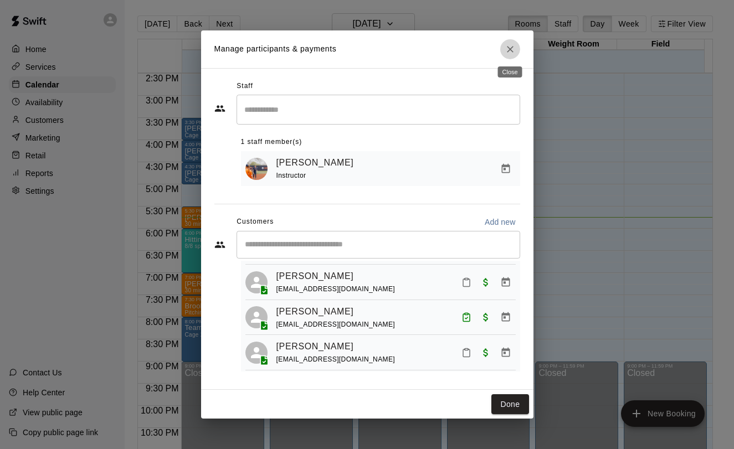
click at [507, 47] on icon "Close" at bounding box center [510, 49] width 11 height 11
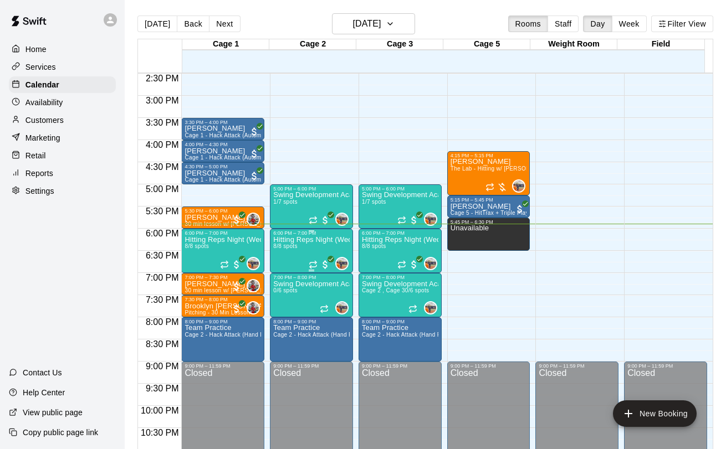
click at [280, 248] on span "8/8 spots" at bounding box center [285, 246] width 24 height 6
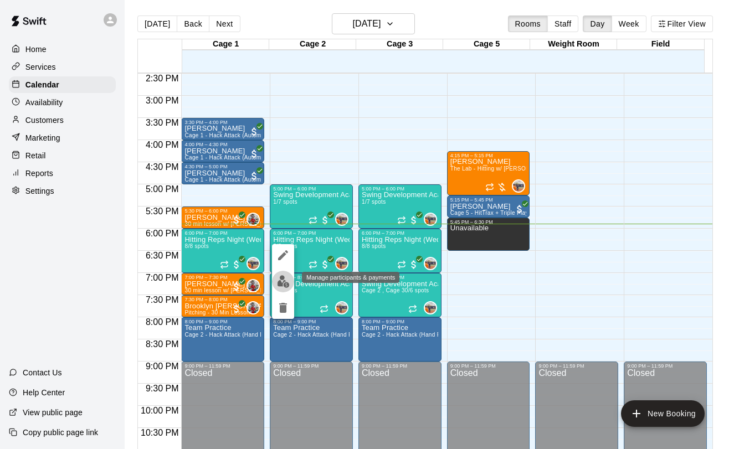
click at [283, 283] on img "edit" at bounding box center [283, 281] width 13 height 13
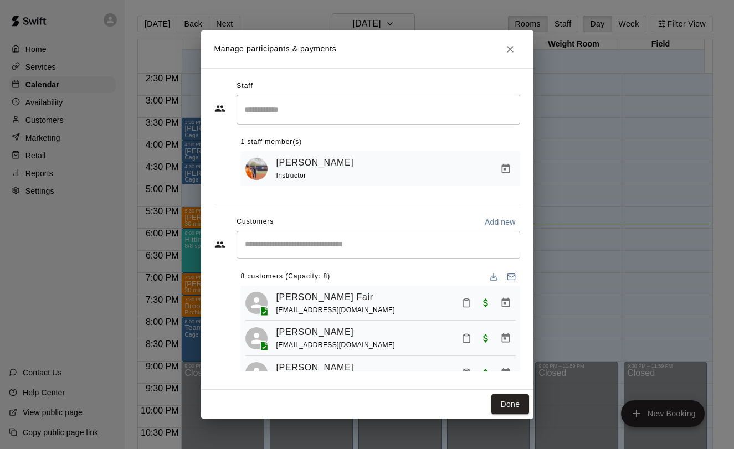
scroll to position [2, 0]
click at [462, 305] on icon "Mark attendance" at bounding box center [466, 302] width 10 height 10
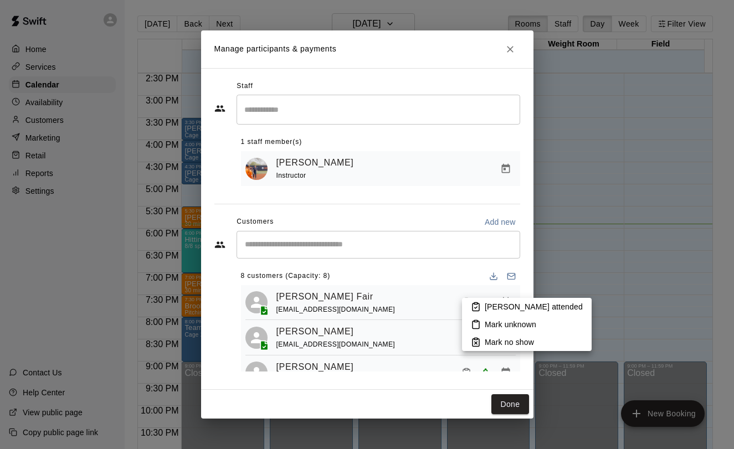
click at [471, 305] on icon at bounding box center [476, 307] width 10 height 10
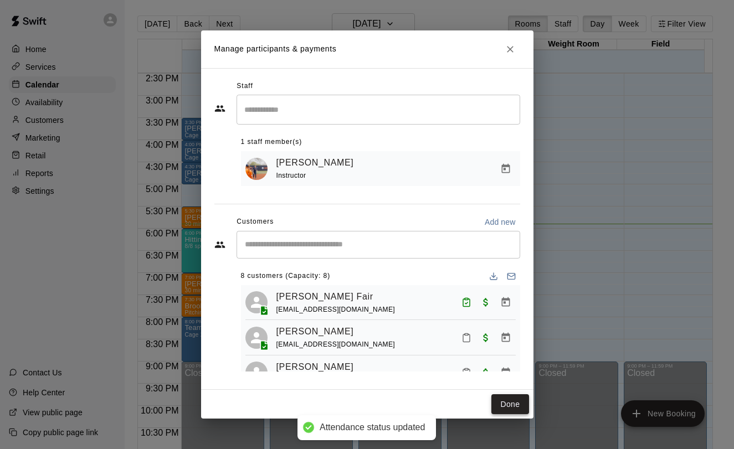
click at [509, 406] on button "Done" at bounding box center [509, 404] width 37 height 20
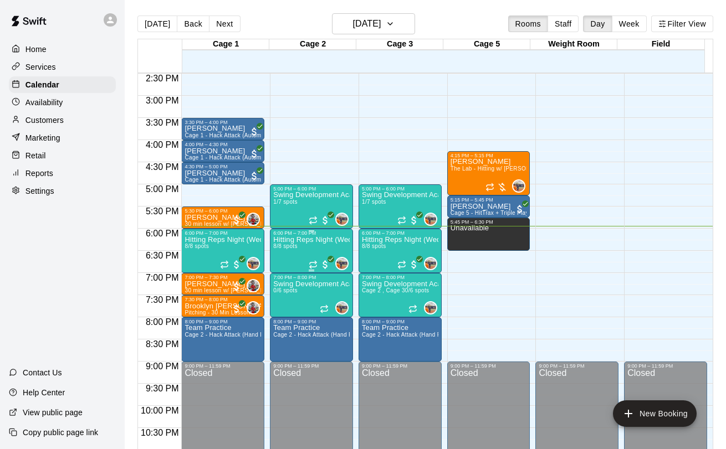
click at [313, 236] on div "6:00 PM – 7:00 PM" at bounding box center [311, 233] width 76 height 6
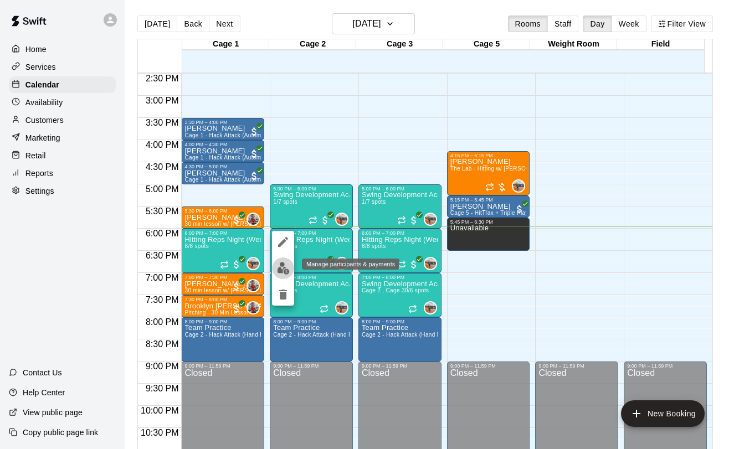
click at [283, 269] on img "edit" at bounding box center [283, 268] width 13 height 13
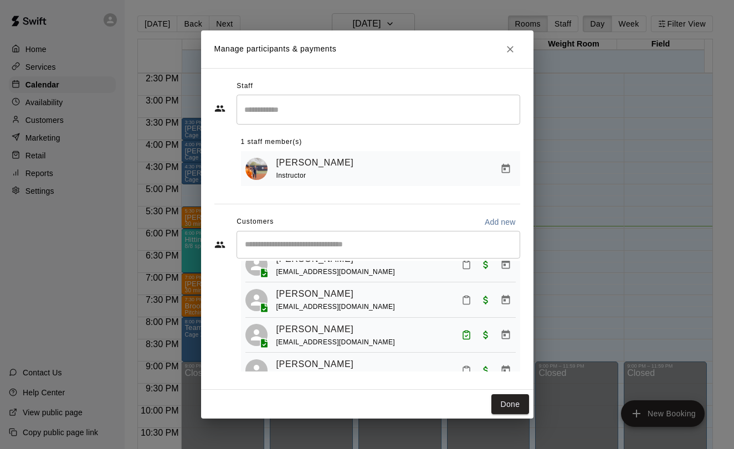
scroll to position [81, 0]
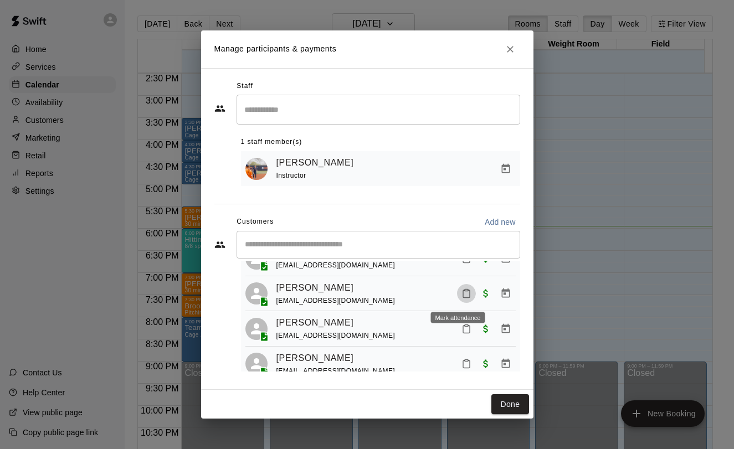
click at [461, 299] on icon "Mark attendance" at bounding box center [466, 294] width 10 height 10
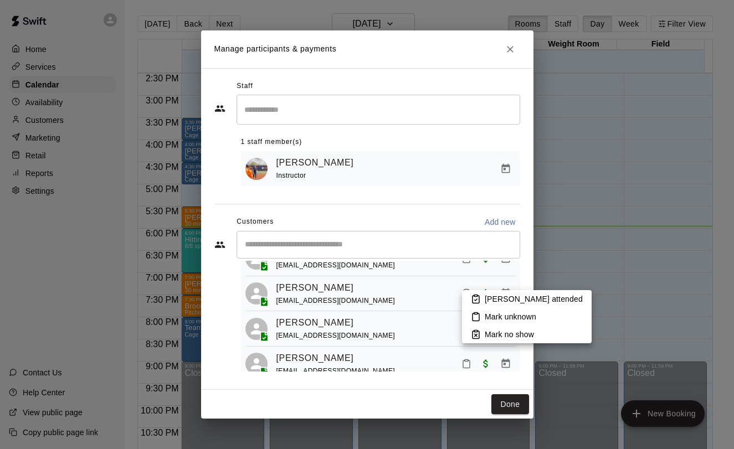
click at [475, 297] on icon at bounding box center [476, 299] width 10 height 10
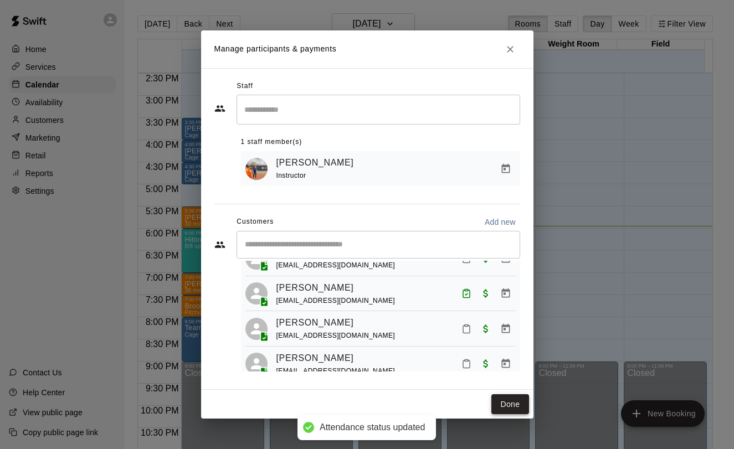
click at [510, 404] on button "Done" at bounding box center [509, 404] width 37 height 20
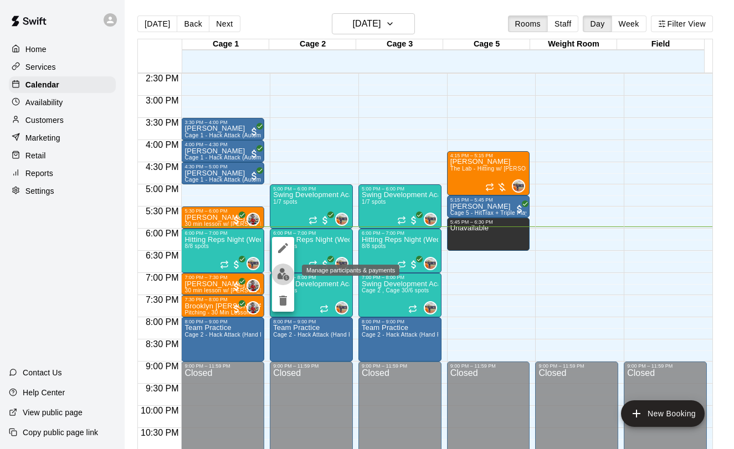
click at [290, 274] on button "edit" at bounding box center [283, 275] width 22 height 22
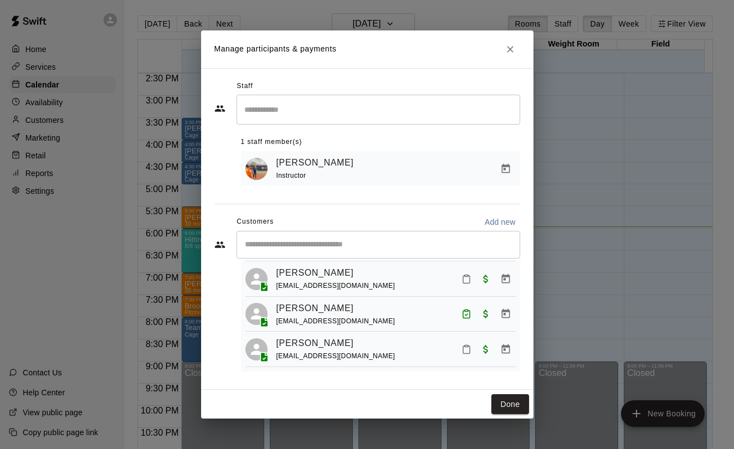
scroll to position [206, 0]
click at [511, 55] on button "Close" at bounding box center [510, 49] width 20 height 20
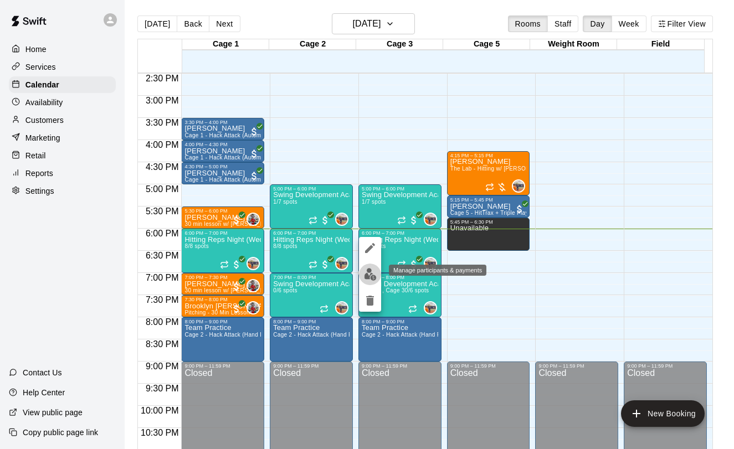
click at [364, 277] on img "edit" at bounding box center [370, 274] width 13 height 13
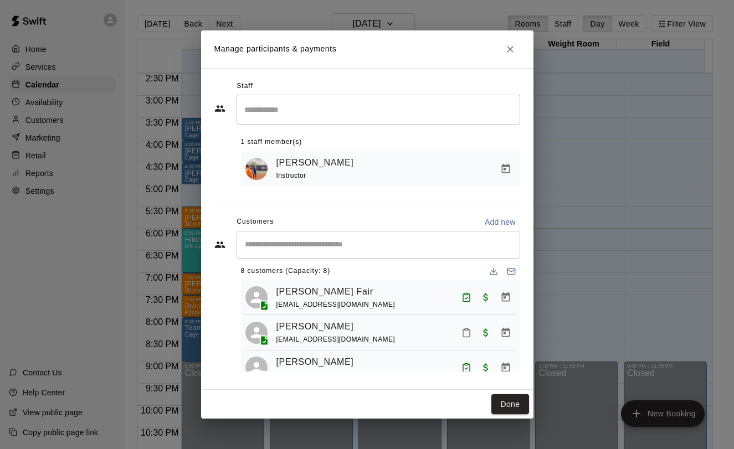
scroll to position [0, 0]
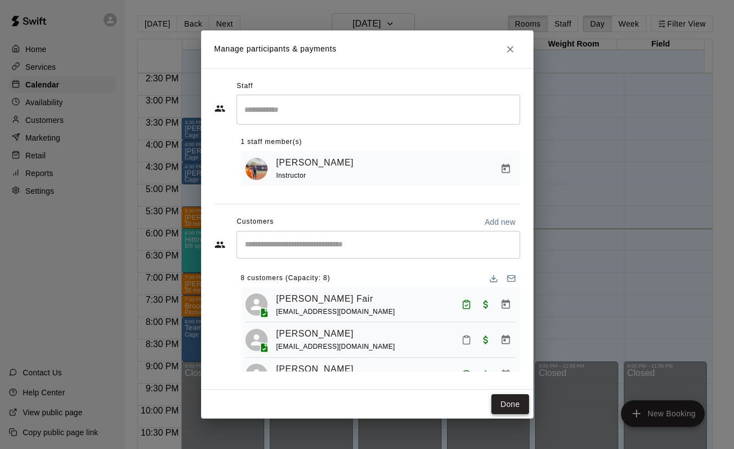
click at [505, 403] on button "Done" at bounding box center [509, 404] width 37 height 20
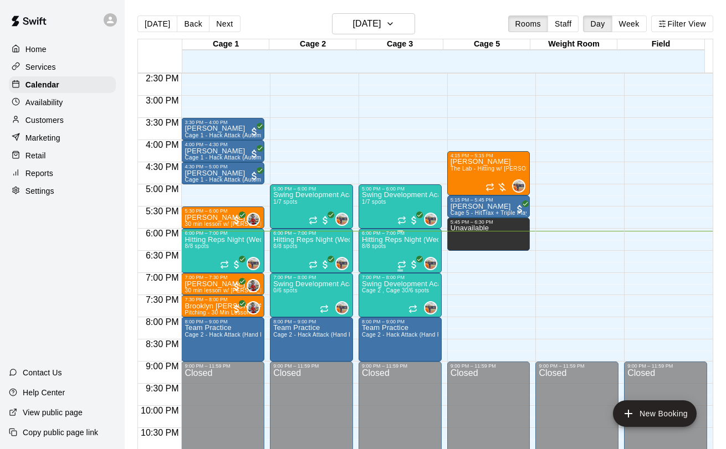
click at [362, 248] on span "8/8 spots" at bounding box center [374, 246] width 24 height 6
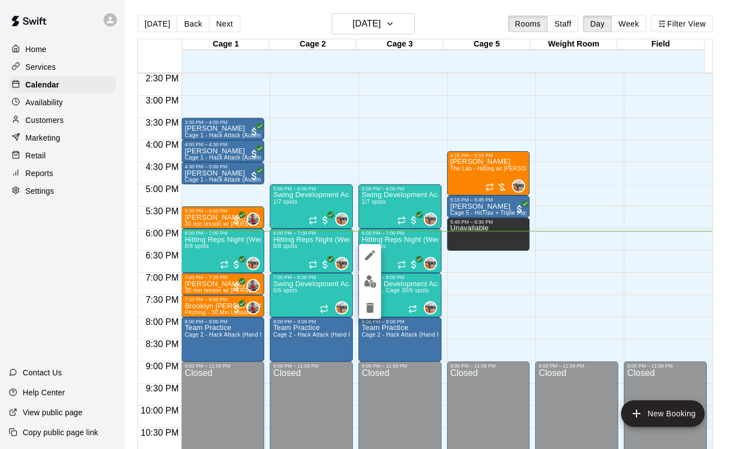
click at [381, 282] on div at bounding box center [367, 224] width 734 height 449
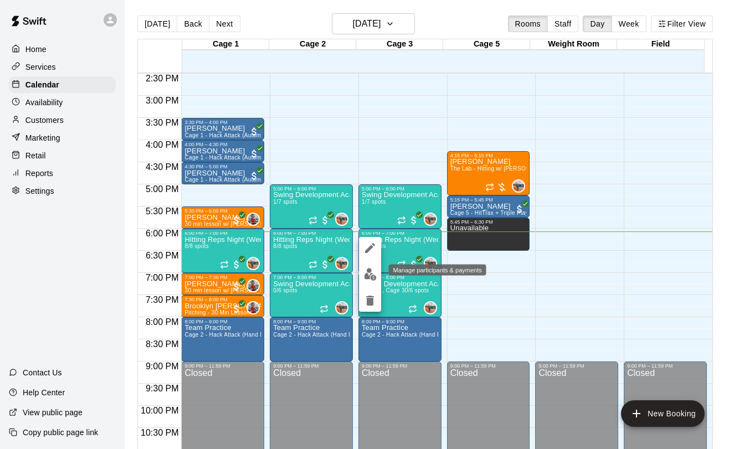
click at [372, 269] on img "edit" at bounding box center [370, 274] width 13 height 13
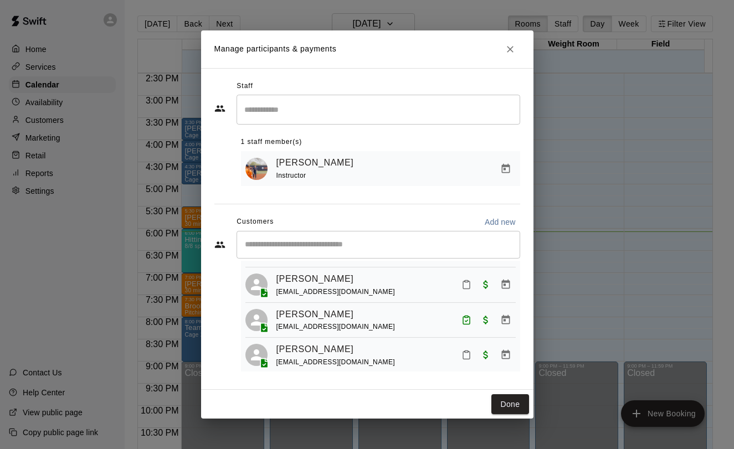
scroll to position [70, 0]
click at [461, 350] on icon "Mark attendance" at bounding box center [466, 355] width 10 height 10
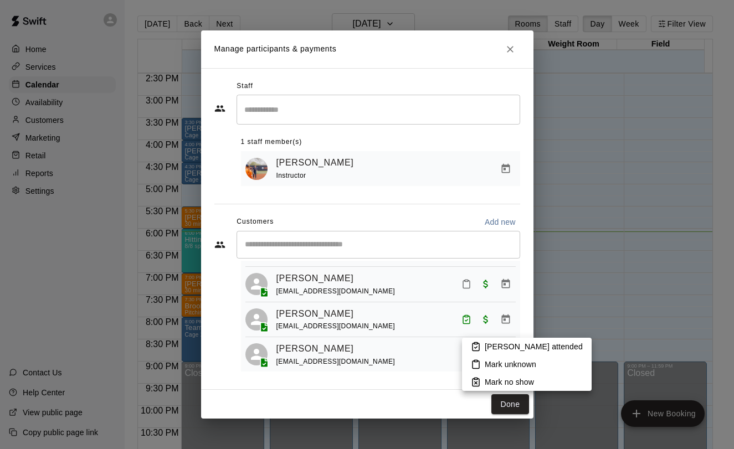
click at [476, 344] on rect at bounding box center [475, 344] width 3 height 2
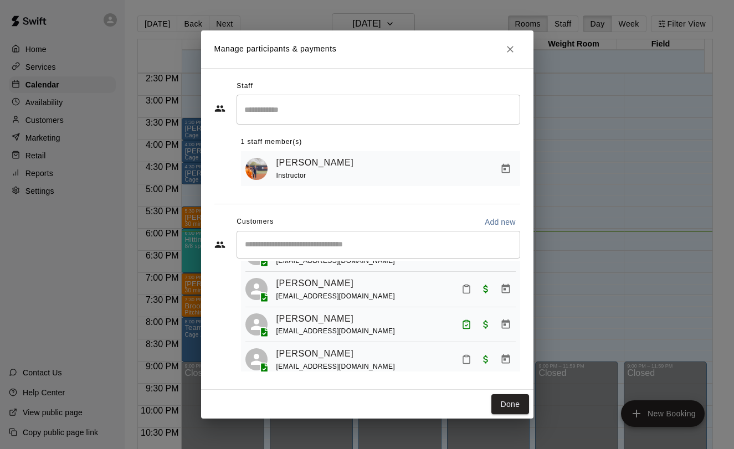
scroll to position [206, 0]
click at [457, 350] on button "Mark attendance" at bounding box center [466, 359] width 19 height 19
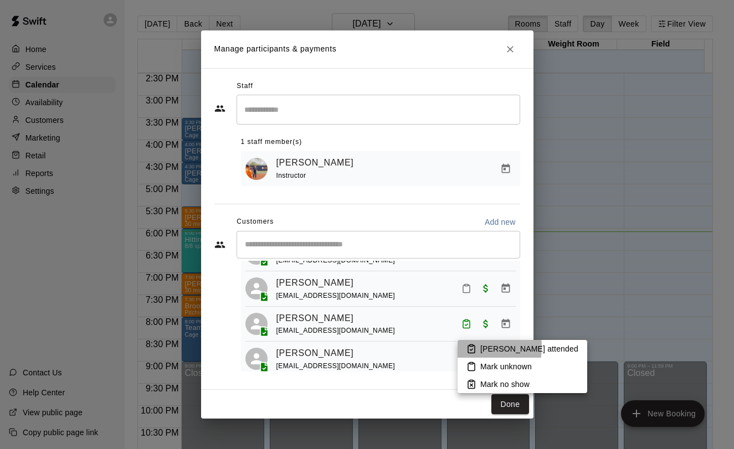
click at [466, 347] on icon at bounding box center [471, 349] width 10 height 10
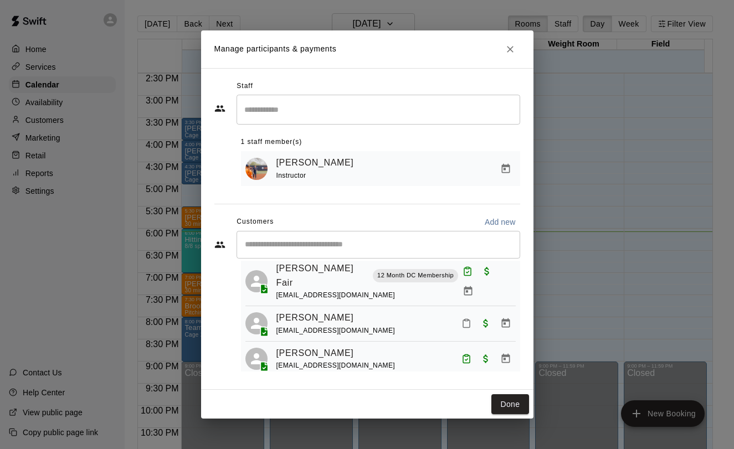
scroll to position [8, 0]
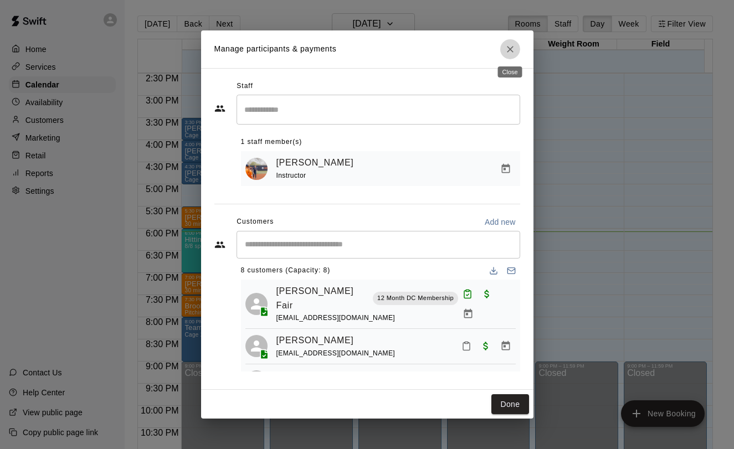
click at [507, 52] on icon "Close" at bounding box center [510, 49] width 11 height 11
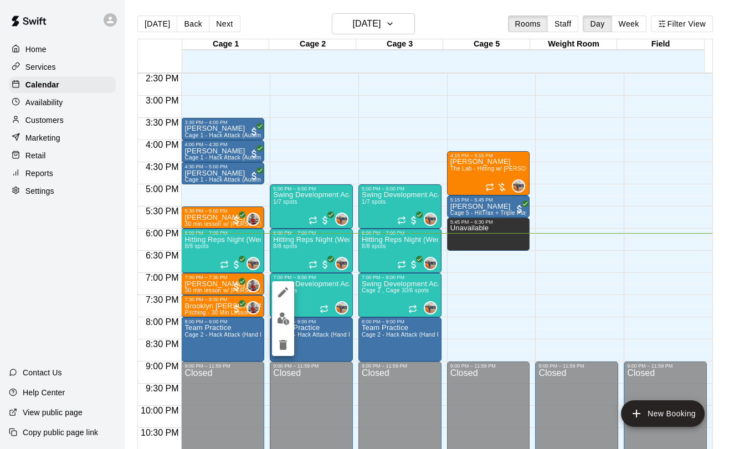
click at [302, 301] on div at bounding box center [367, 224] width 734 height 449
